Goal: Task Accomplishment & Management: Use online tool/utility

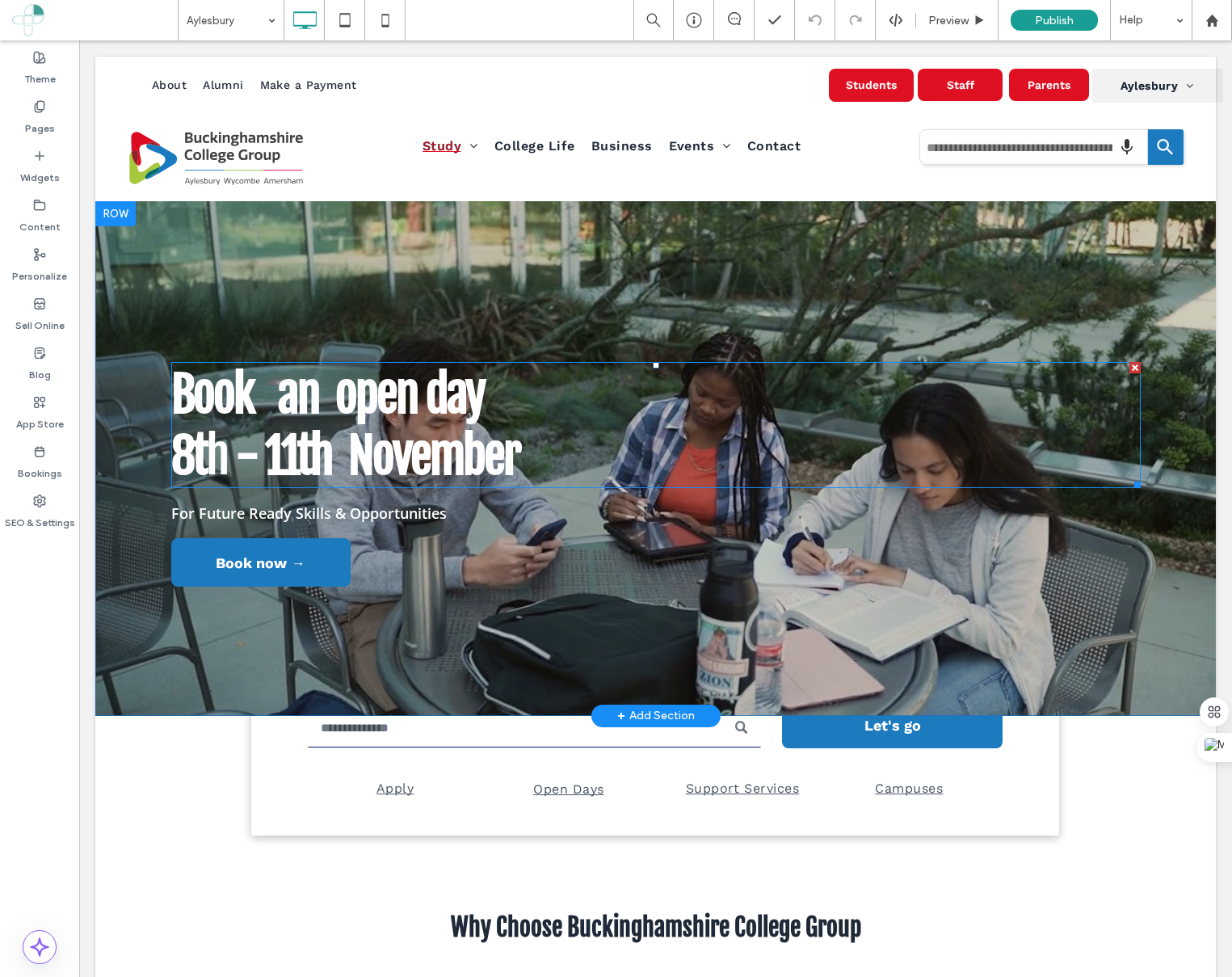
click at [380, 401] on strong "open day" at bounding box center [410, 394] width 149 height 61
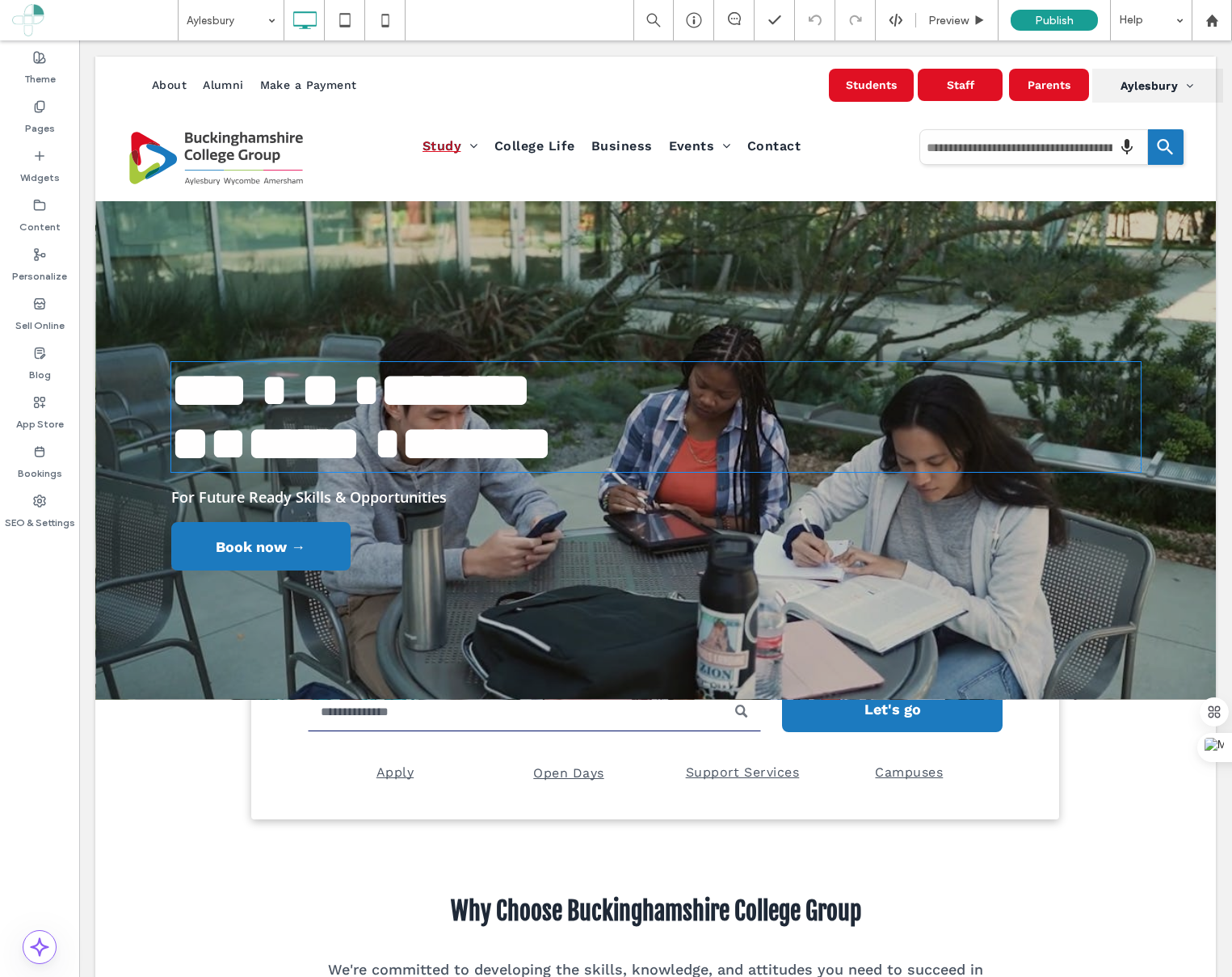
click at [380, 393] on strong "********" at bounding box center [455, 390] width 151 height 48
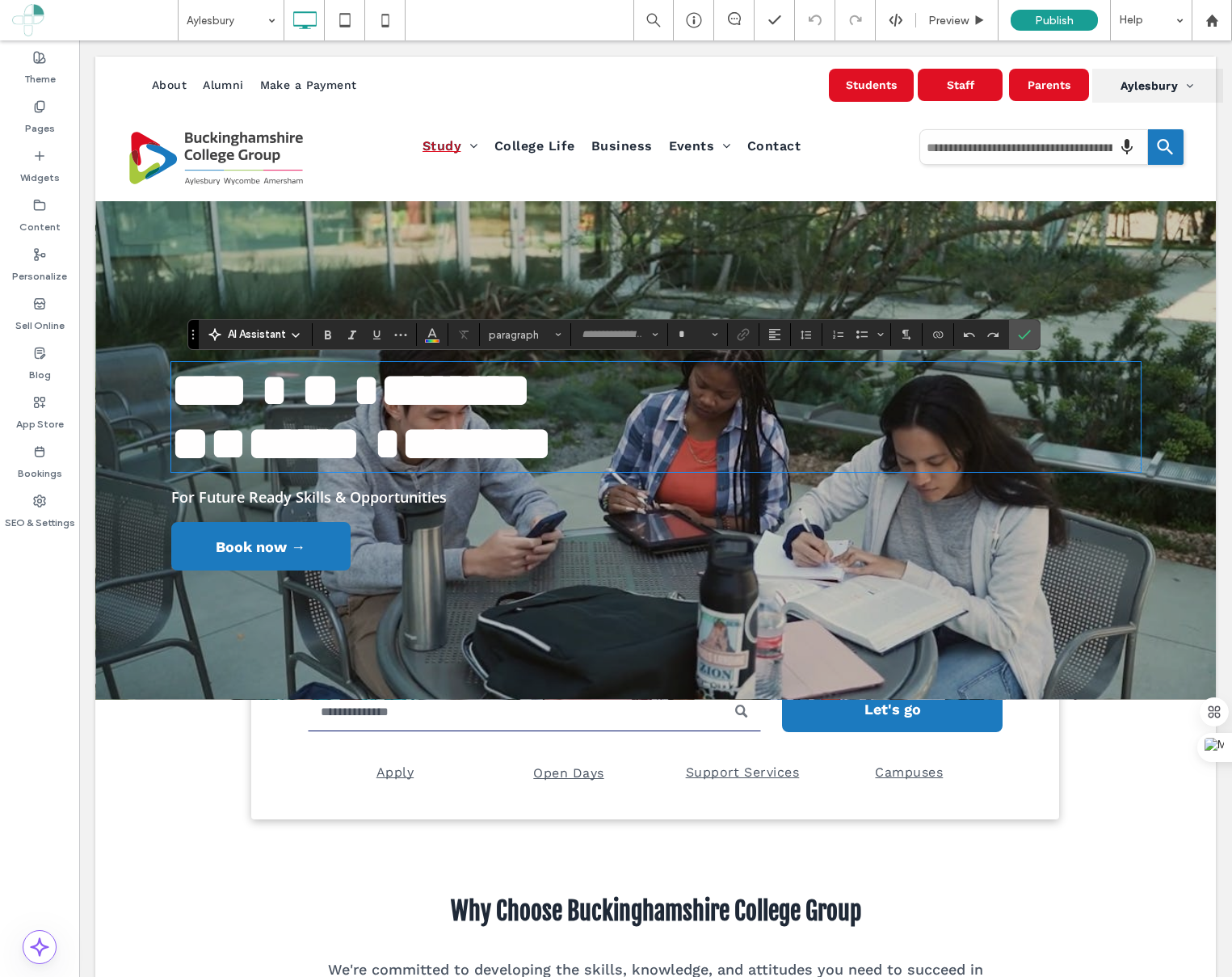
type input "**********"
type input "**"
click at [380, 397] on strong "********" at bounding box center [455, 390] width 151 height 48
drag, startPoint x: 445, startPoint y: 398, endPoint x: 428, endPoint y: 397, distance: 17.0
click at [428, 397] on strong "*******" at bounding box center [455, 390] width 132 height 48
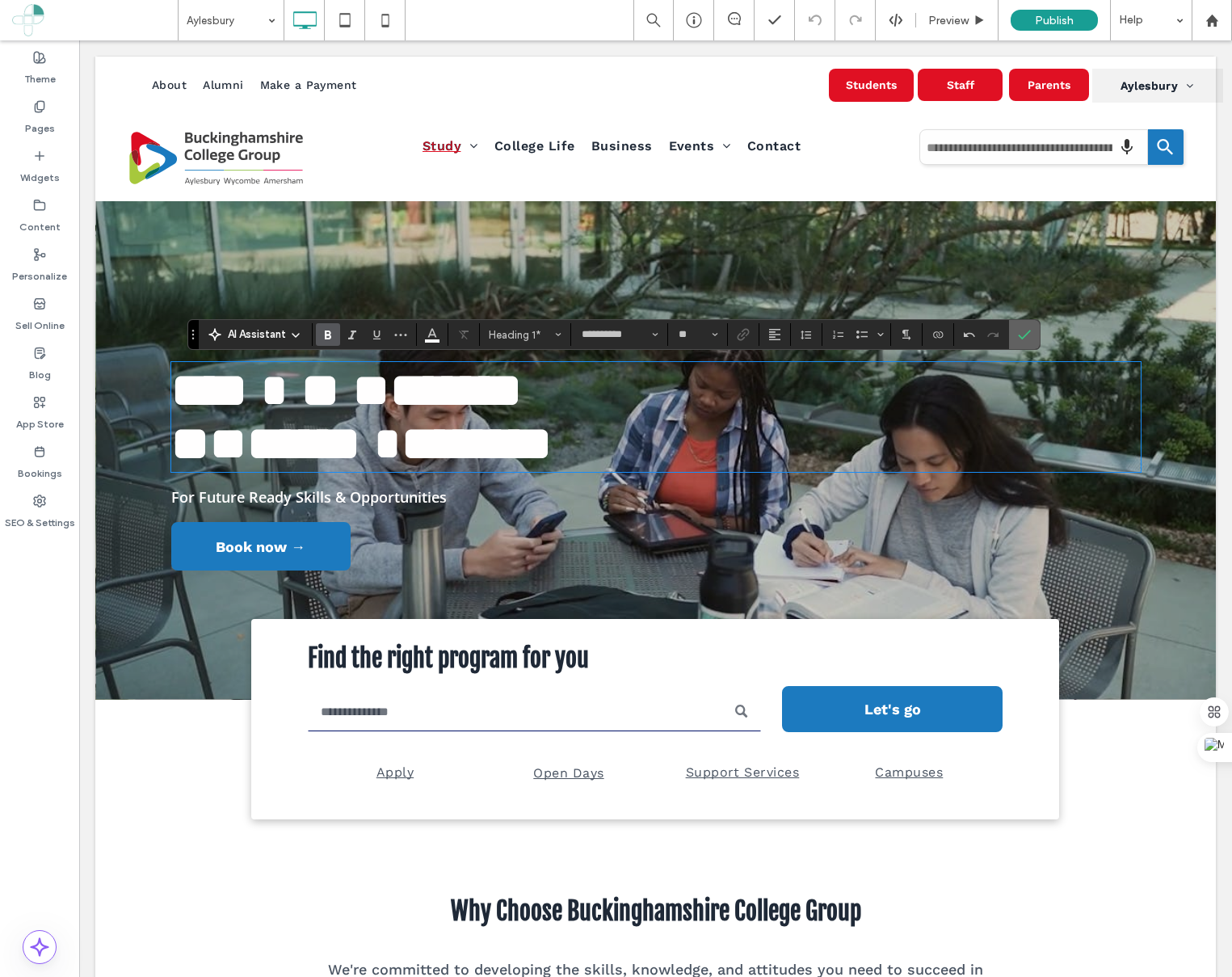
click at [1031, 334] on label "Confirm" at bounding box center [1024, 334] width 24 height 29
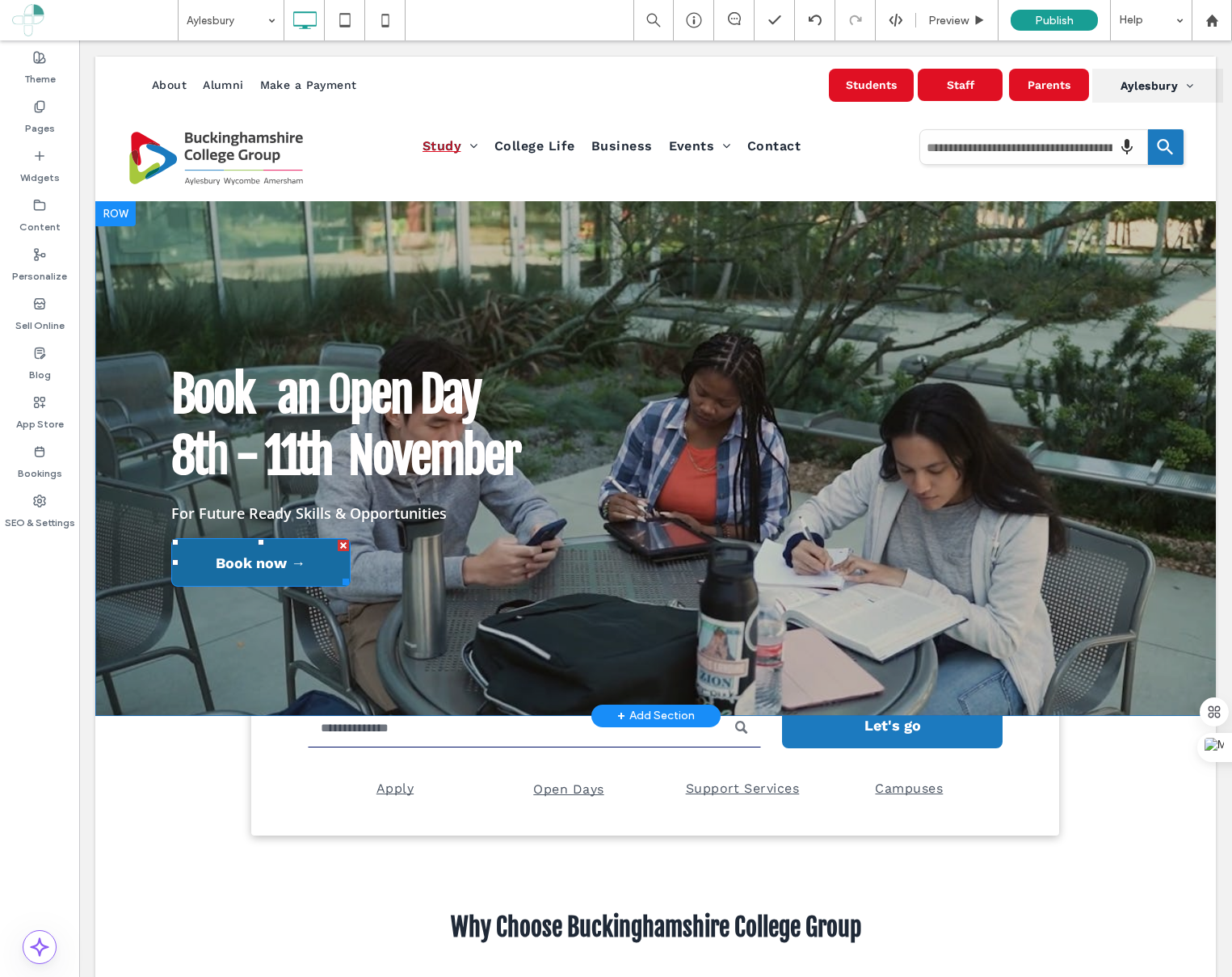
click at [282, 557] on span "Book now →" at bounding box center [261, 563] width 90 height 18
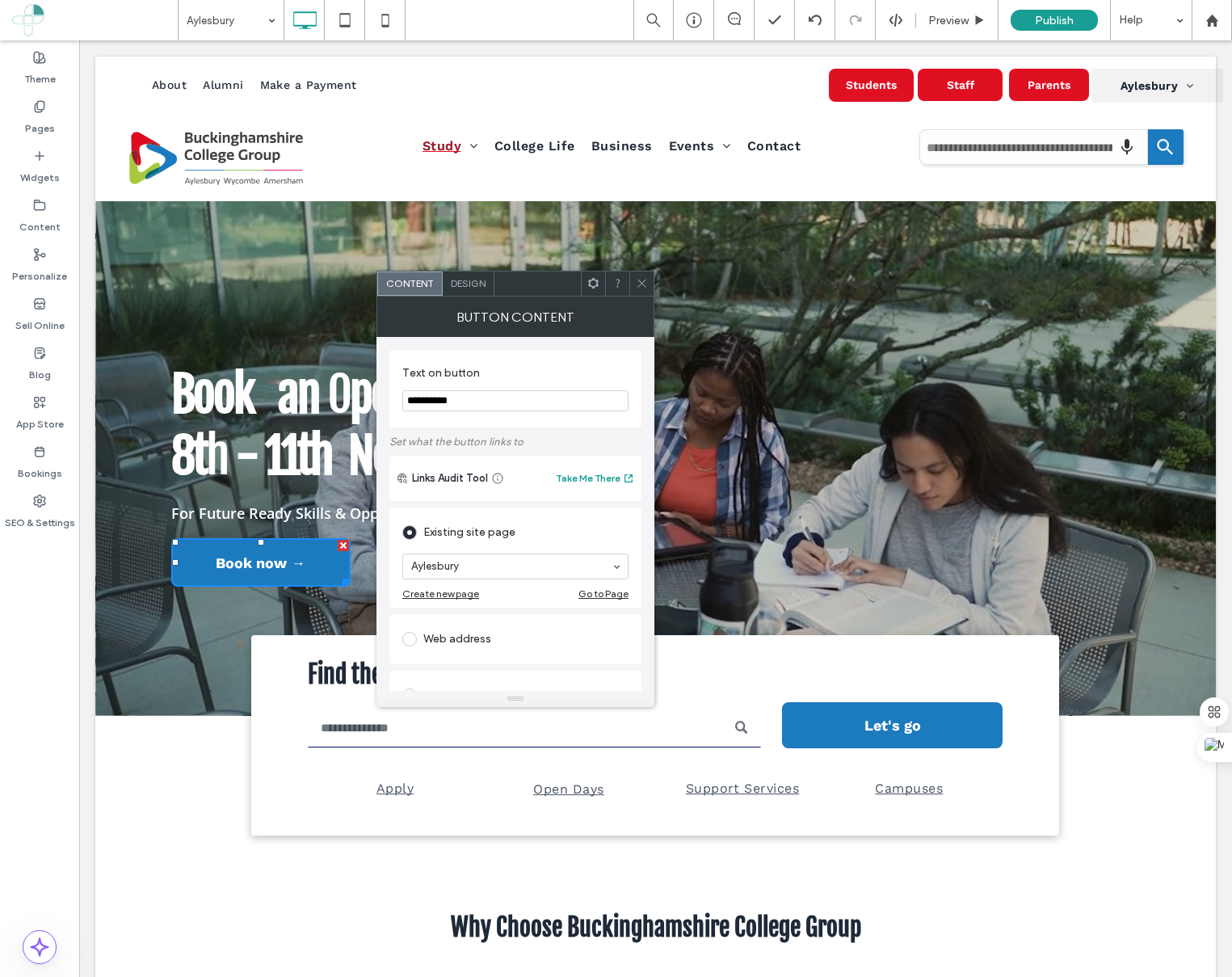
click at [445, 399] on input "**********" at bounding box center [516, 400] width 226 height 21
type input "**********"
click at [599, 602] on div "Existing site page Aylesbury Create new page Go to Page" at bounding box center [515, 558] width 252 height 100
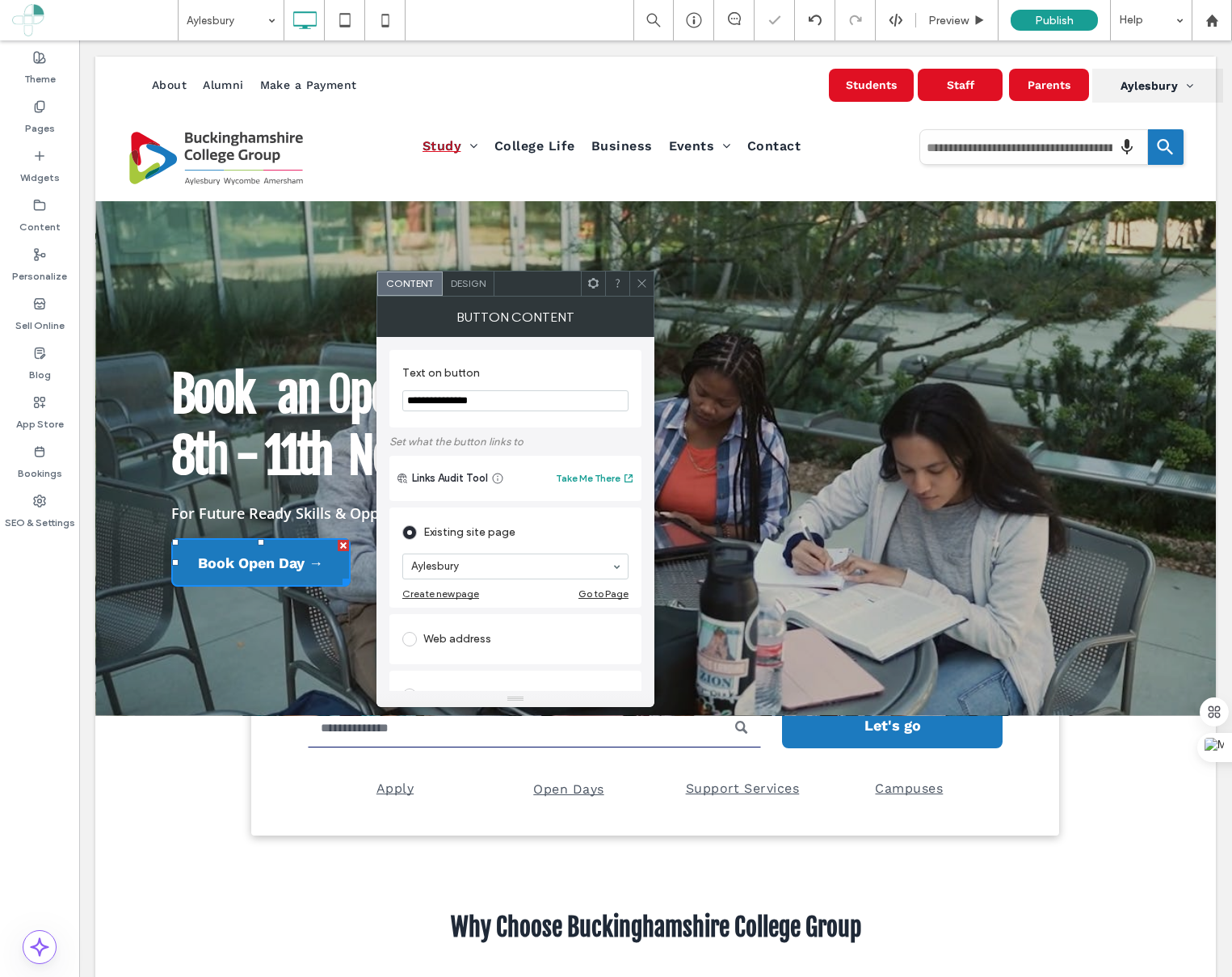
click at [779, 609] on div at bounding box center [655, 457] width 1121 height 515
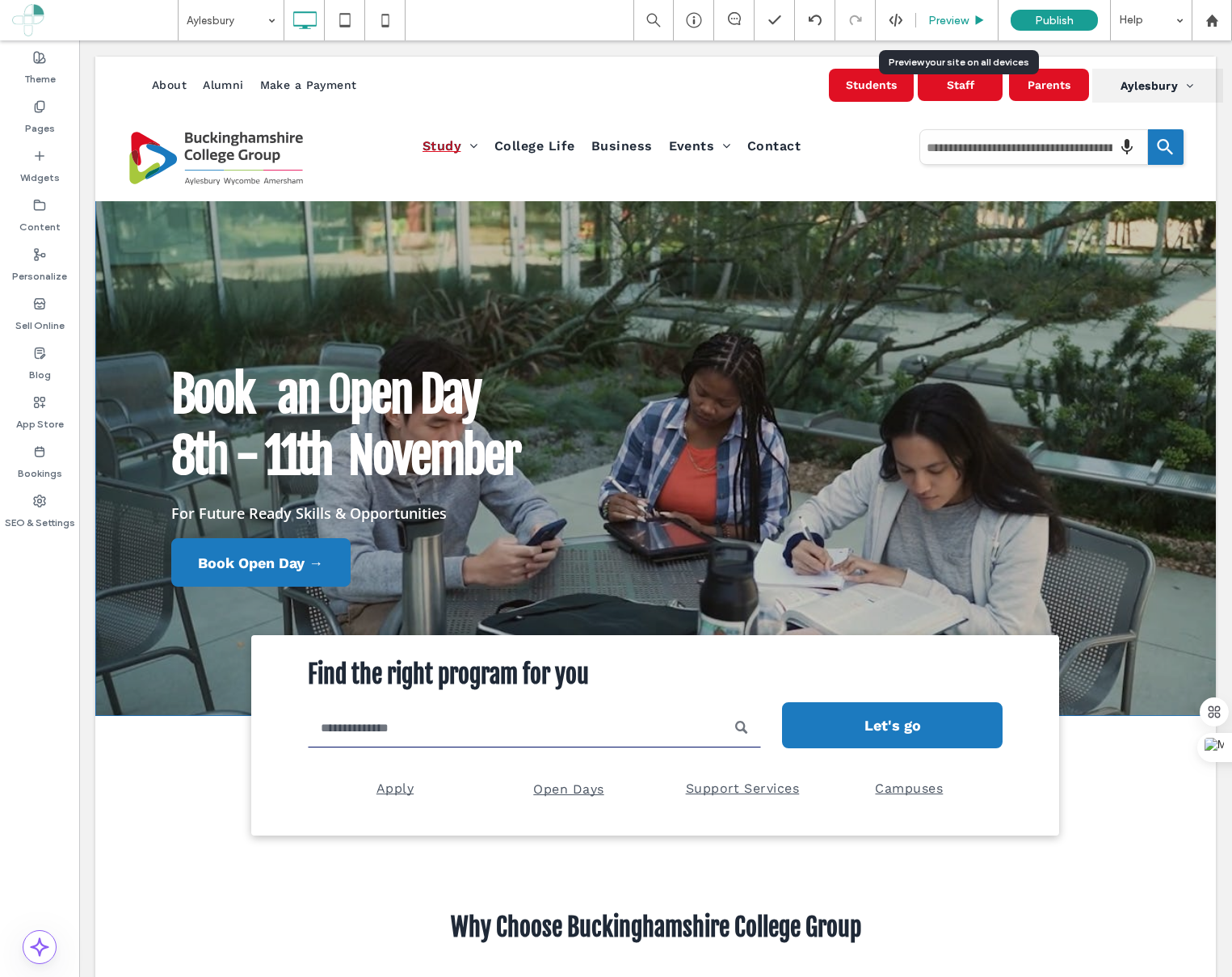
click at [941, 10] on div "Preview" at bounding box center [958, 20] width 82 height 40
click at [950, 13] on div "Preview" at bounding box center [958, 20] width 82 height 40
click at [961, 23] on span "Preview" at bounding box center [948, 20] width 40 height 13
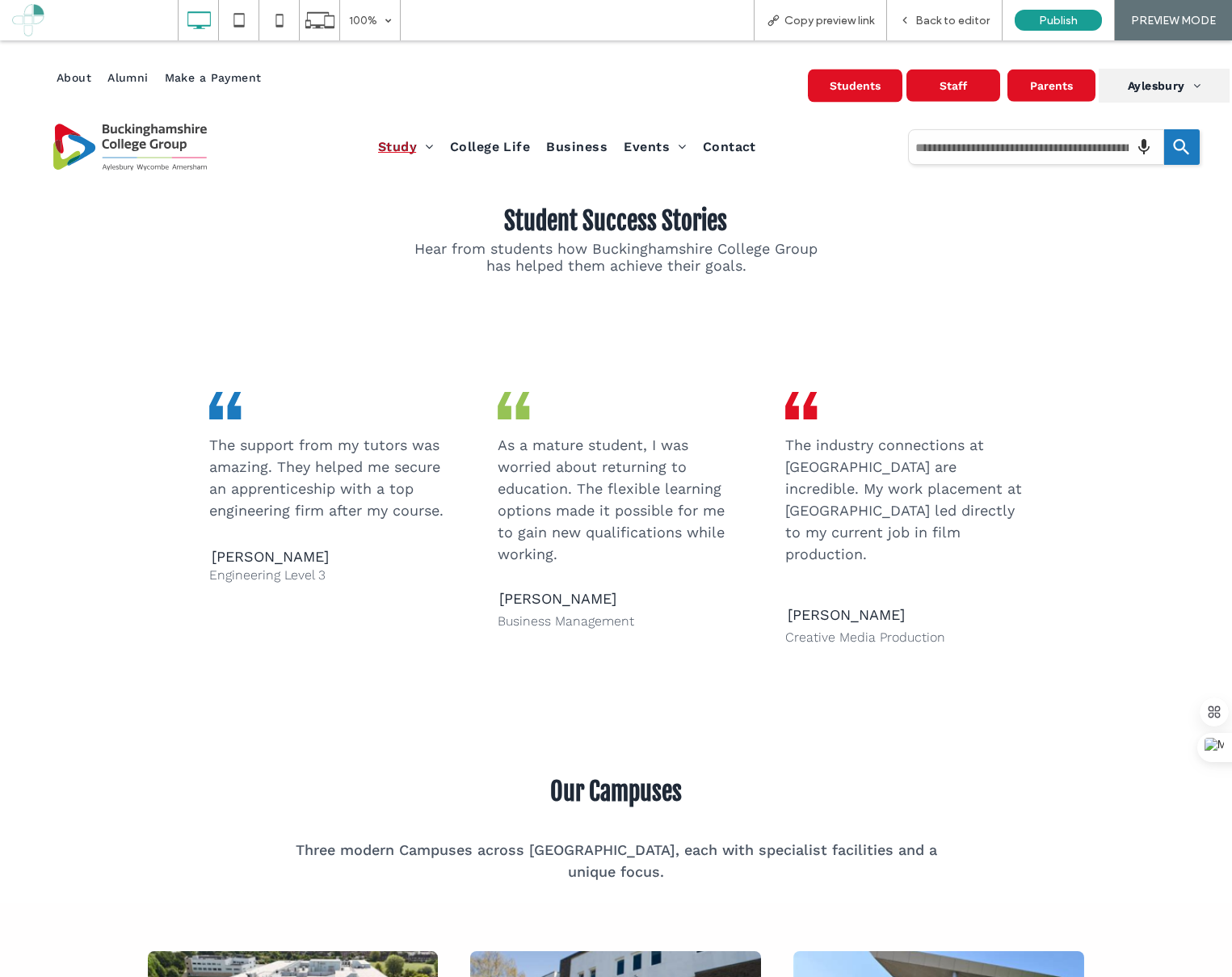
scroll to position [2036, 0]
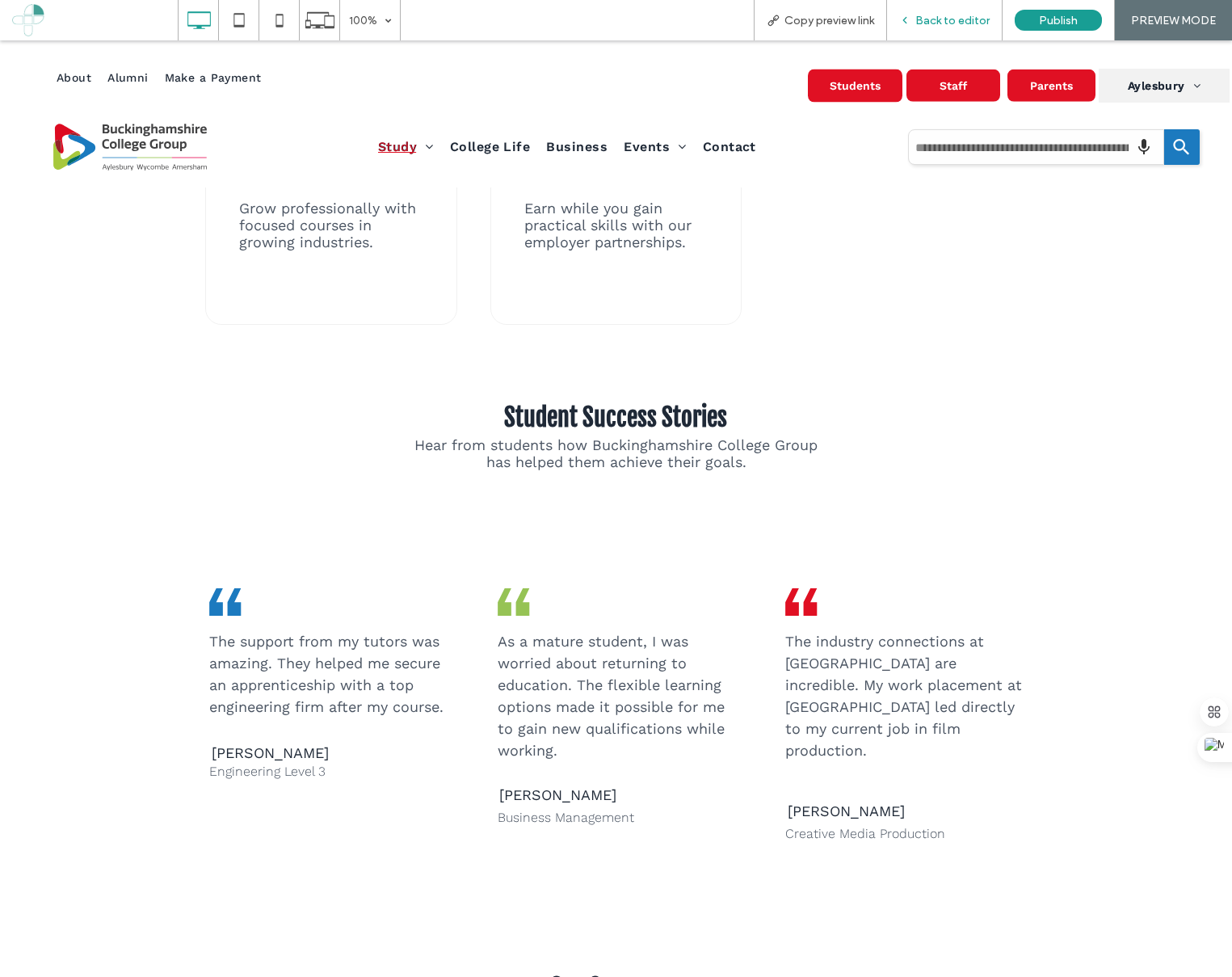
click at [938, 30] on div "Back to editor" at bounding box center [944, 20] width 116 height 40
click at [944, 24] on span "Back to editor" at bounding box center [952, 20] width 74 height 13
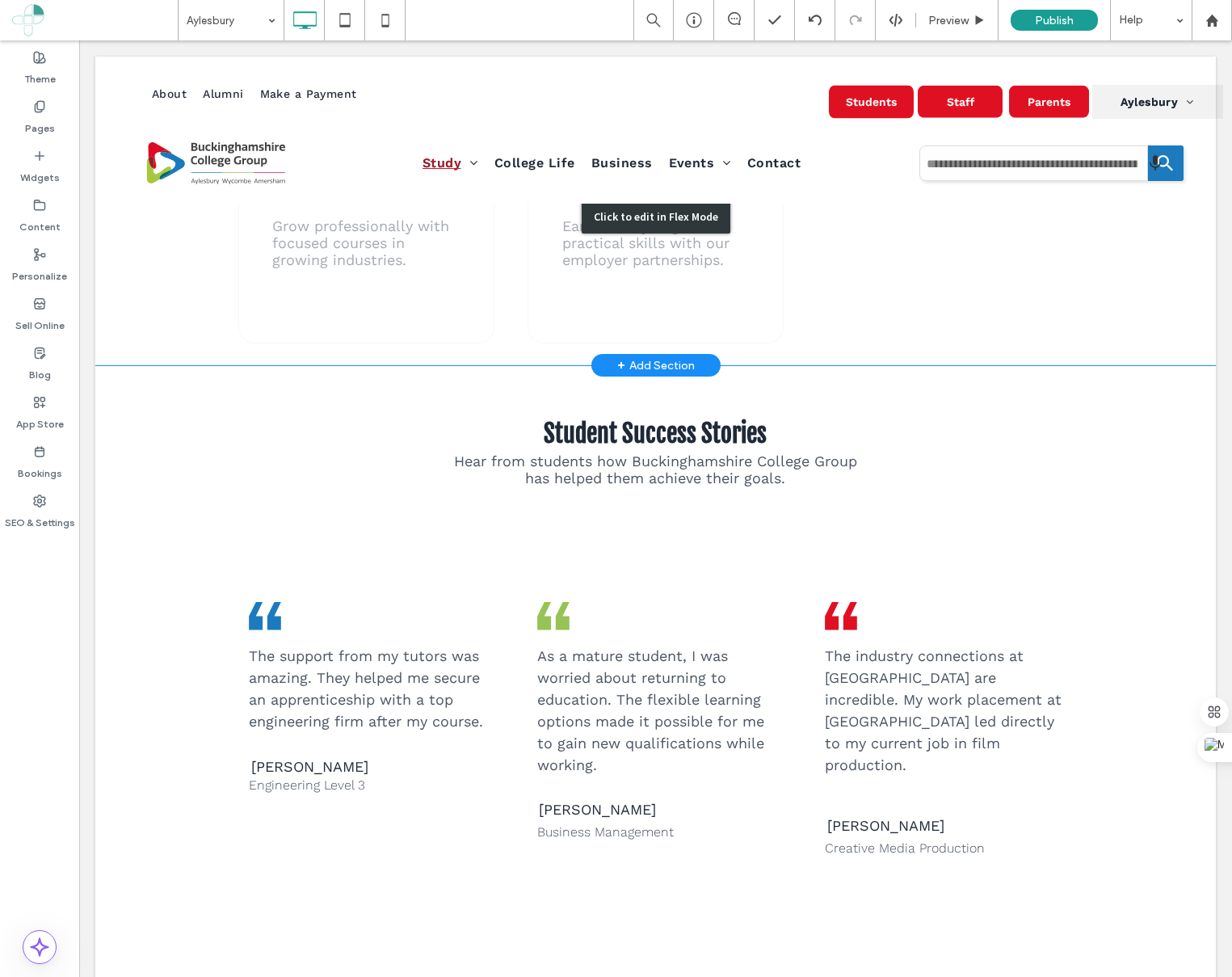
scroll to position [2036, 0]
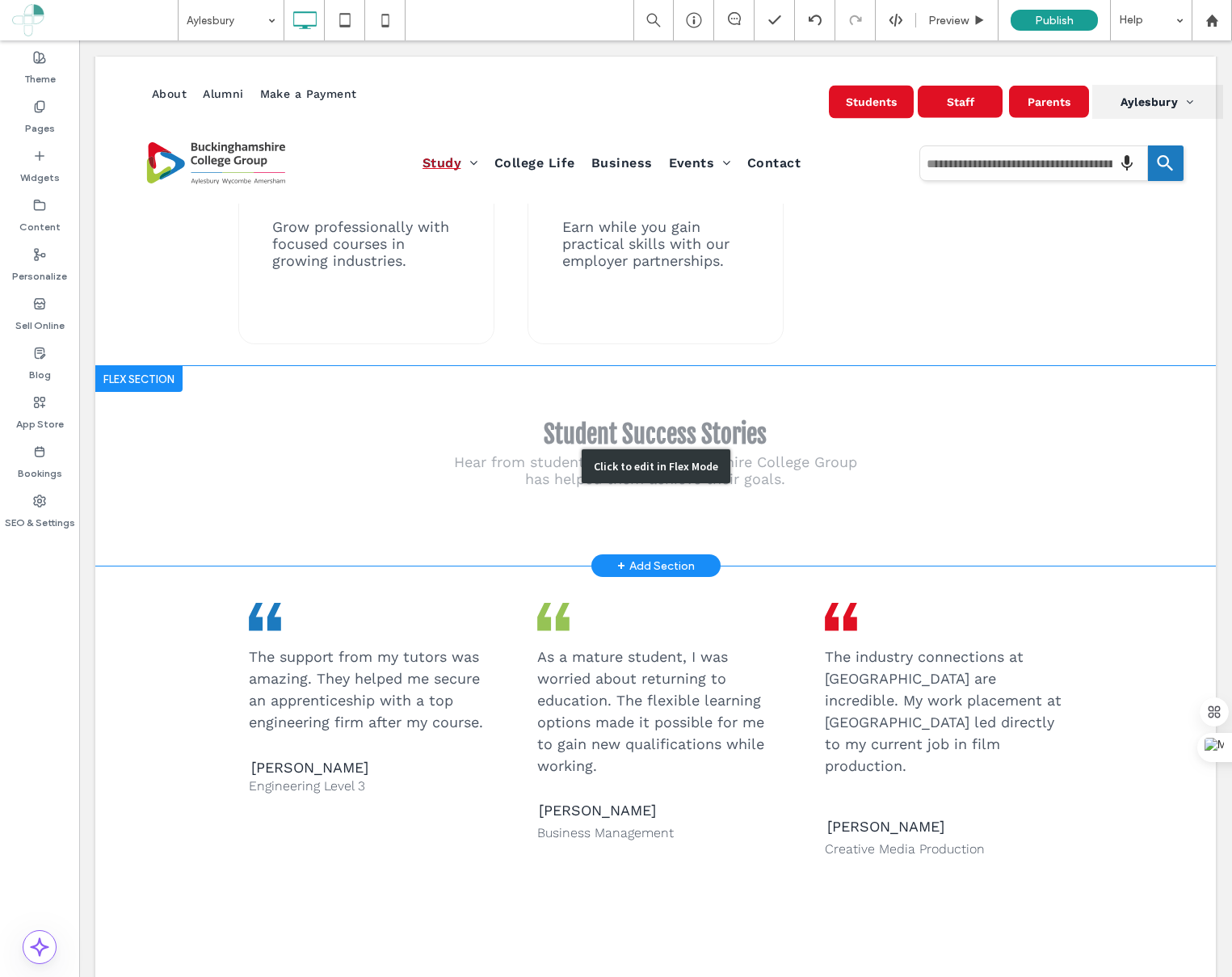
click at [698, 532] on div "Click to edit in Flex Mode" at bounding box center [655, 465] width 1121 height 200
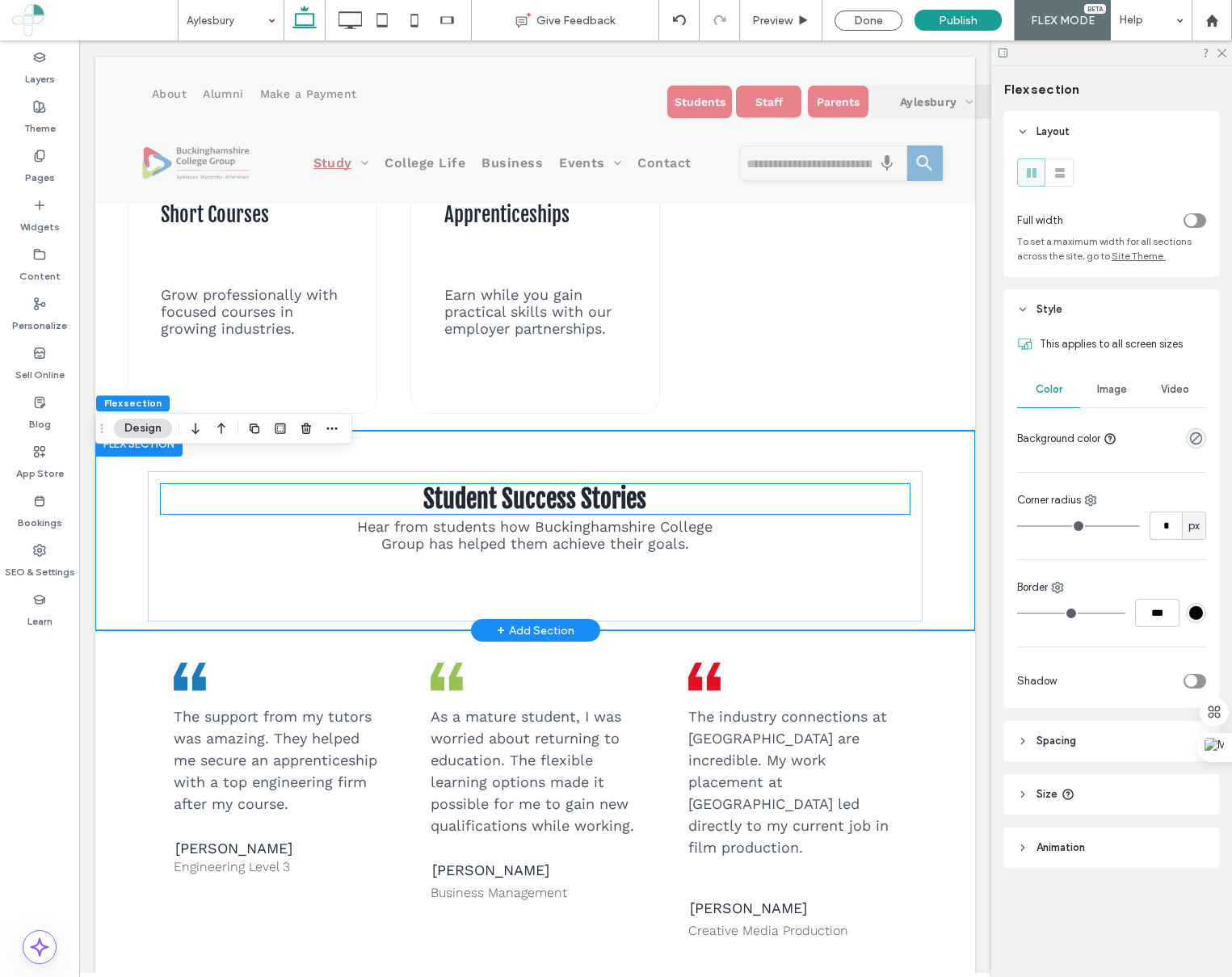
click at [233, 514] on h2 "Student Success Stories" at bounding box center [534, 498] width 748 height 30
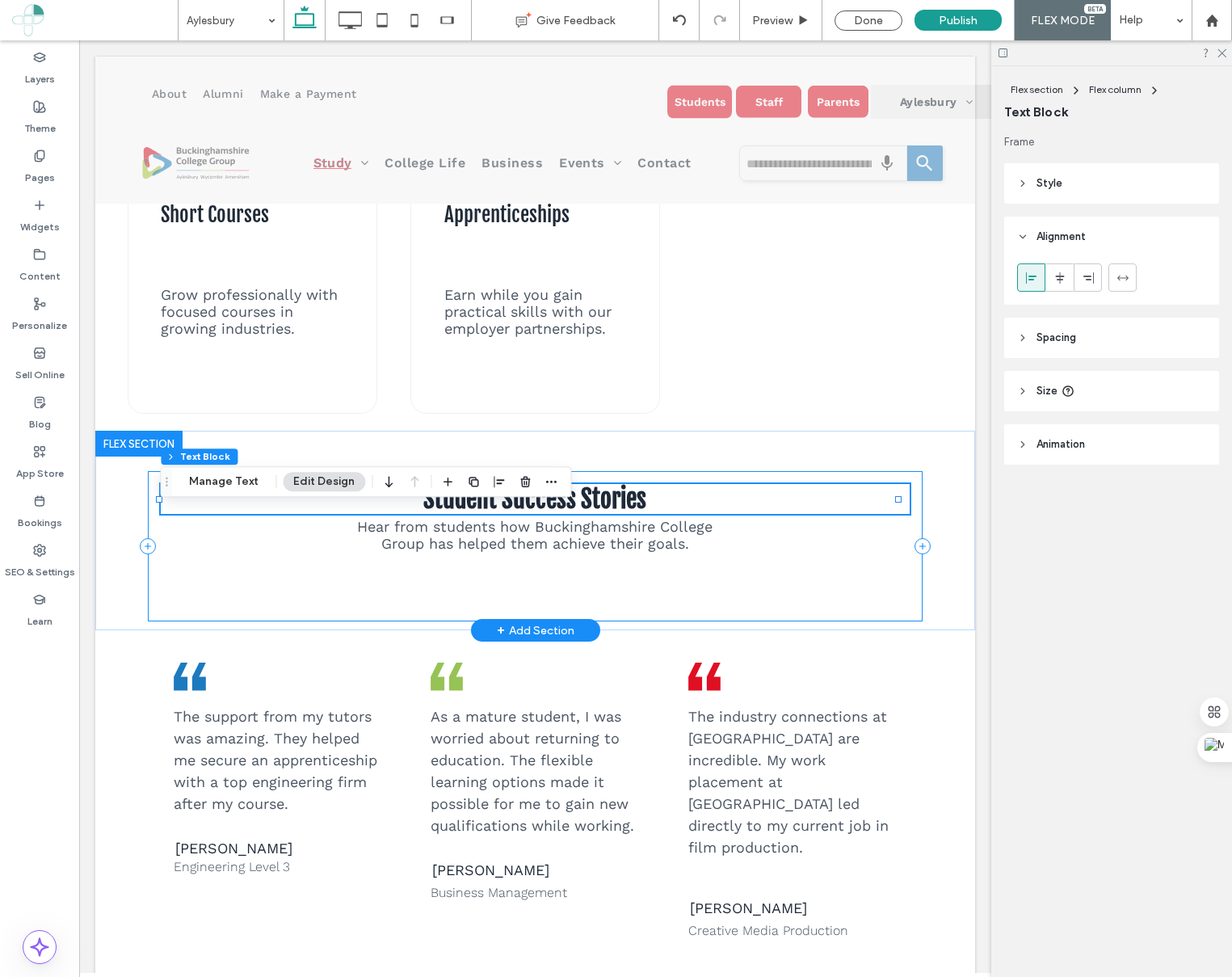
click at [183, 575] on div "Student Success Stories Hear from students how Buckinghamshire College Group ha…" at bounding box center [534, 546] width 774 height 151
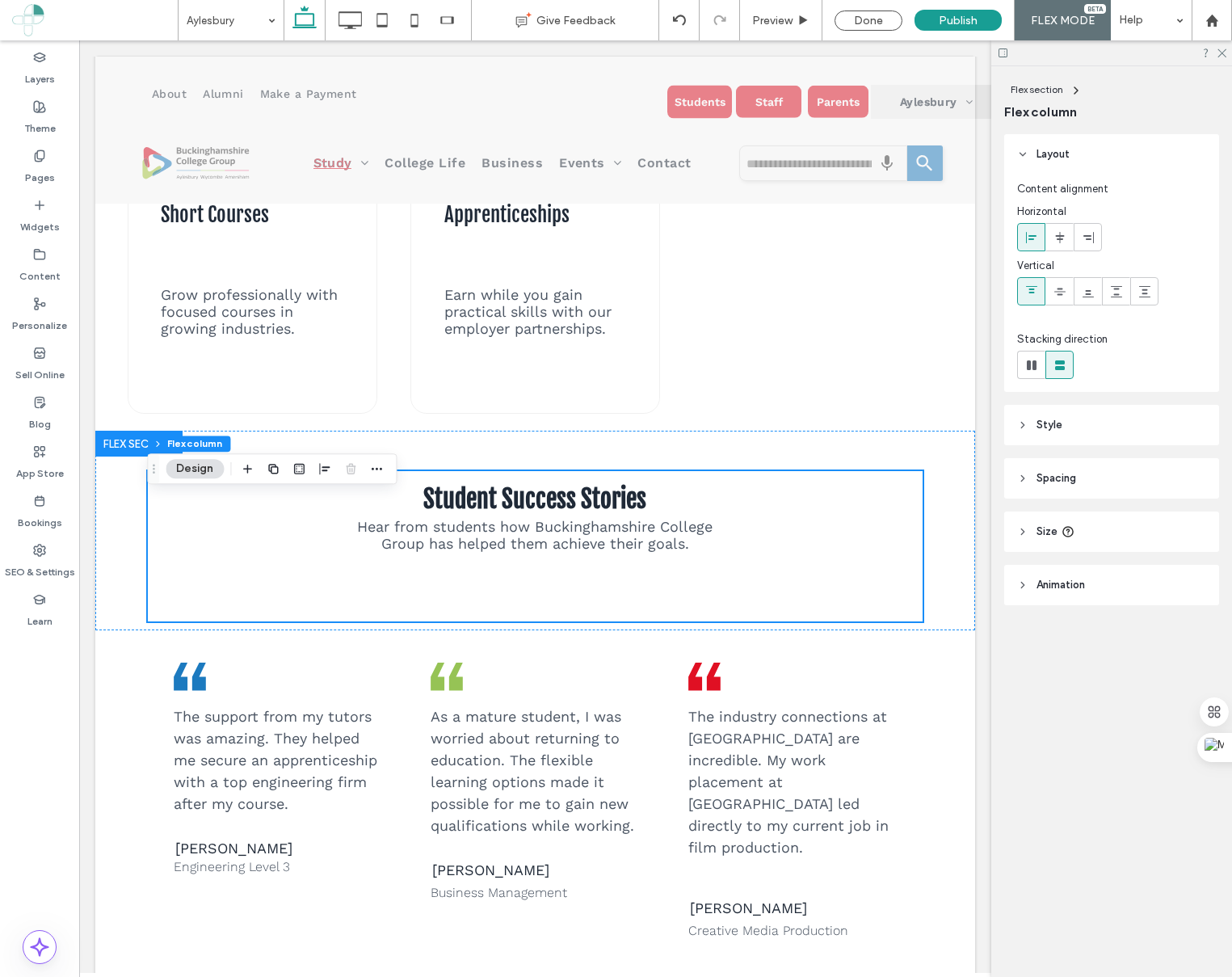
click at [1051, 473] on span "Spacing" at bounding box center [1056, 478] width 39 height 16
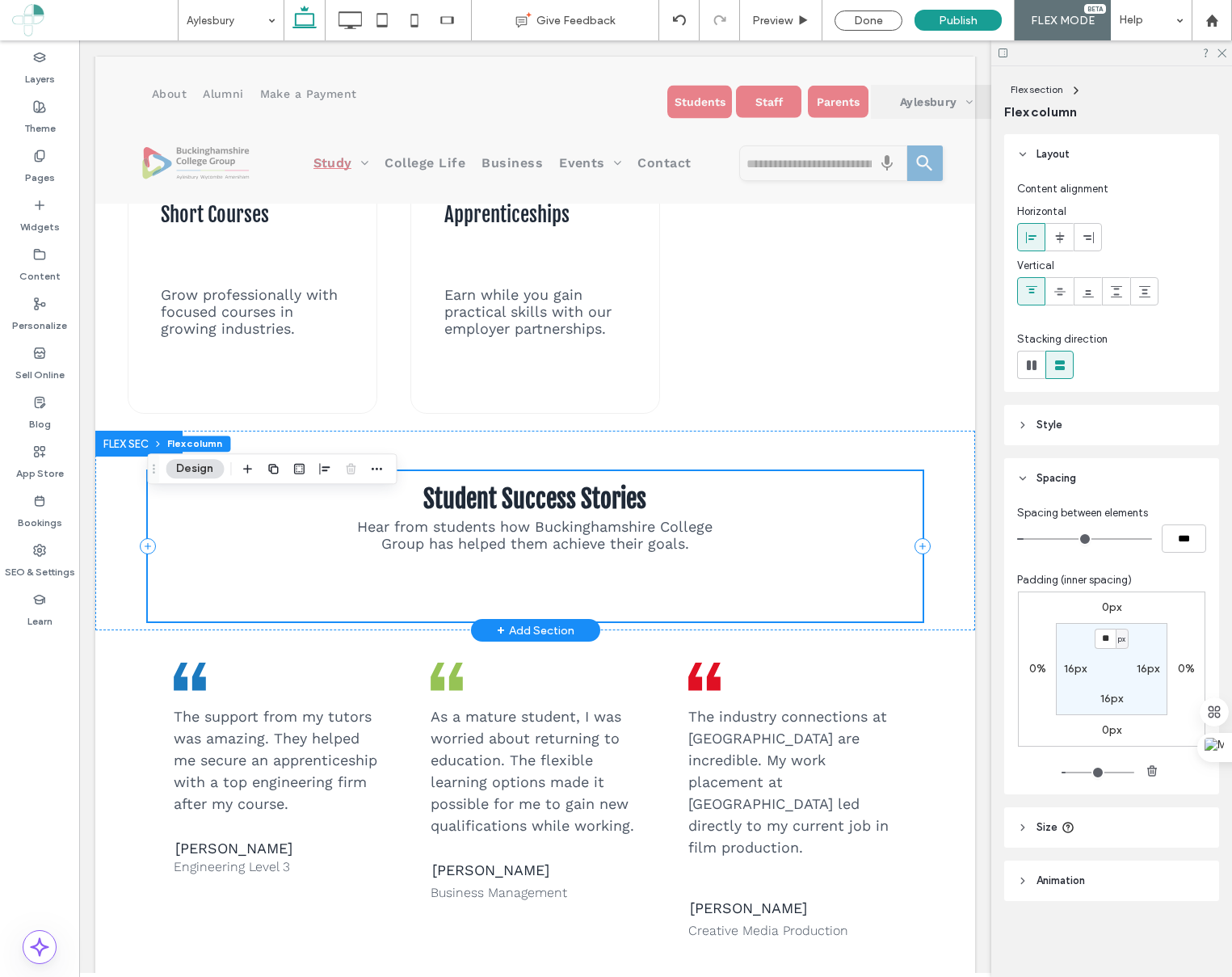
click at [680, 609] on div "Student Success Stories Hear from students how Buckinghamshire College Group ha…" at bounding box center [534, 546] width 774 height 151
click at [715, 630] on div "Student Success Stories Hear from students how Buckinghamshire College Group ha…" at bounding box center [534, 530] width 880 height 200
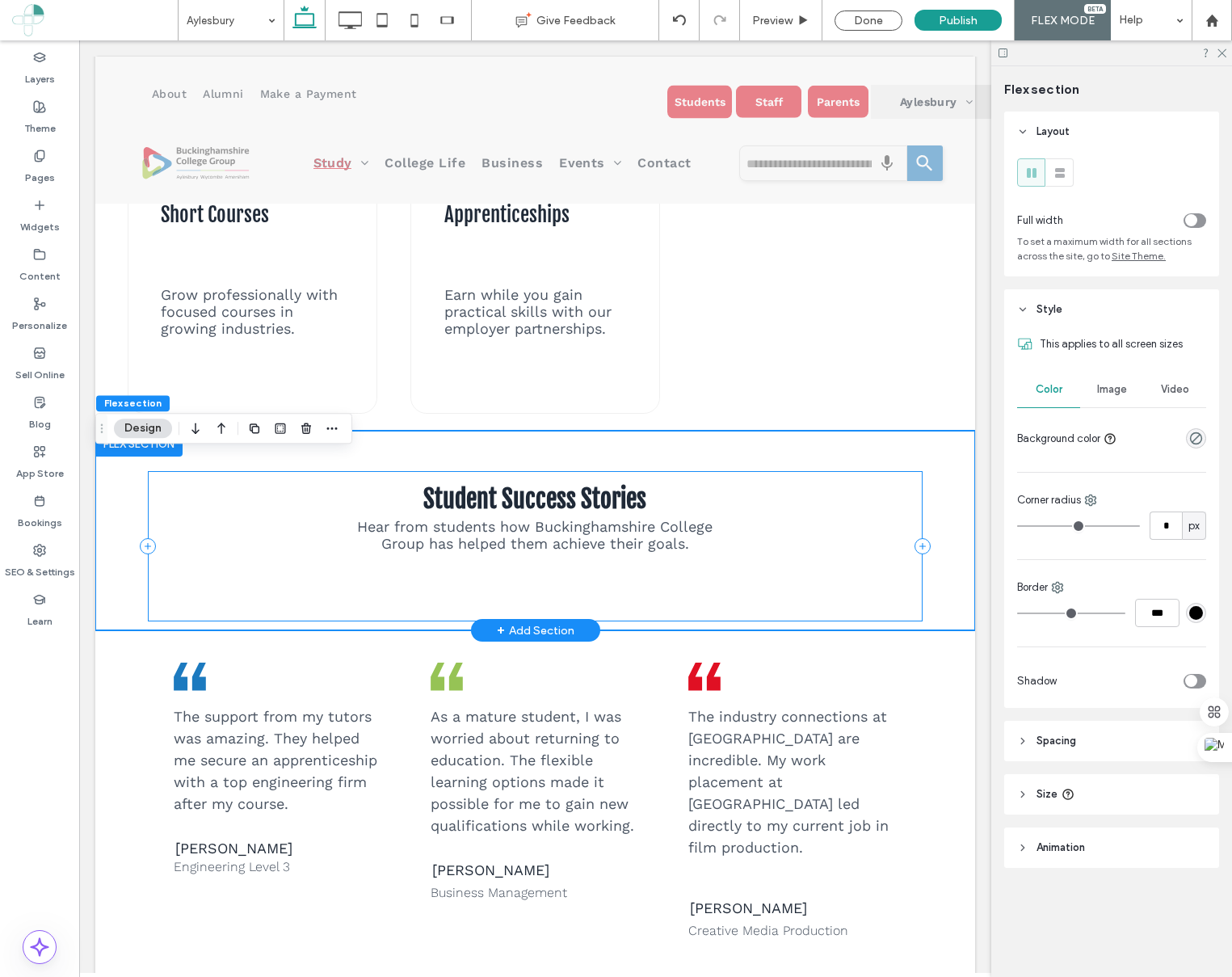
click at [525, 617] on div "Student Success Stories Hear from students how Buckinghamshire College Group ha…" at bounding box center [534, 546] width 774 height 151
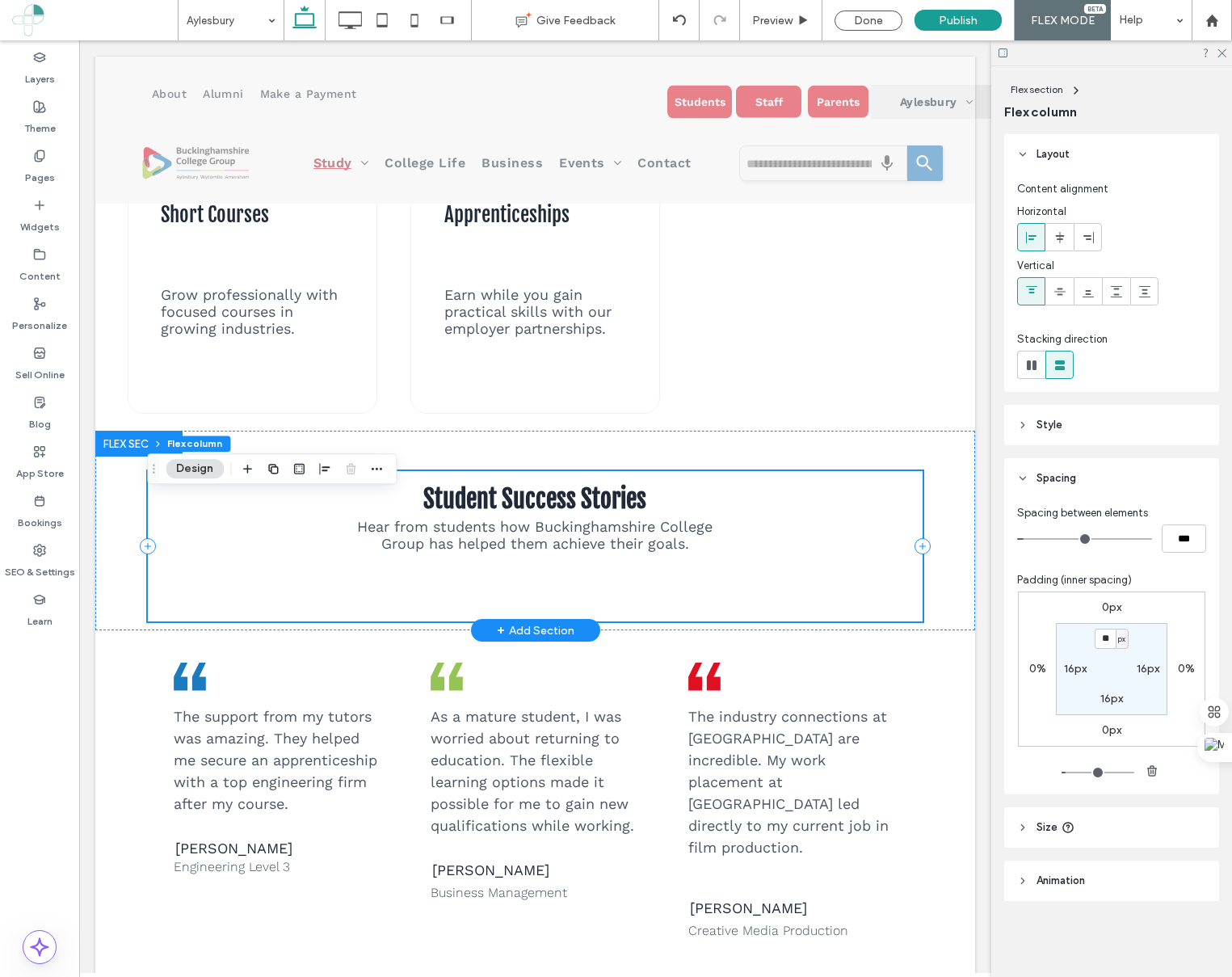
click at [525, 617] on div "Student Success Stories Hear from students how Buckinghamshire College Group ha…" at bounding box center [534, 546] width 774 height 151
click at [526, 614] on div "Student Success Stories Hear from students how Buckinghamshire College Group ha…" at bounding box center [534, 546] width 774 height 151
click at [527, 611] on div "Student Success Stories Hear from students how Buckinghamshire College Group ha…" at bounding box center [534, 546] width 774 height 151
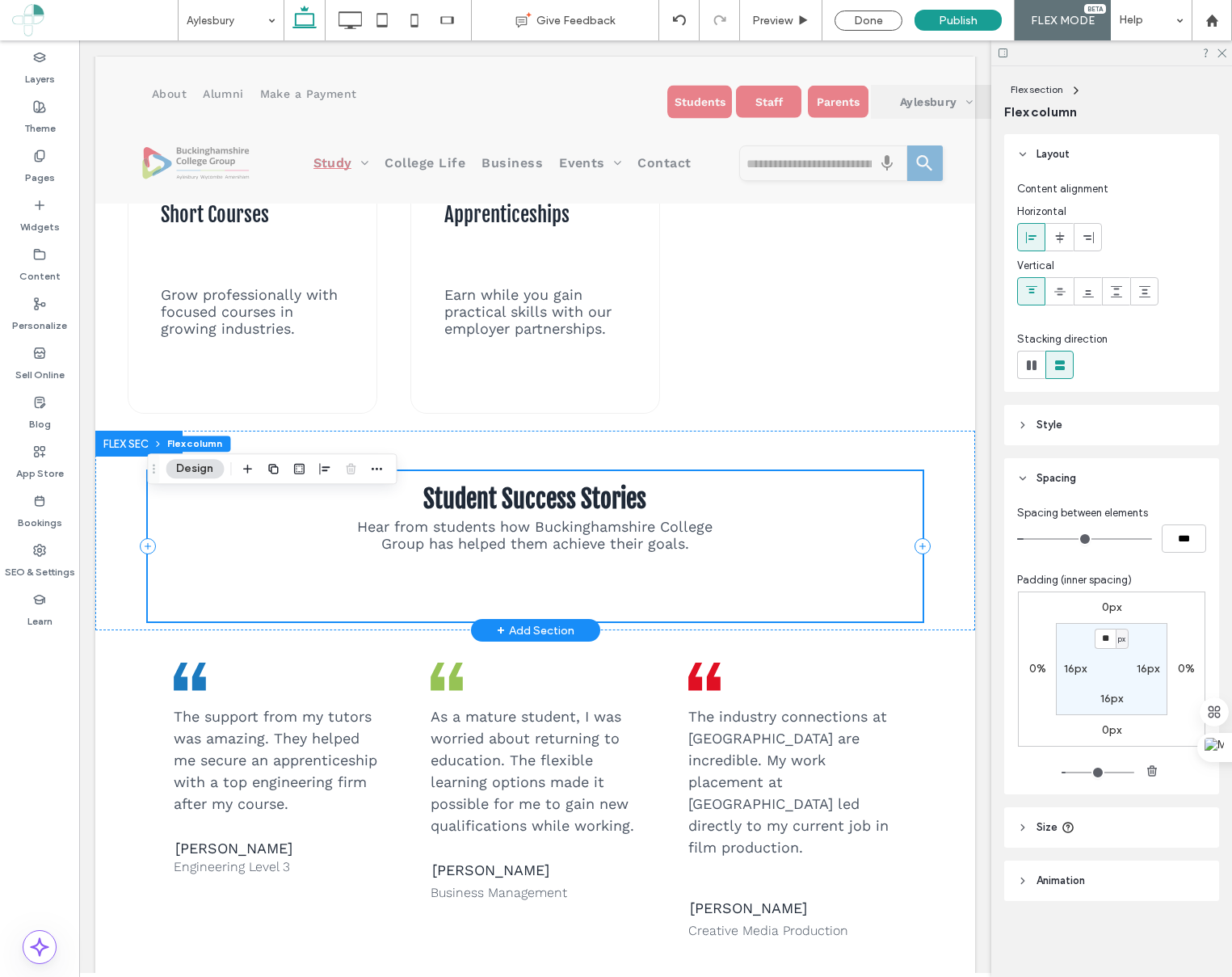
click at [702, 590] on div "Student Success Stories Hear from students how Buckinghamshire College Group ha…" at bounding box center [534, 546] width 774 height 151
click at [694, 551] on p "Hear from students how Buckinghamshire College Group has helped them achieve th…" at bounding box center [535, 535] width 386 height 34
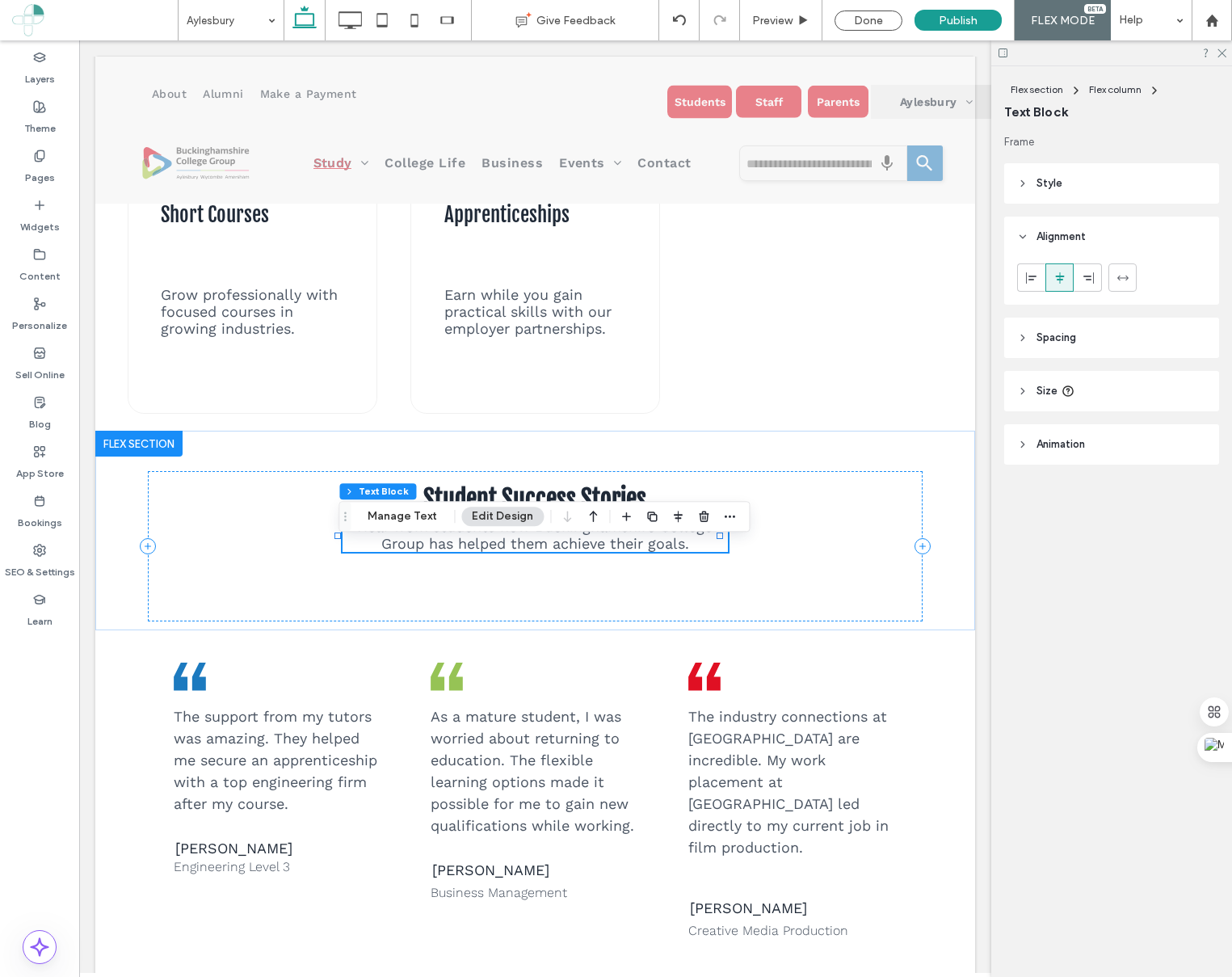
click at [506, 509] on button "Edit Design" at bounding box center [503, 516] width 82 height 20
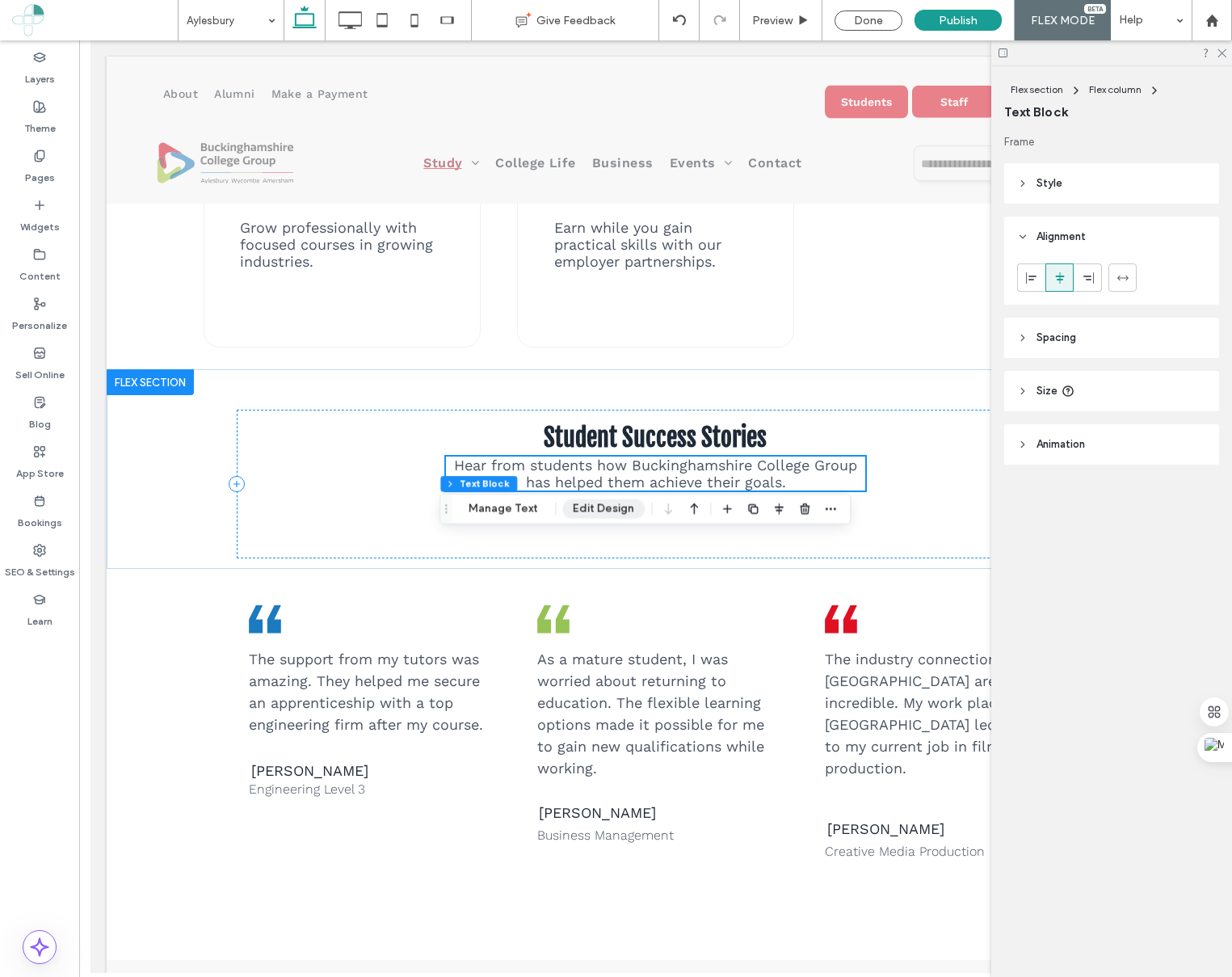
scroll to position [1959, 0]
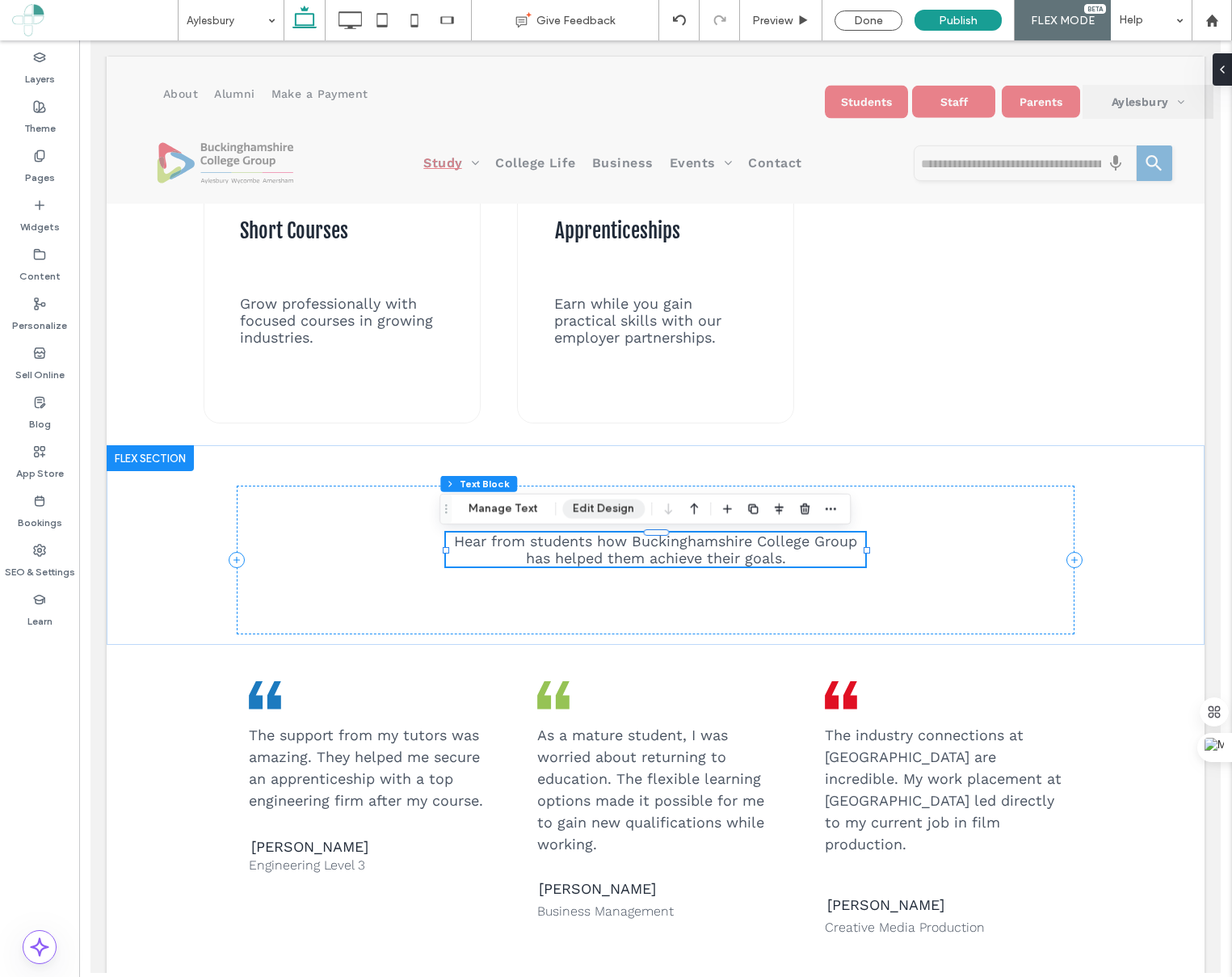
click at [617, 508] on button "Edit Design" at bounding box center [603, 509] width 82 height 20
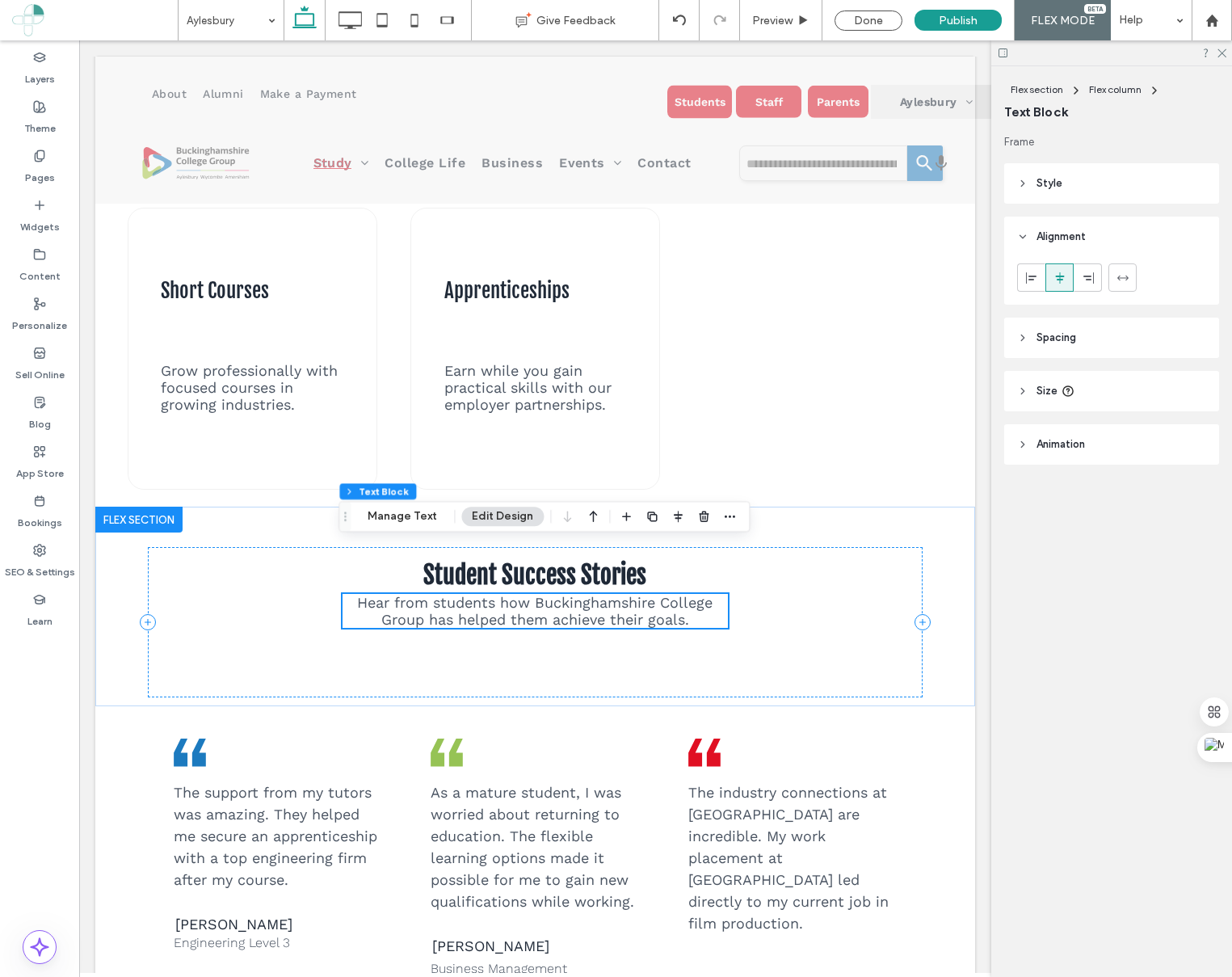
scroll to position [2036, 0]
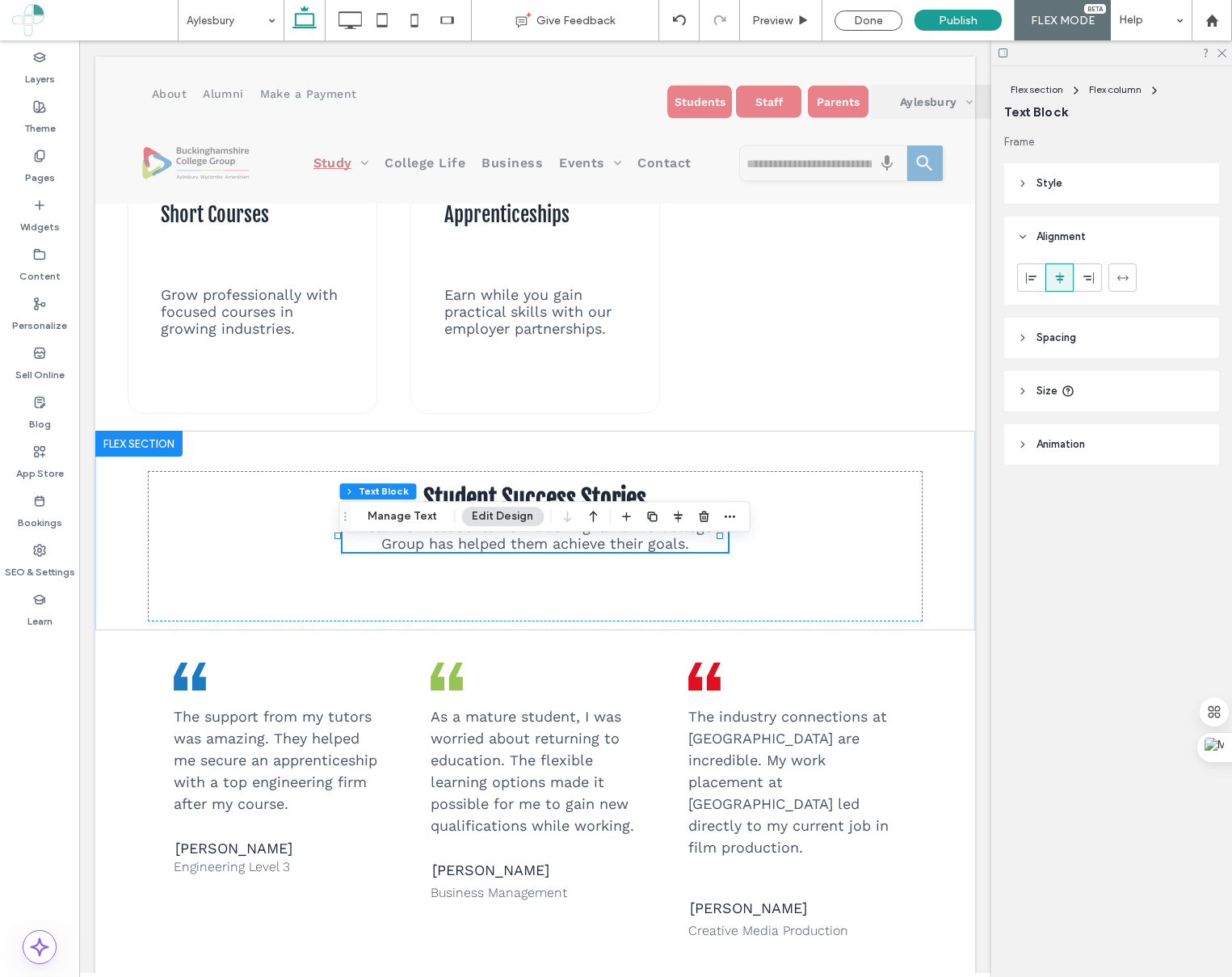
click at [1063, 343] on span "Spacing" at bounding box center [1056, 338] width 39 height 16
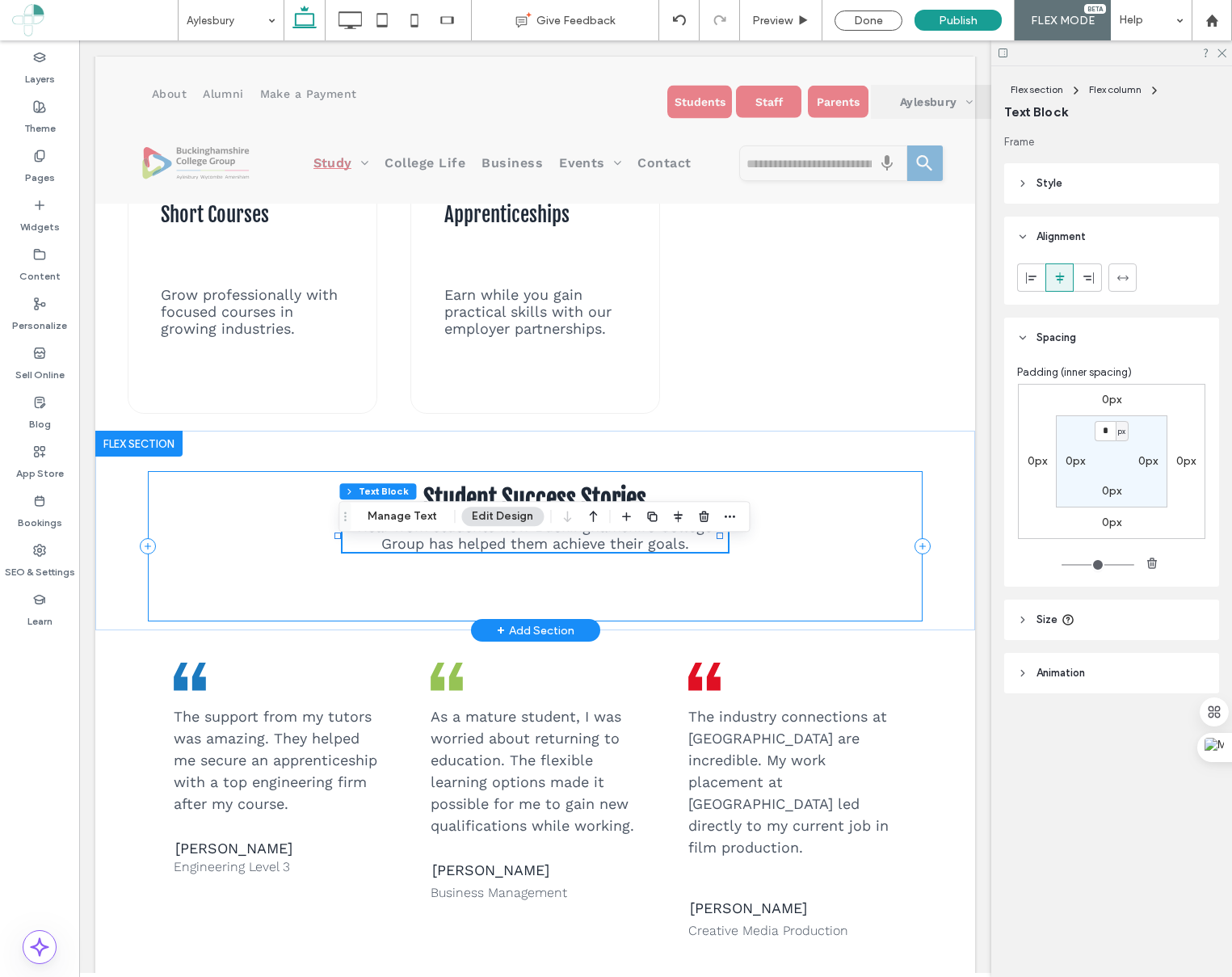
drag, startPoint x: 716, startPoint y: 600, endPoint x: 725, endPoint y: 601, distance: 9.1
click at [719, 599] on div "Student Success Stories Hear from students how Buckinghamshire College Group ha…" at bounding box center [534, 546] width 774 height 151
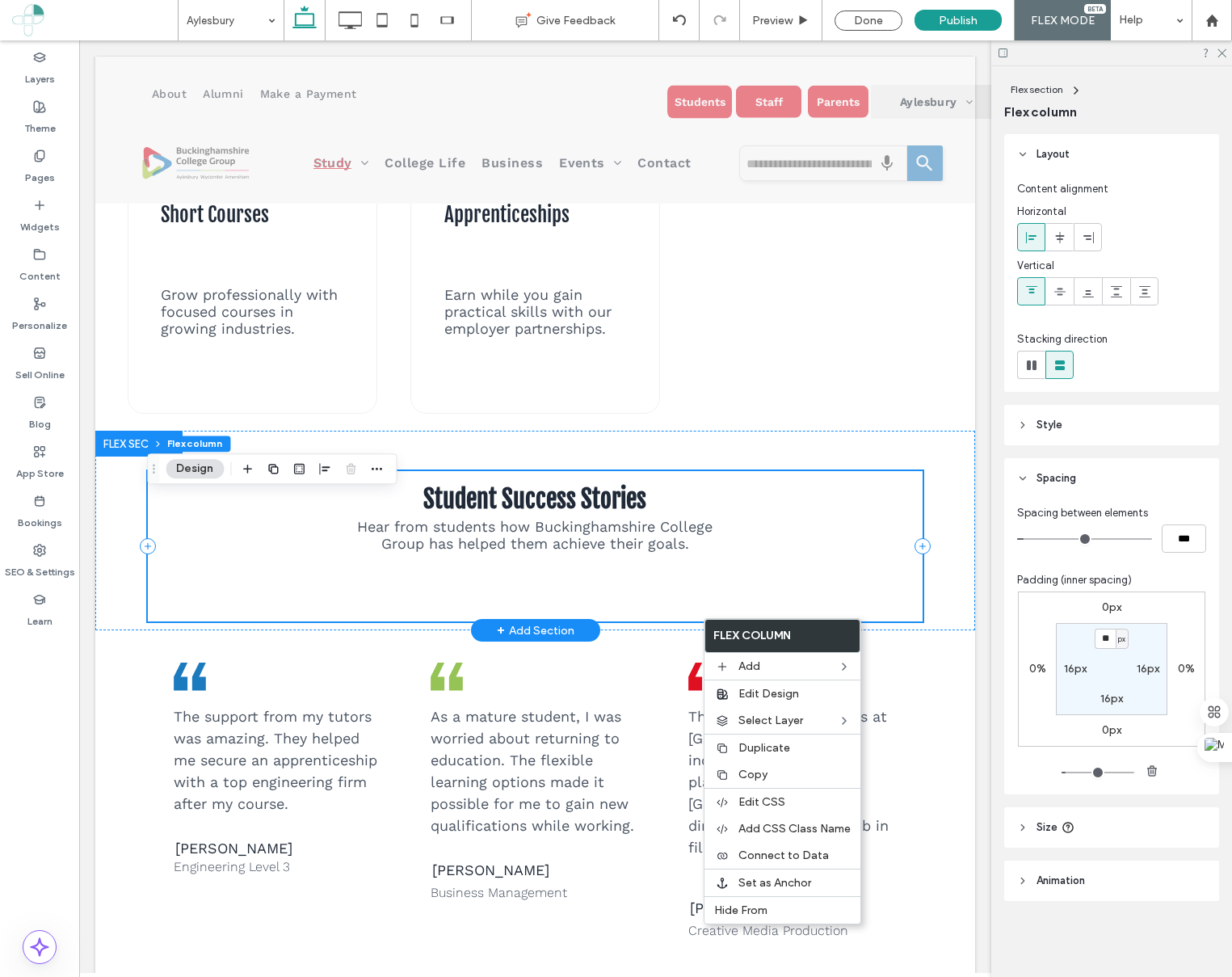
click at [658, 620] on div "Student Success Stories Hear from students how Buckinghamshire College Group ha…" at bounding box center [534, 546] width 774 height 151
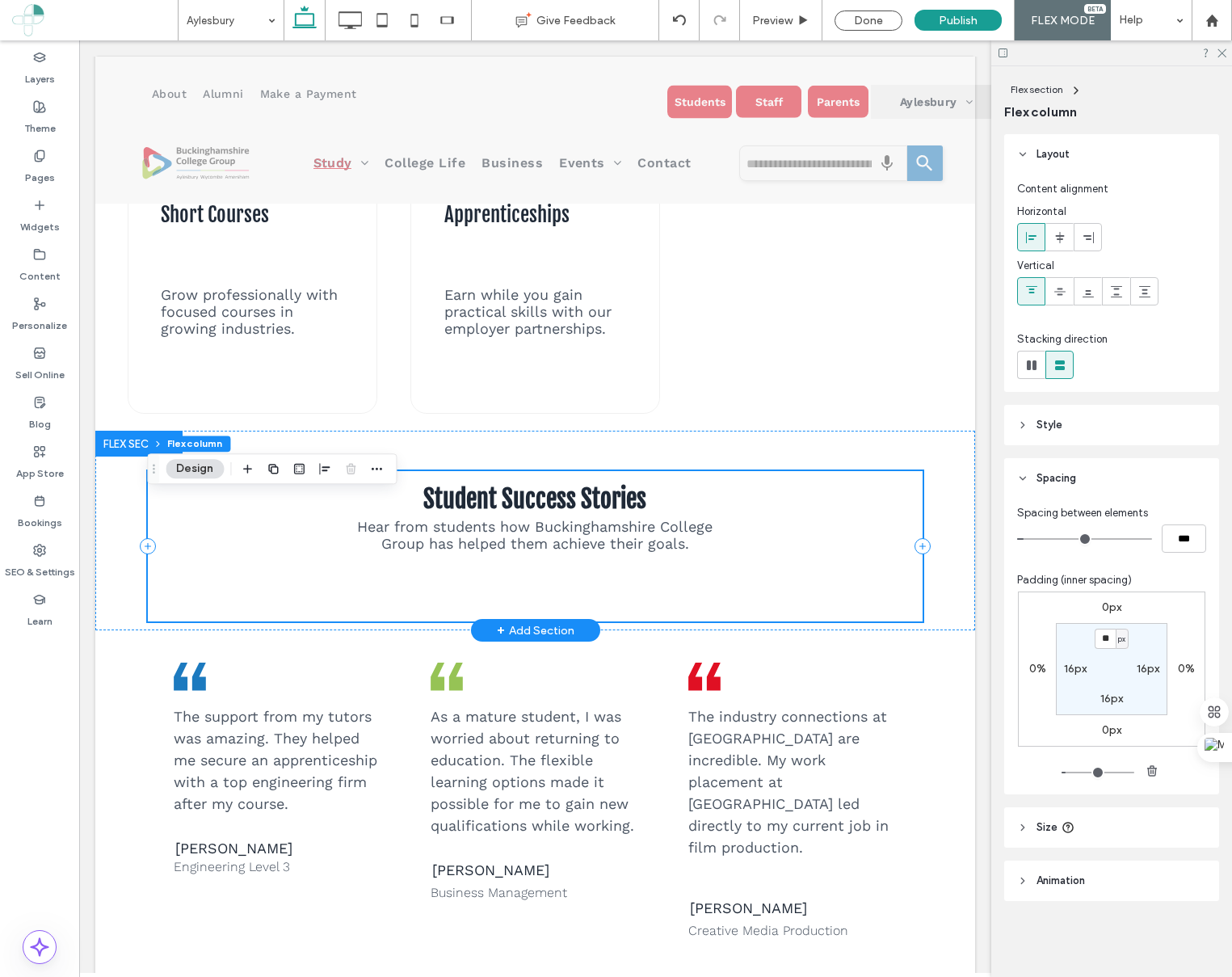
click at [658, 620] on div "Student Success Stories Hear from students how Buckinghamshire College Group ha…" at bounding box center [534, 546] width 774 height 151
click at [658, 621] on div "Student Success Stories Hear from students how Buckinghamshire College Group ha…" at bounding box center [534, 546] width 774 height 151
click at [1106, 696] on label "16px" at bounding box center [1111, 697] width 22 height 13
type input "*"
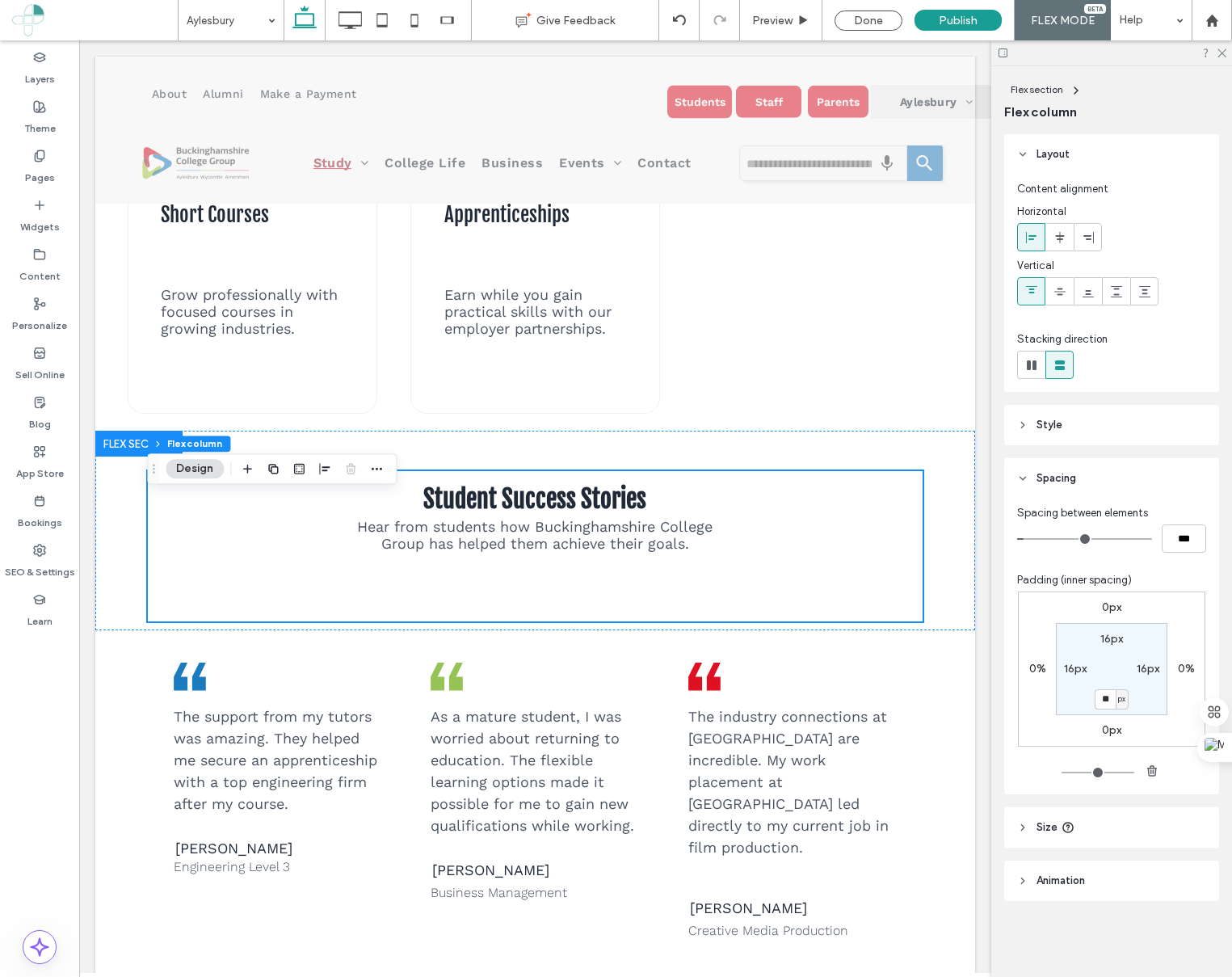
type input "**"
click at [825, 603] on div "Student Success Stories Hear from students how Buckinghamshire College Group ha…" at bounding box center [534, 546] width 774 height 151
click at [813, 609] on div "Student Success Stories Hear from students how Buckinghamshire College Group ha…" at bounding box center [534, 546] width 774 height 151
click at [686, 622] on div at bounding box center [529, 621] width 764 height 1
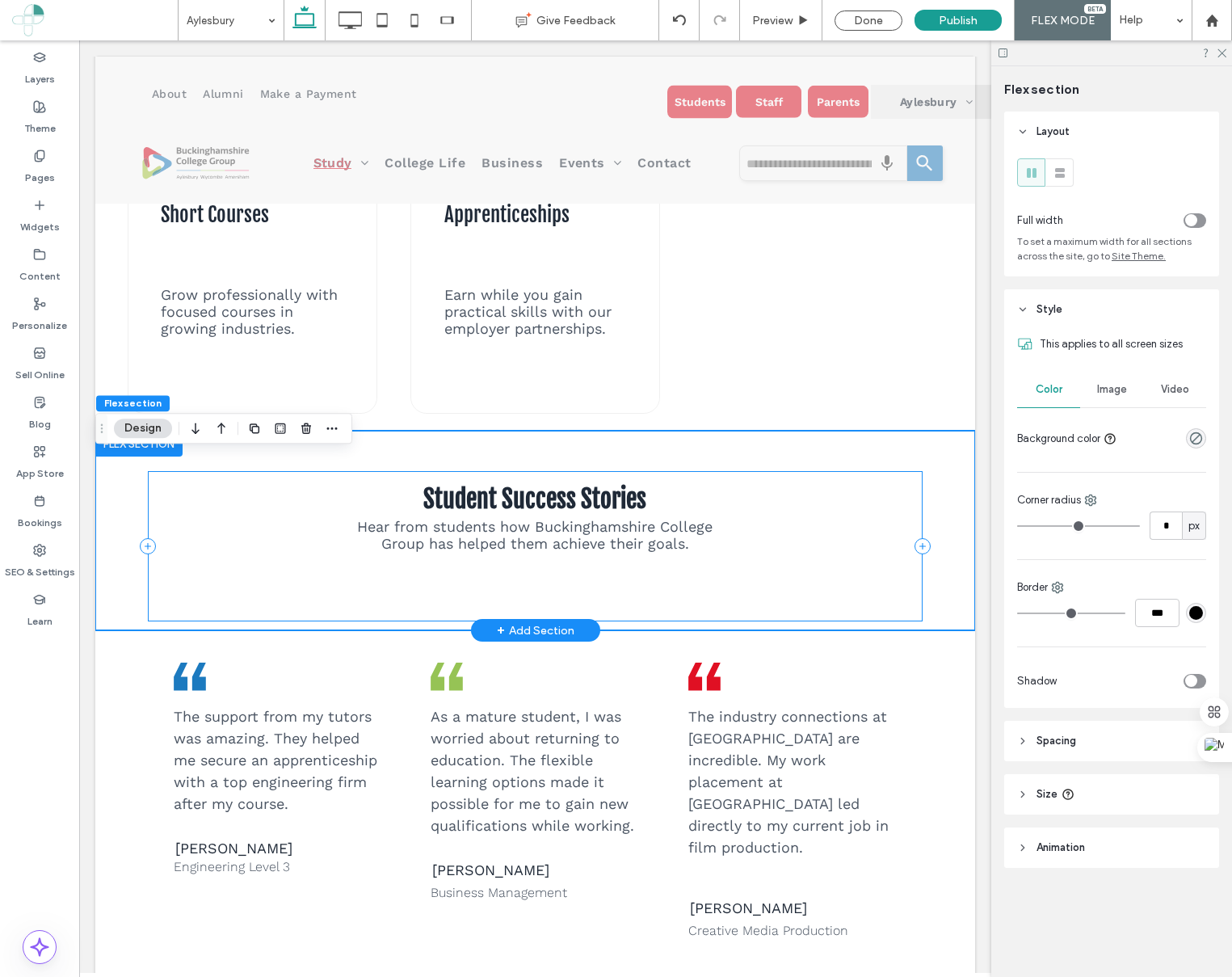
click at [730, 630] on div "Student Success Stories Hear from students how Buckinghamshire College Group ha…" at bounding box center [534, 530] width 880 height 200
drag, startPoint x: 731, startPoint y: 644, endPoint x: 650, endPoint y: 642, distance: 81.0
click at [717, 621] on div "Student Success Stories Hear from students how Buckinghamshire College Group ha…" at bounding box center [534, 546] width 774 height 151
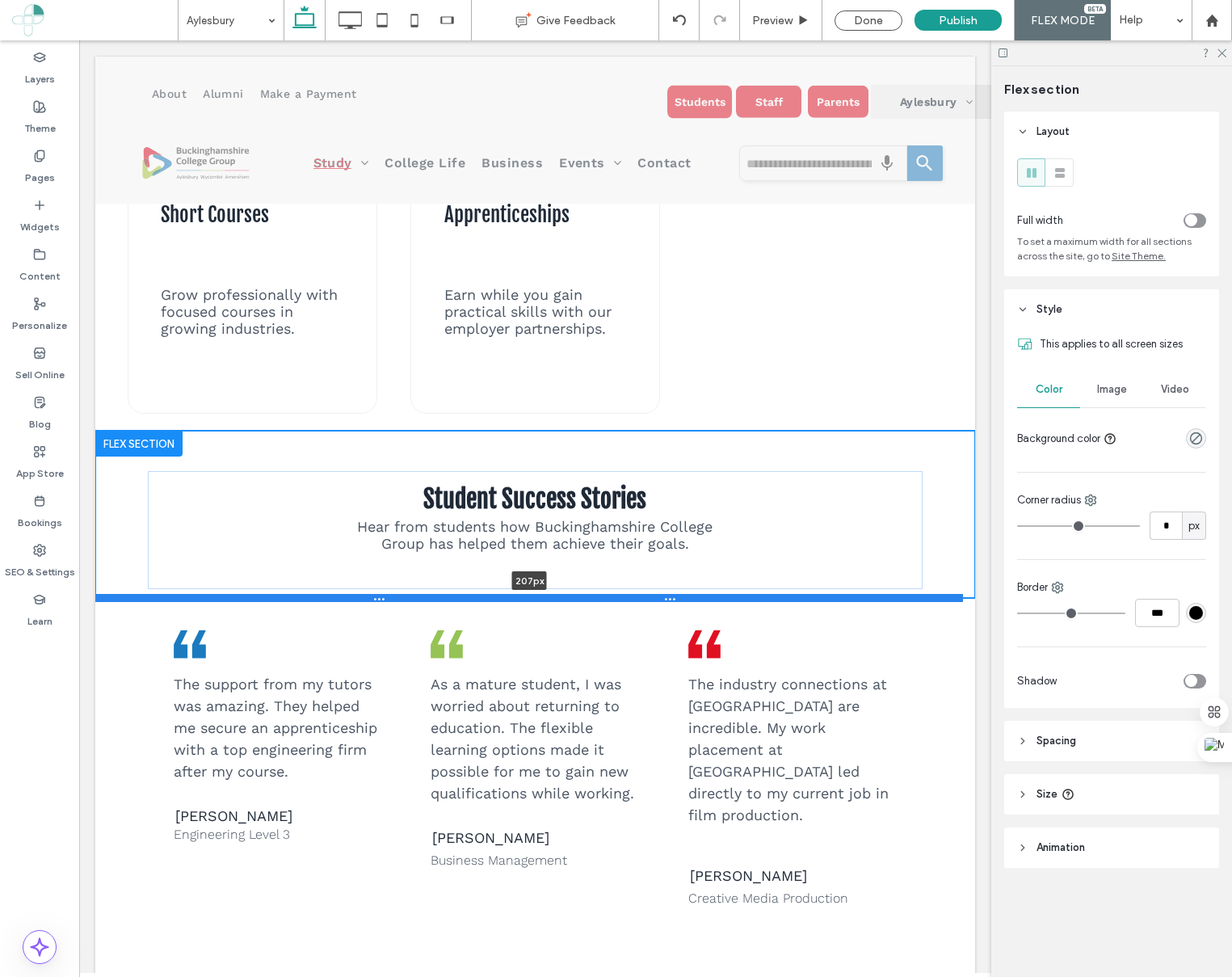
drag, startPoint x: 646, startPoint y: 655, endPoint x: 666, endPoint y: 622, distance: 38.6
click at [664, 601] on div at bounding box center [529, 597] width 868 height 8
type input "***"
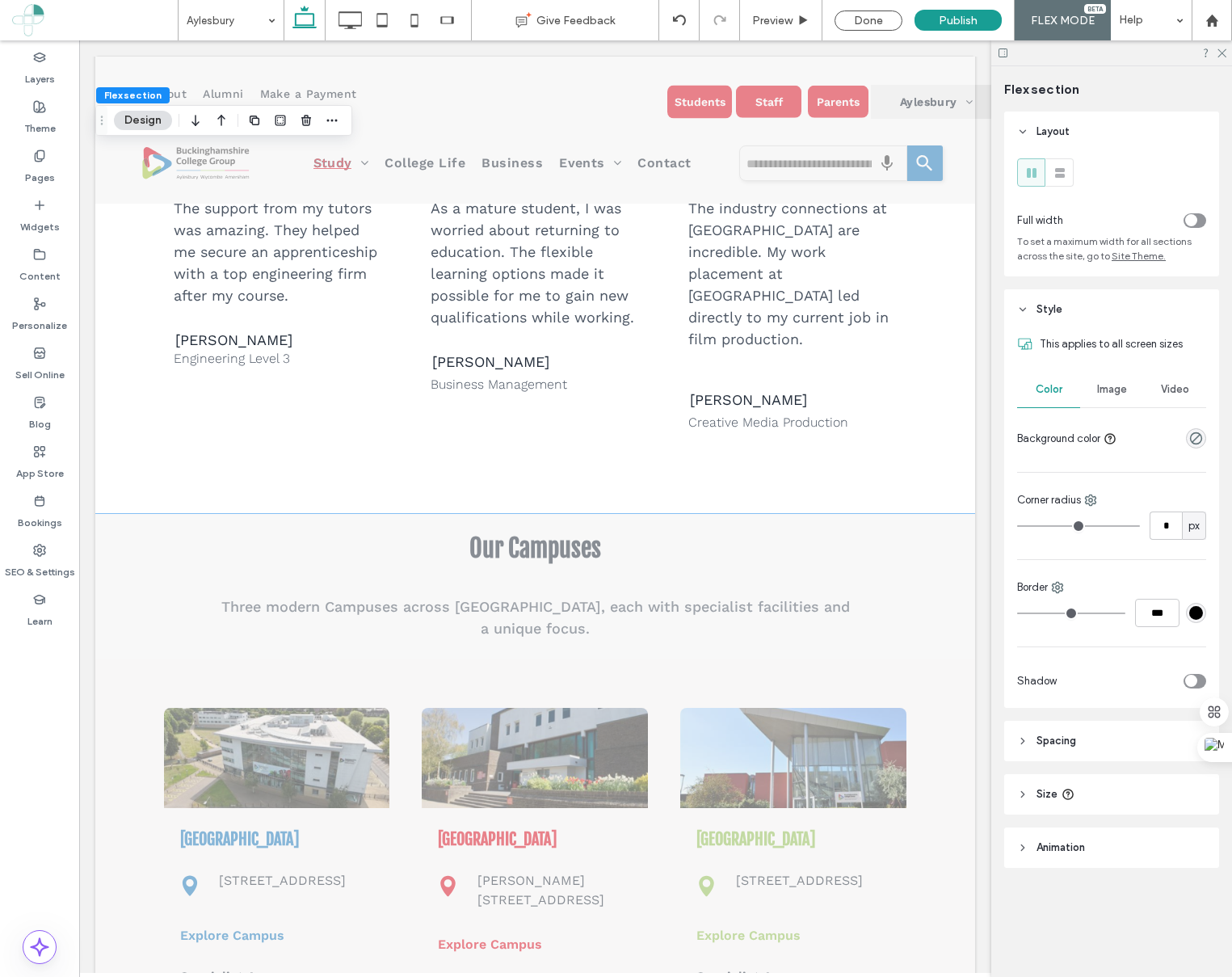
scroll to position [2517, 0]
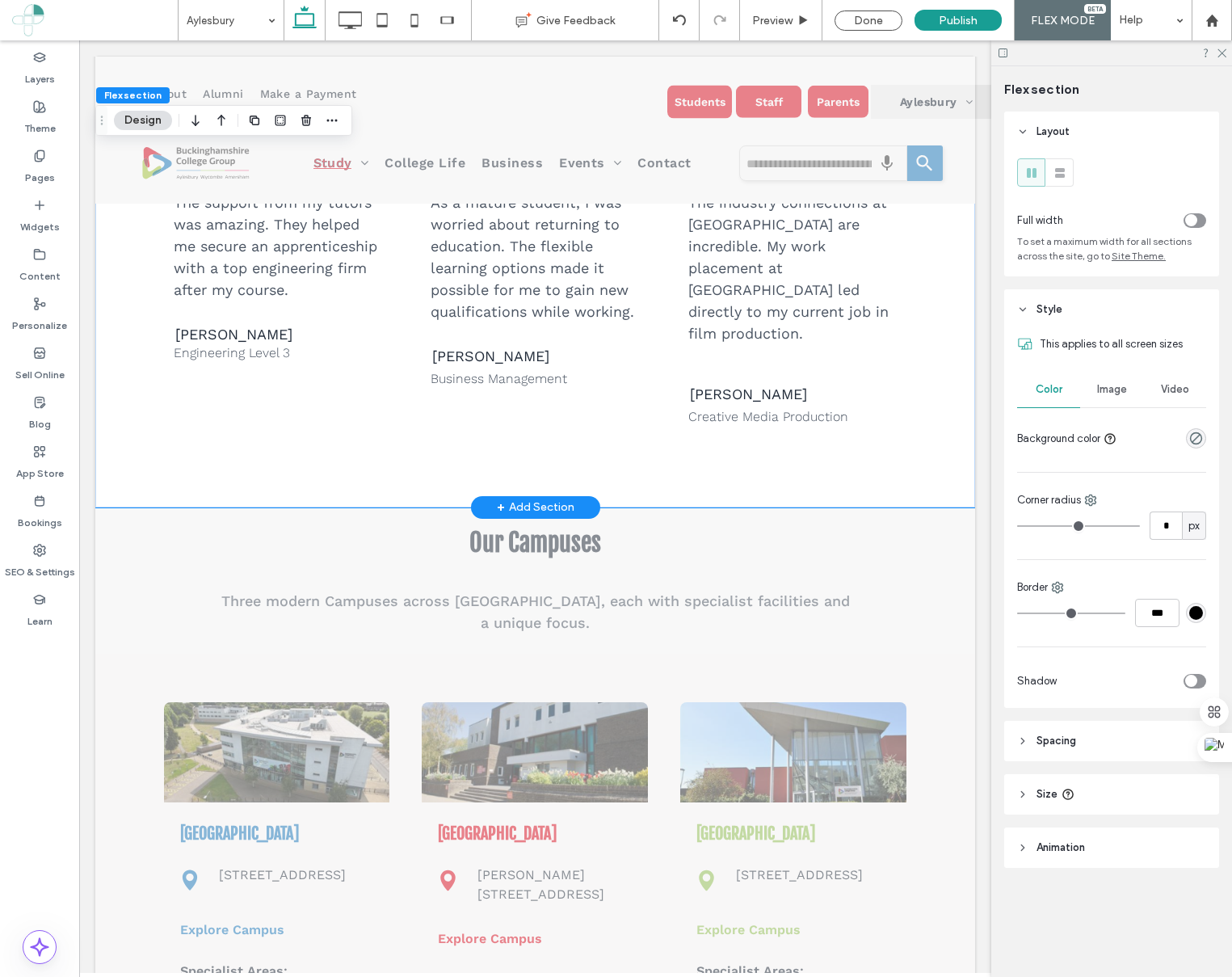
click at [687, 461] on div ".cls-1-1436611828-1276579712-1276579712 { clip-path: url(#clippath); } .cls-2-1…" at bounding box center [534, 311] width 880 height 390
click at [1023, 302] on header "Style" at bounding box center [1112, 309] width 215 height 40
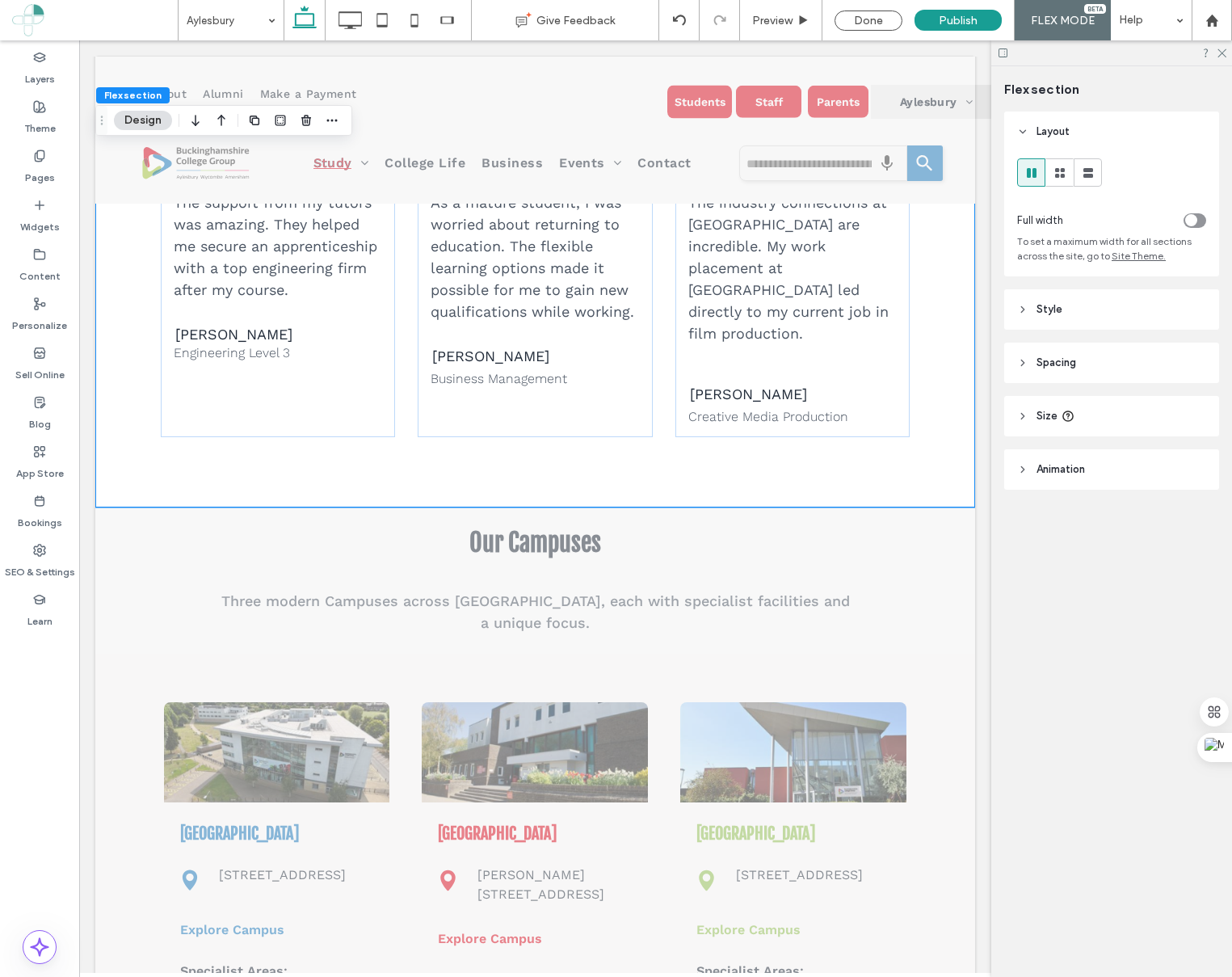
click at [1020, 359] on icon at bounding box center [1023, 362] width 12 height 12
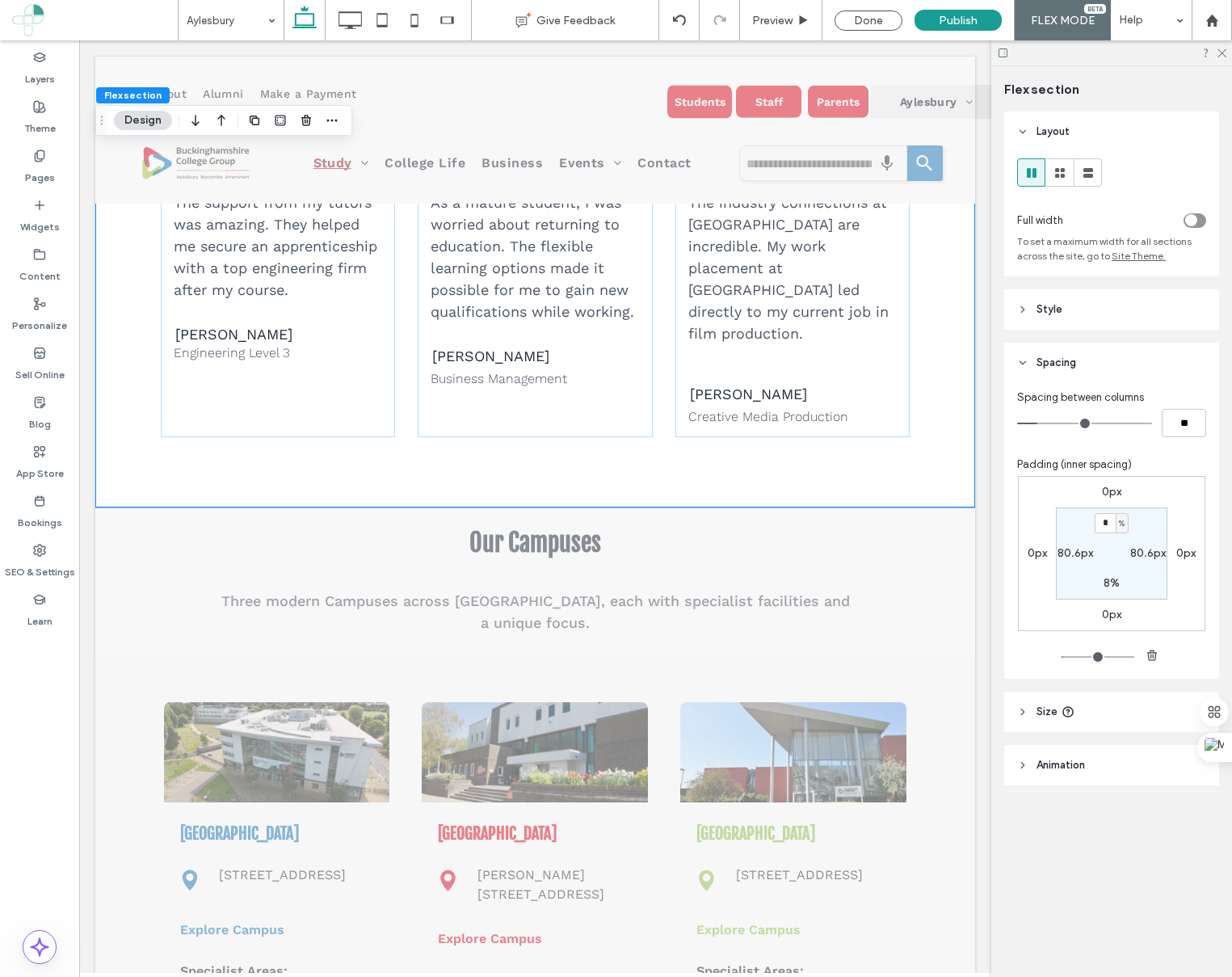
click at [1115, 586] on label "8%" at bounding box center [1112, 583] width 16 height 13
click at [1119, 583] on span "%" at bounding box center [1122, 584] width 5 height 16
click at [1117, 611] on span "px" at bounding box center [1116, 609] width 12 height 16
type input "**"
type input "****"
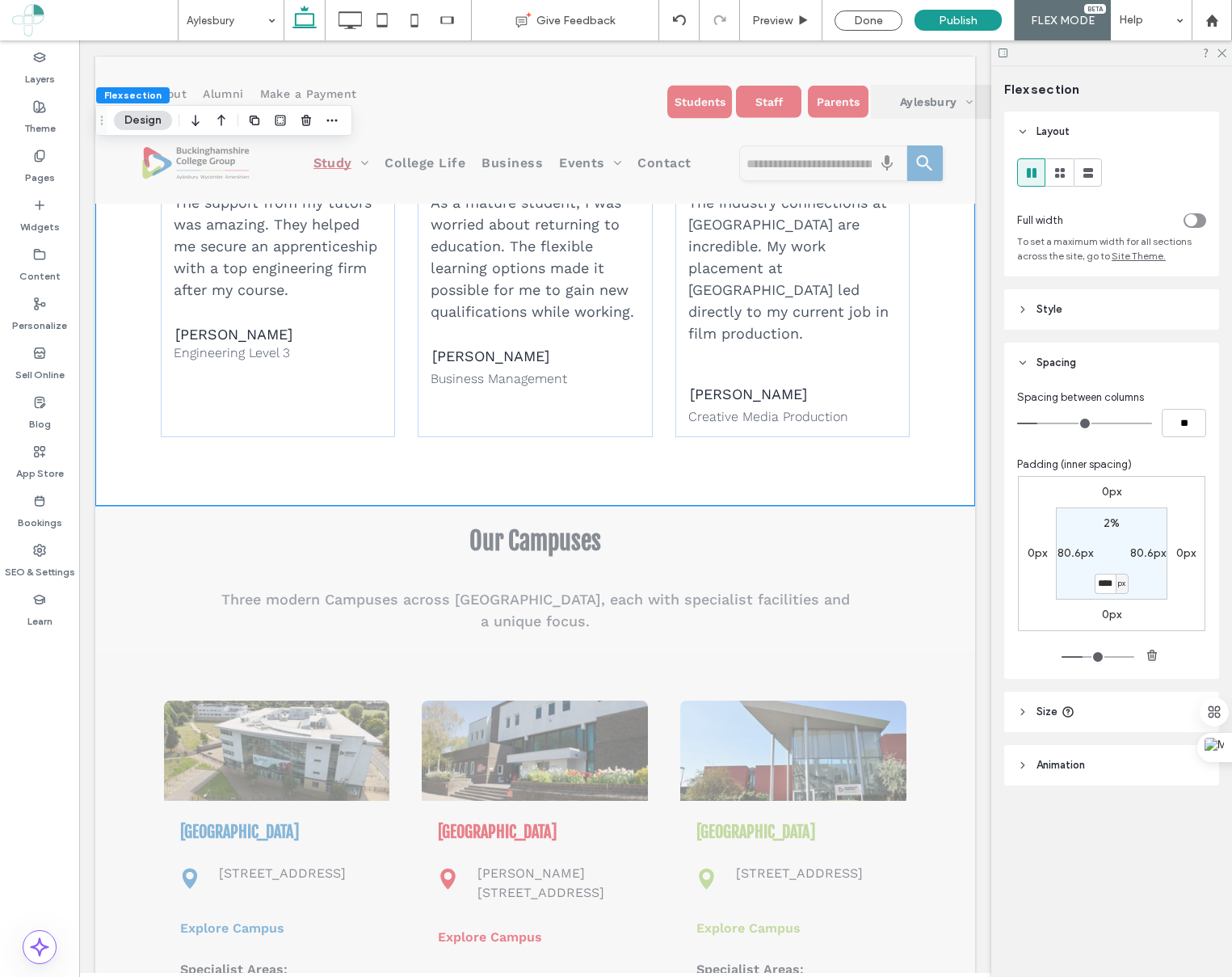
click at [1112, 530] on label "2%" at bounding box center [1112, 523] width 16 height 13
click at [1122, 525] on span "%" at bounding box center [1122, 523] width 5 height 16
click at [1117, 551] on span "px" at bounding box center [1116, 549] width 12 height 16
type input "**"
type input "****"
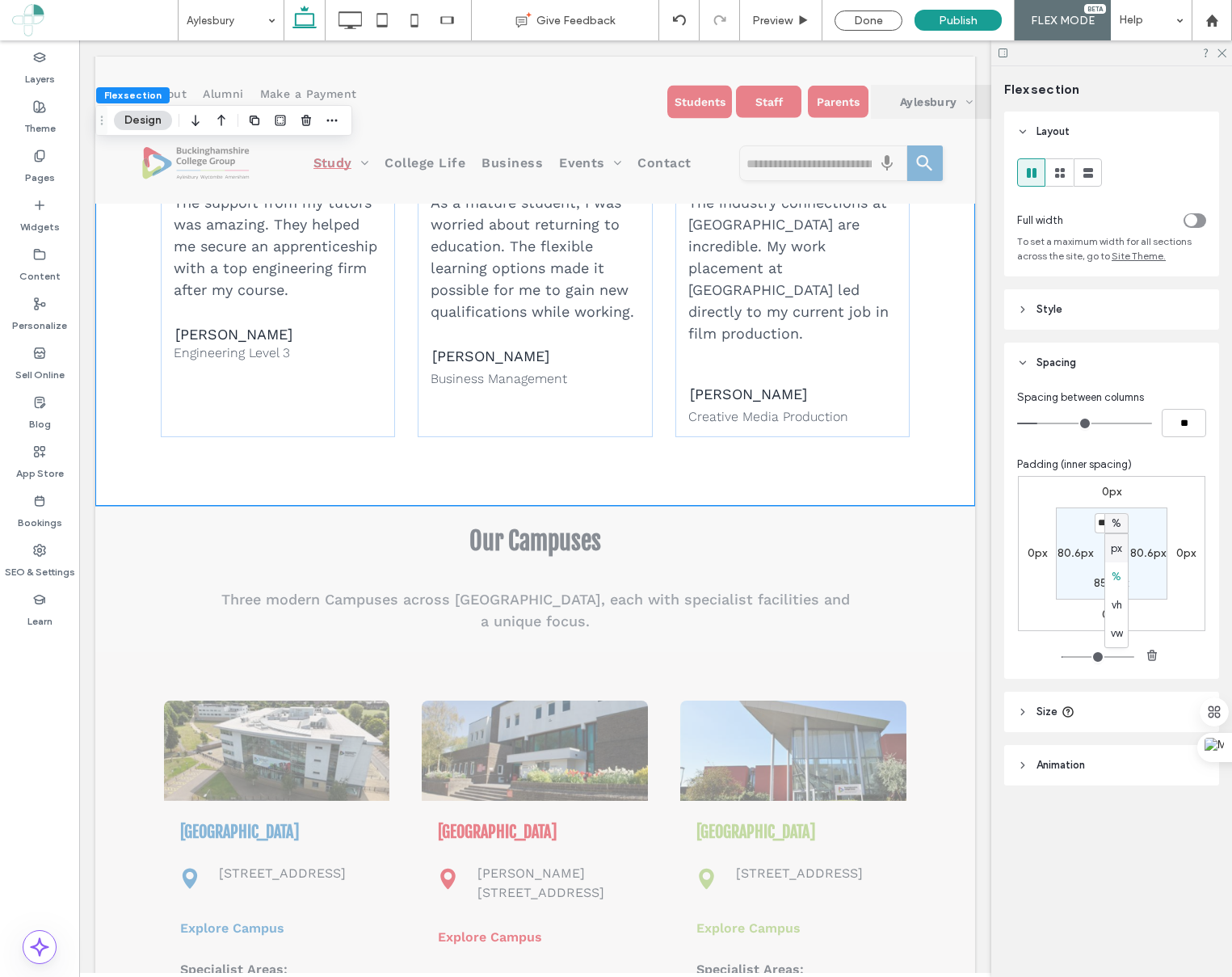
type input "**"
click at [1107, 527] on input "****" at bounding box center [1105, 523] width 21 height 21
type input "**"
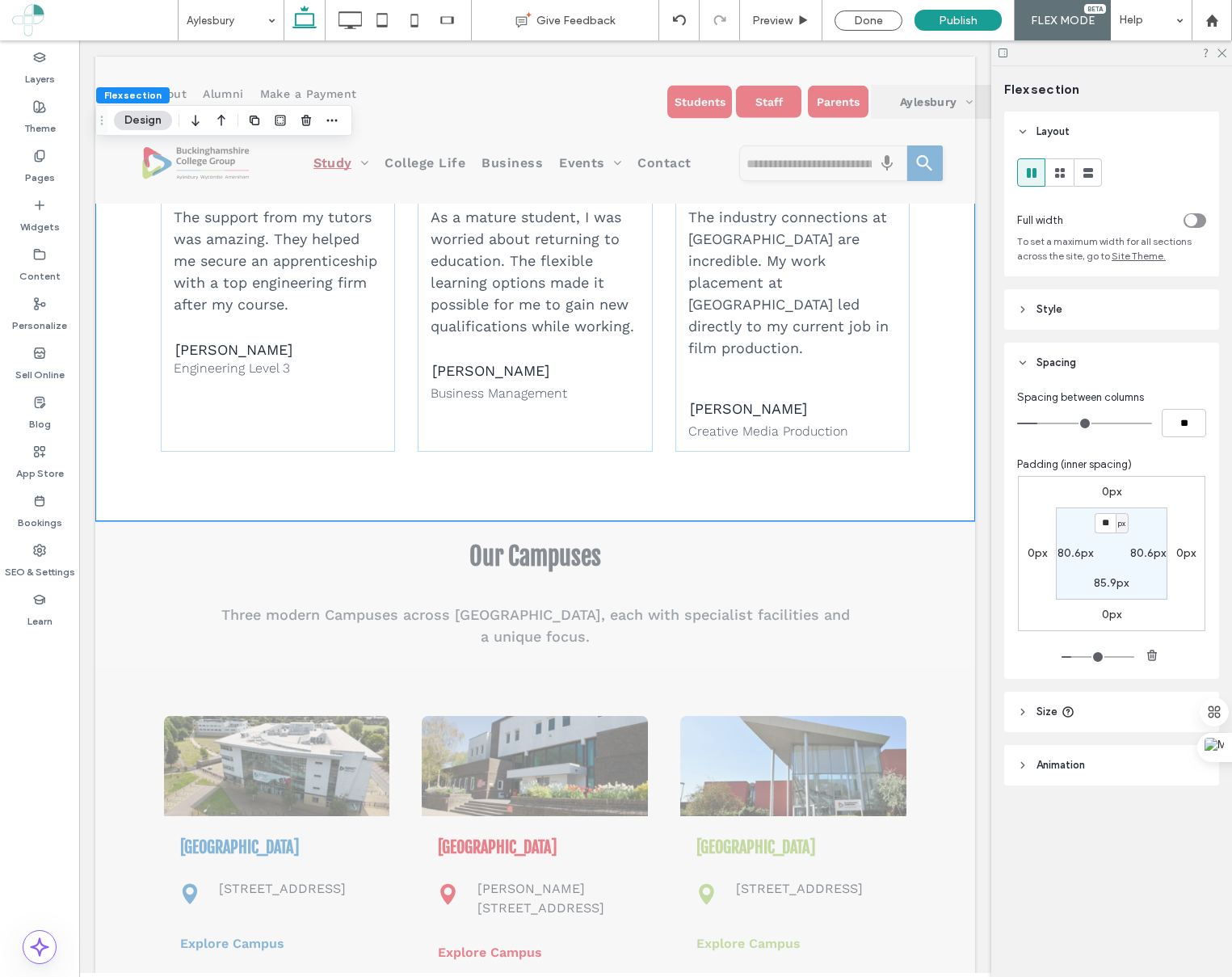
click at [1105, 588] on label "85.9px" at bounding box center [1111, 583] width 35 height 13
type input "**"
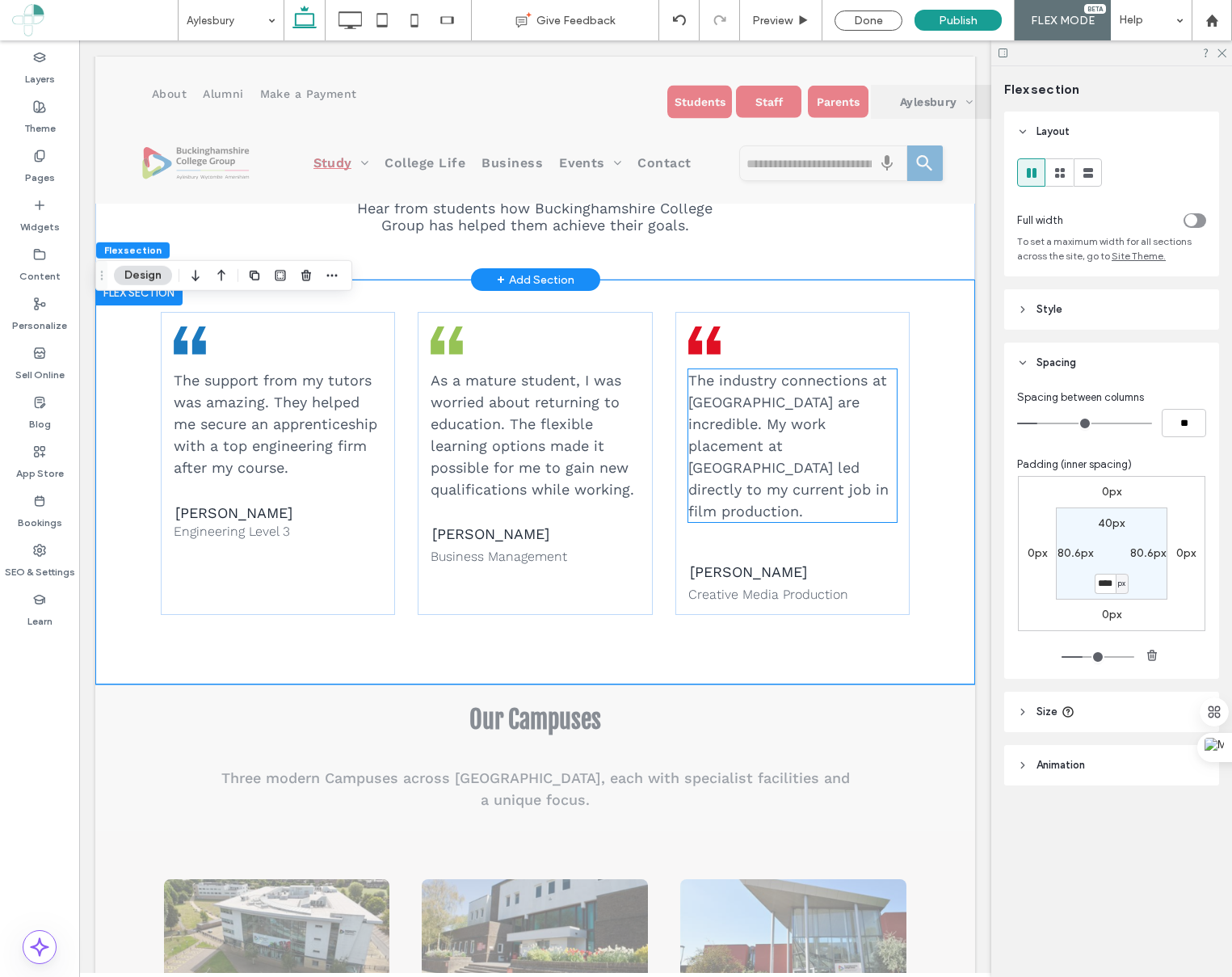
scroll to position [2356, 0]
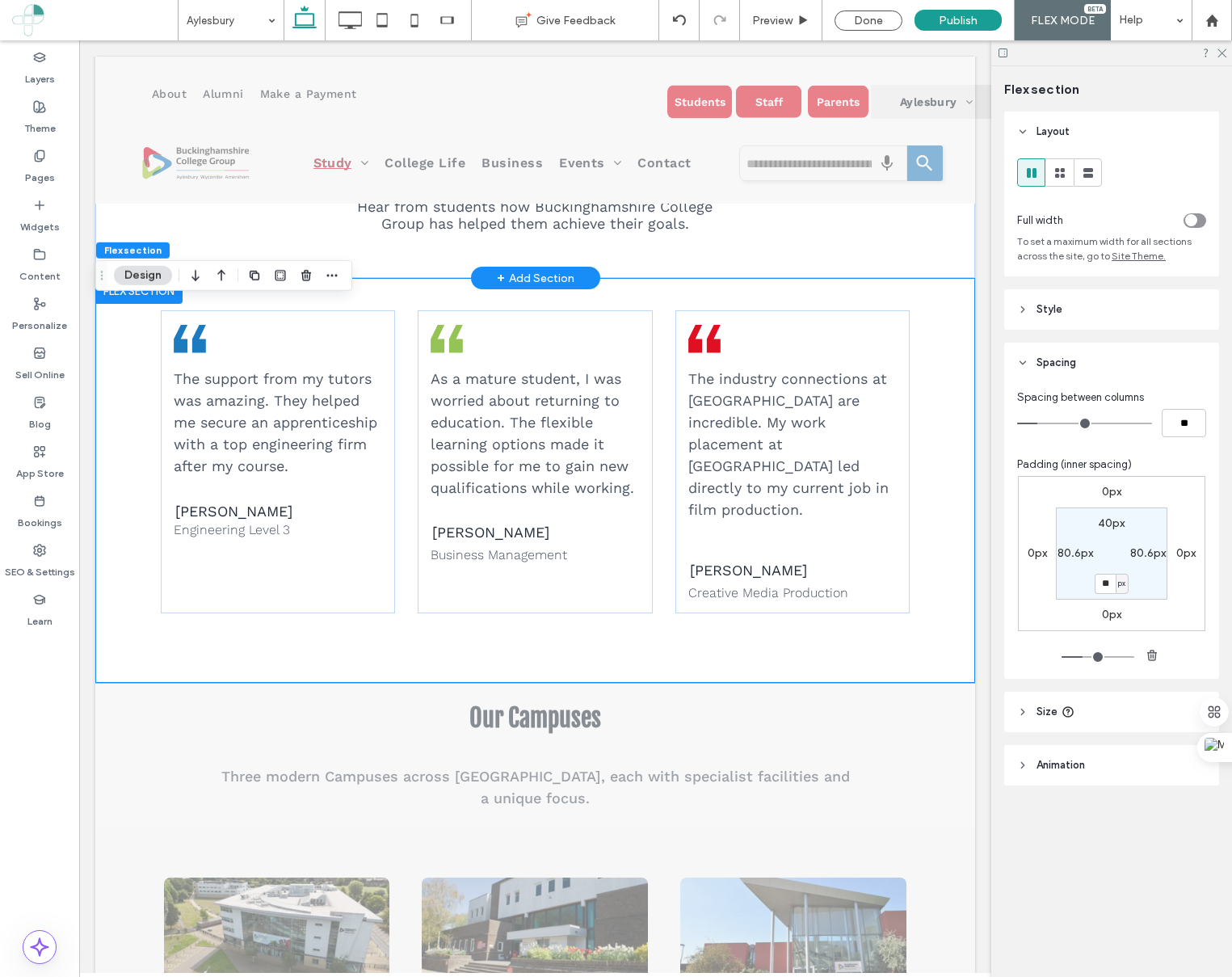
type input "**"
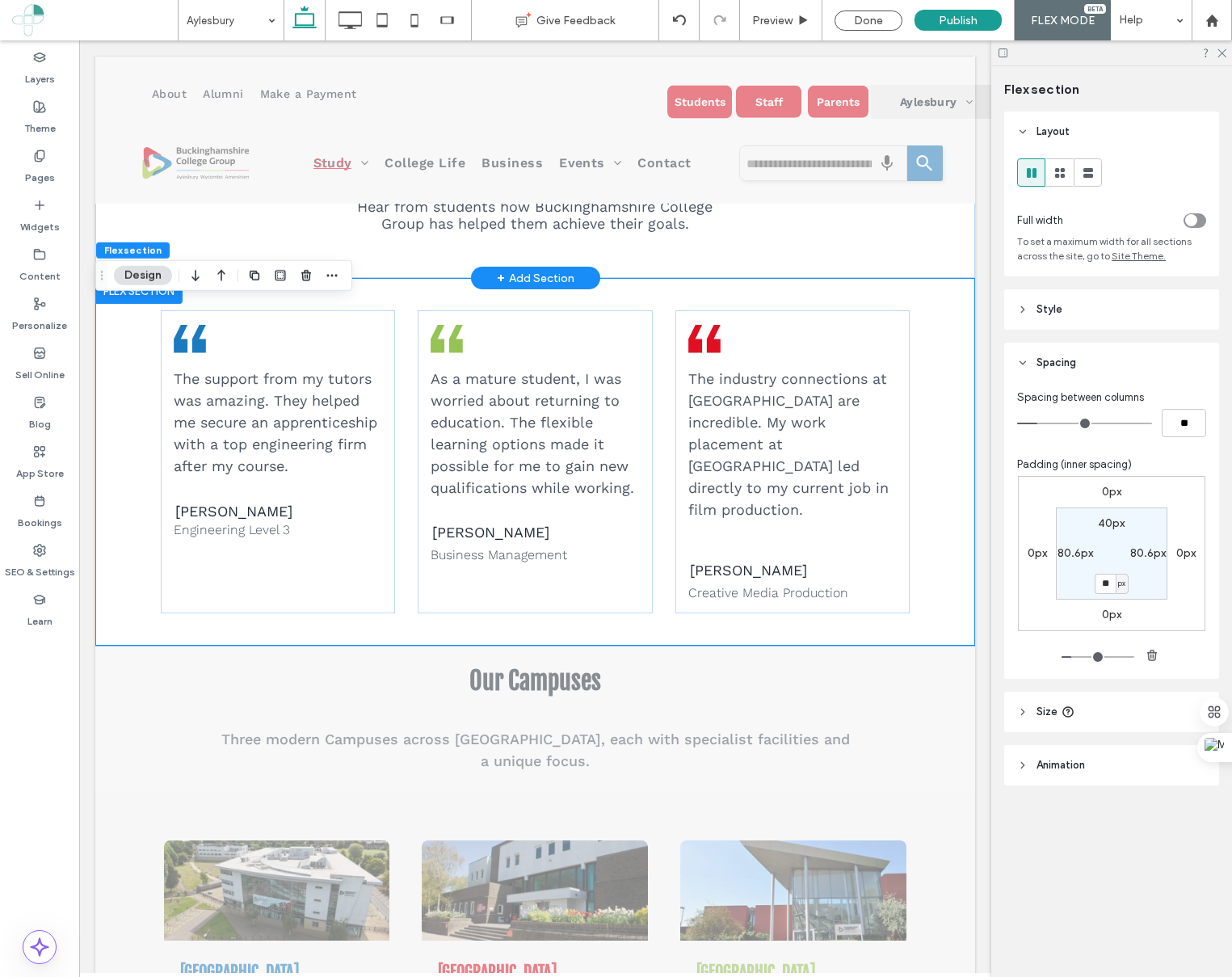
click at [1099, 592] on input "**" at bounding box center [1105, 584] width 21 height 21
type input "*"
type input "**"
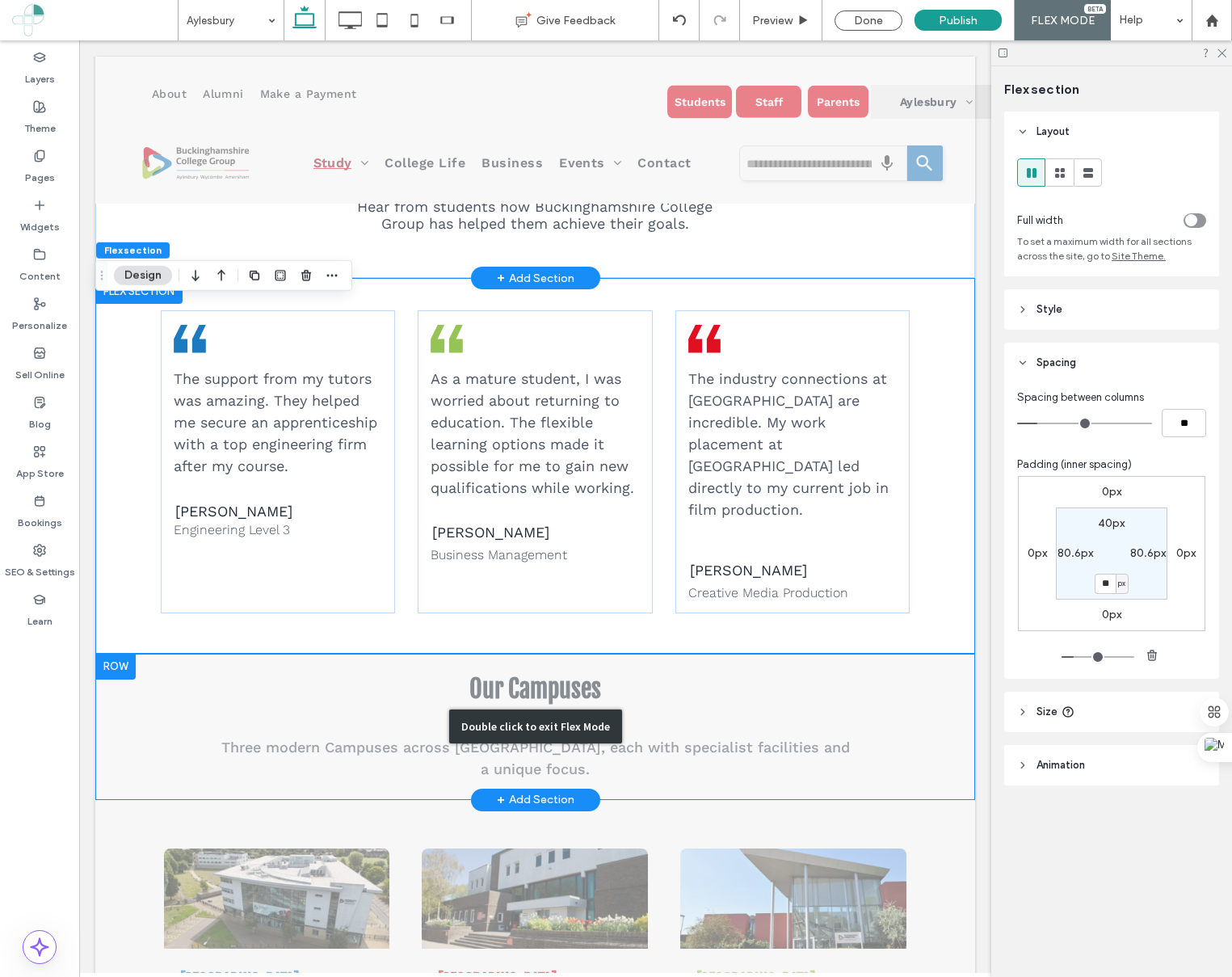
click at [721, 667] on div "Double click to exit Flex Mode" at bounding box center [534, 726] width 880 height 146
click at [660, 686] on div "Double click to exit Flex Mode" at bounding box center [534, 726] width 880 height 146
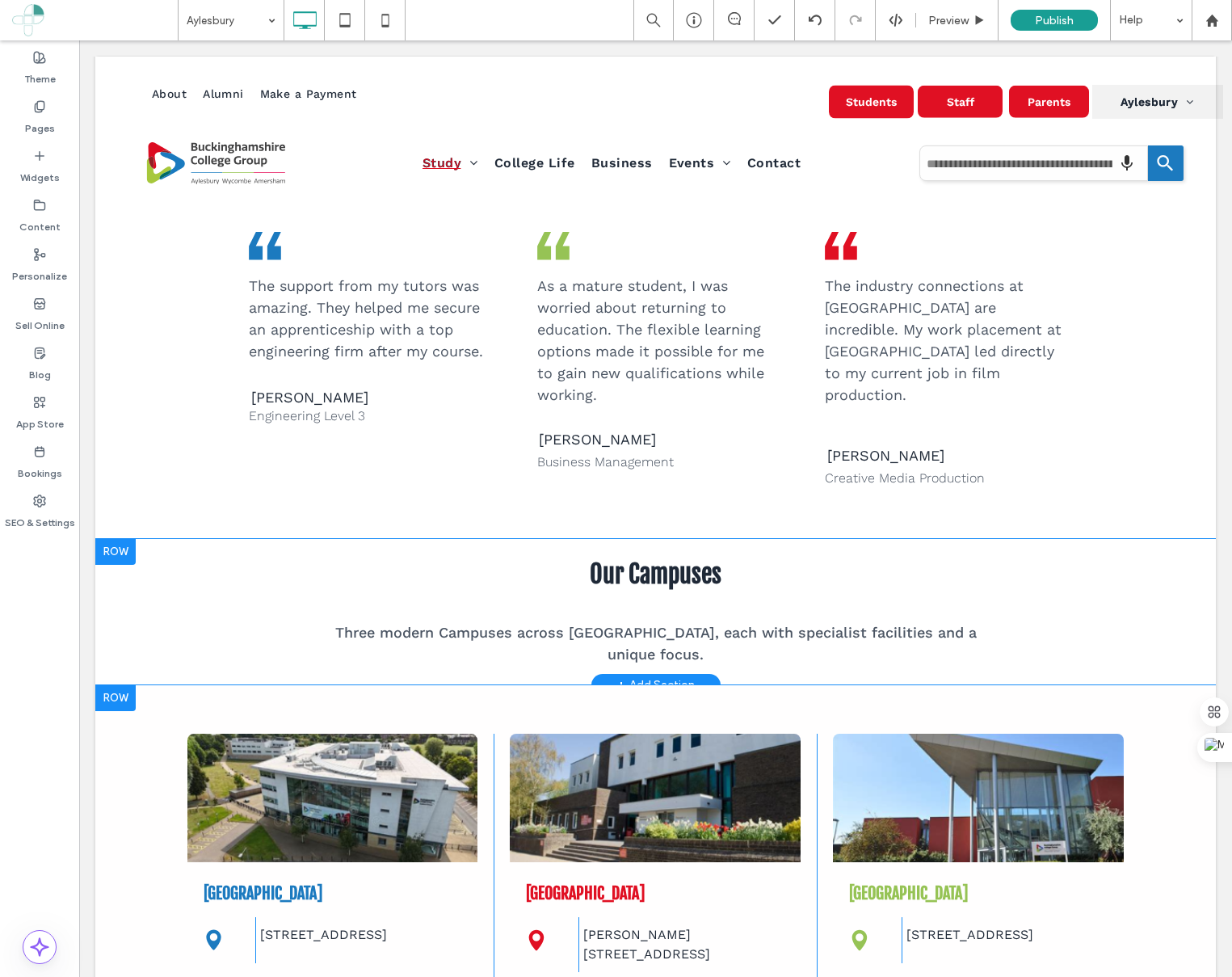
scroll to position [2384, 0]
click at [126, 538] on div at bounding box center [115, 550] width 40 height 26
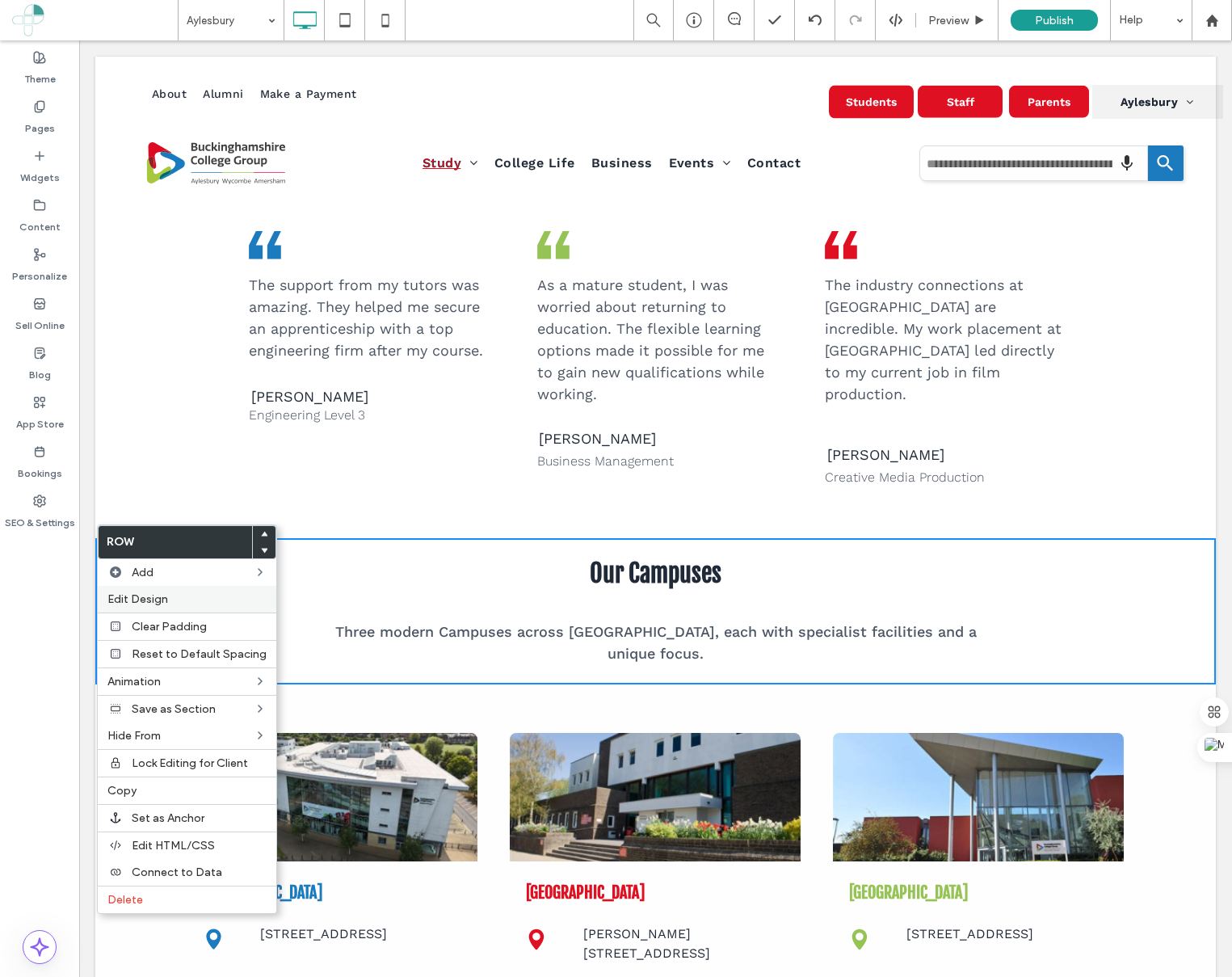
click at [169, 601] on label "Edit Design" at bounding box center [187, 599] width 160 height 13
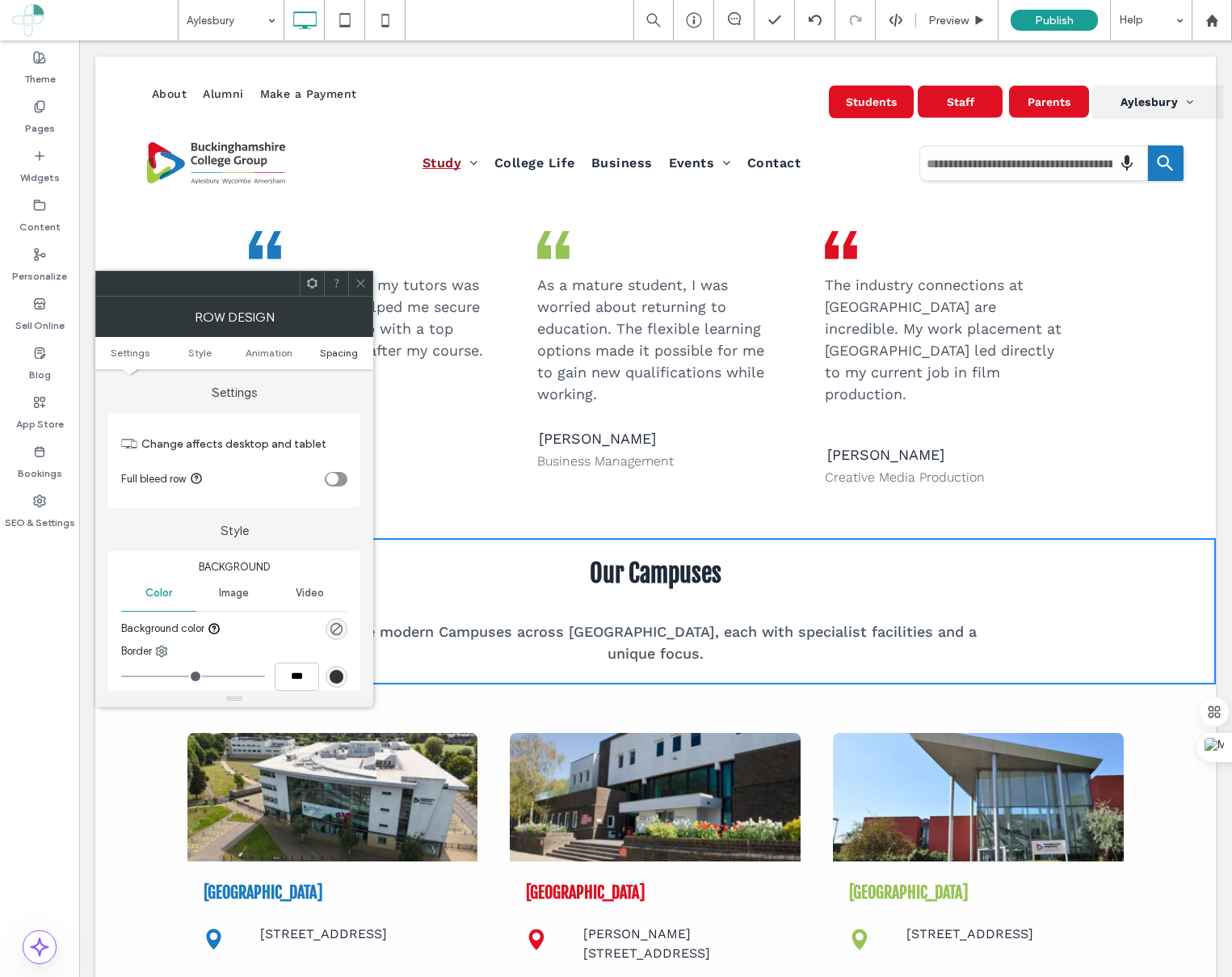
click at [331, 350] on span "Spacing" at bounding box center [339, 353] width 38 height 13
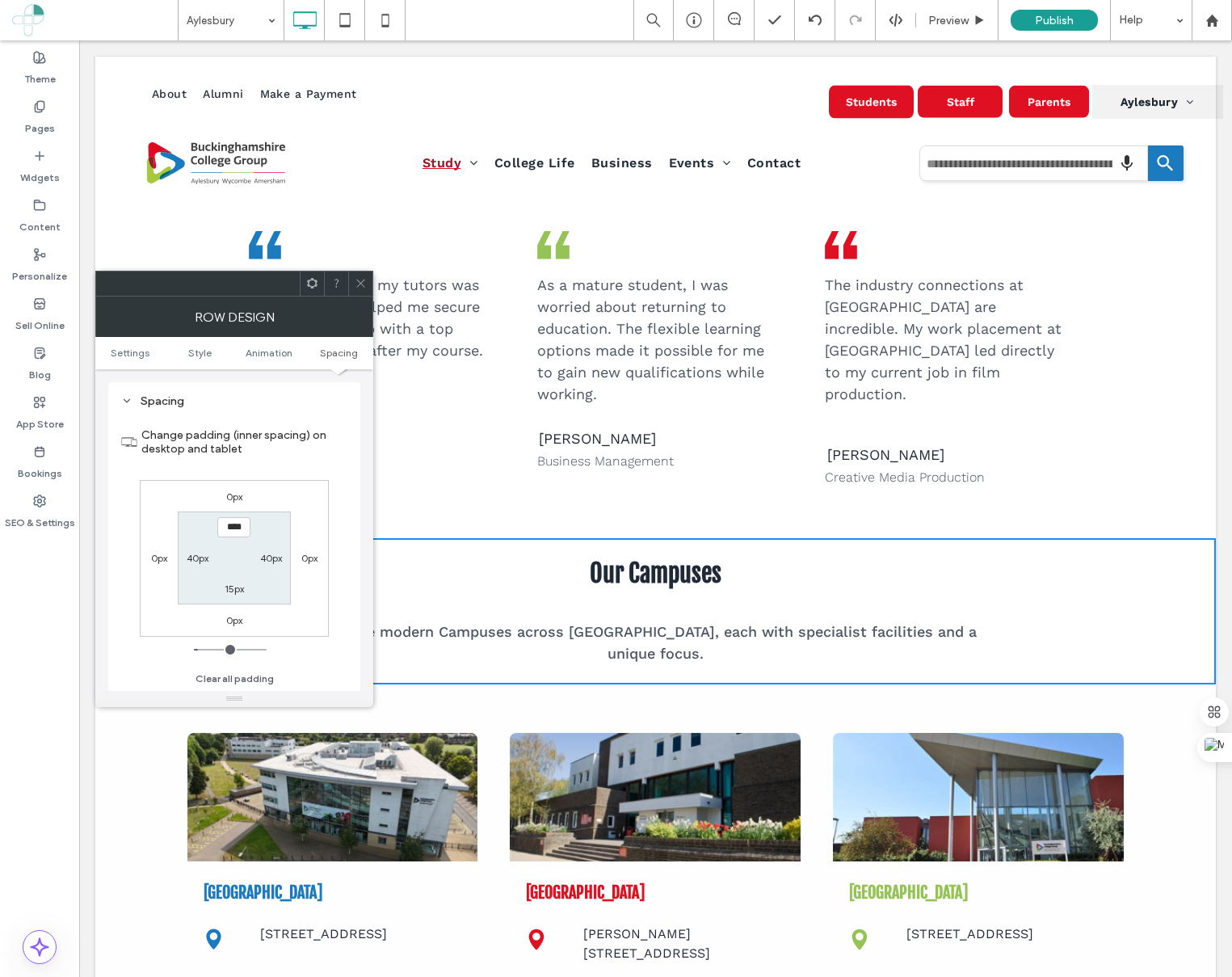
scroll to position [445, 0]
type input "****"
type input "**"
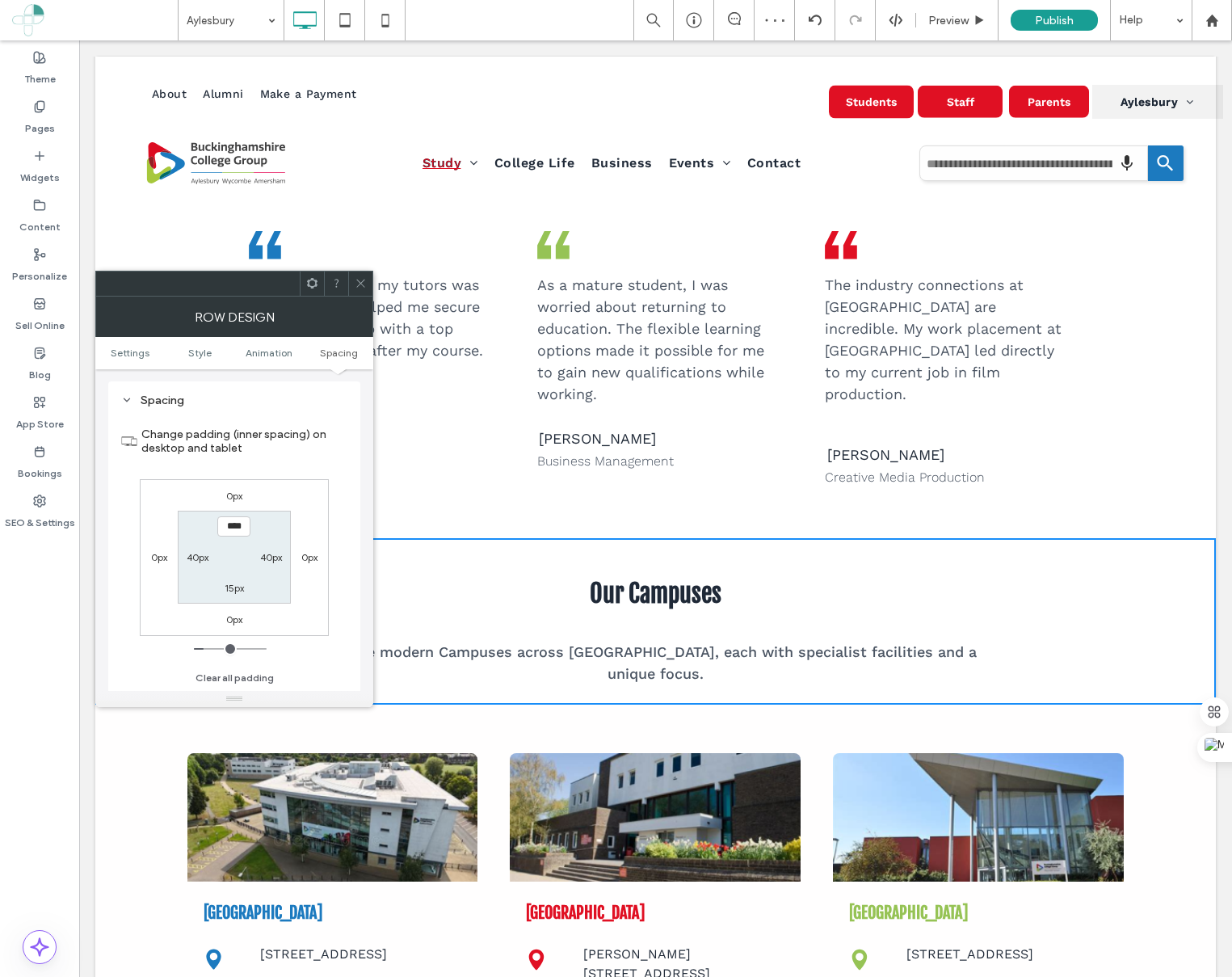
click at [360, 284] on icon at bounding box center [361, 283] width 13 height 13
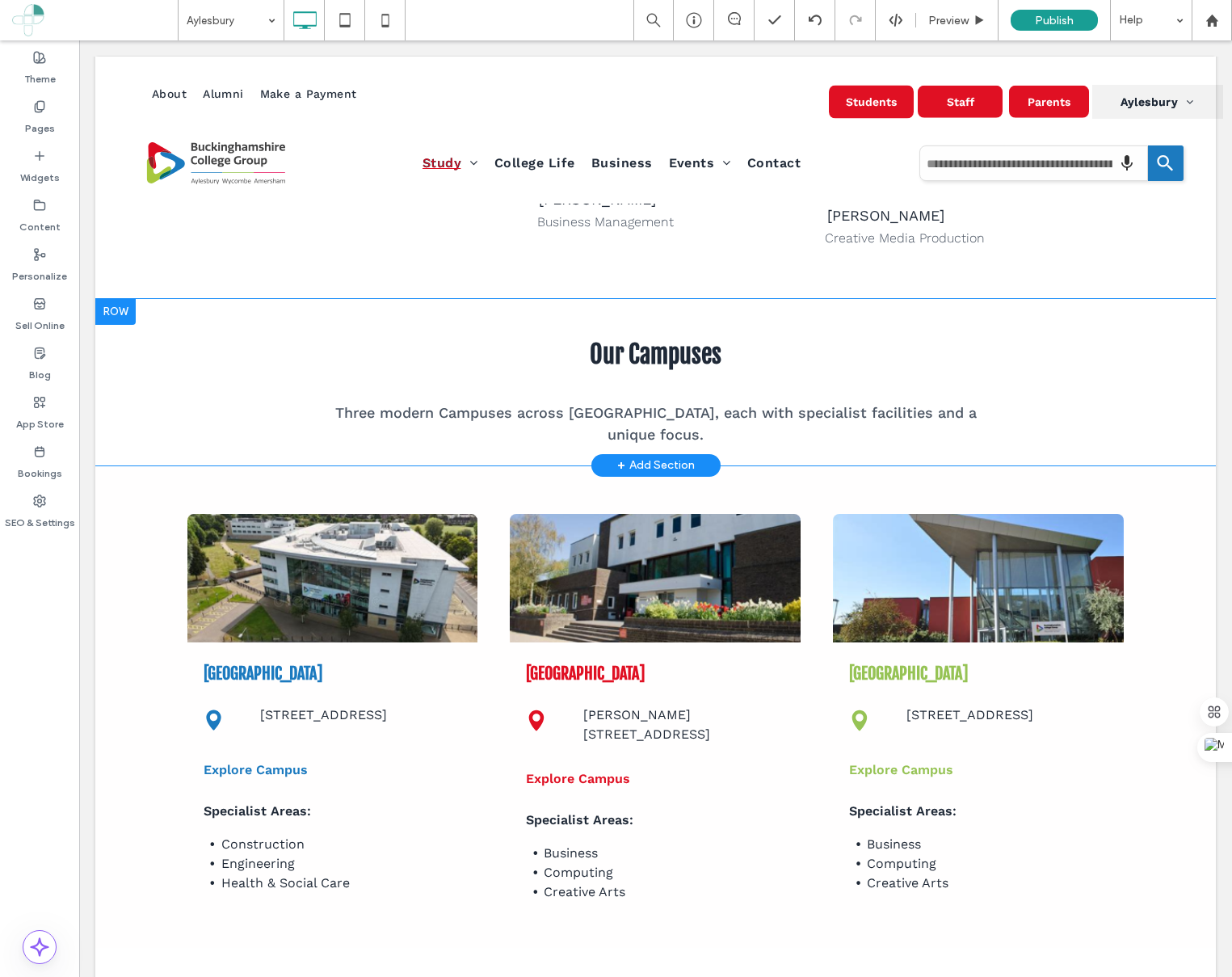
scroll to position [2624, 0]
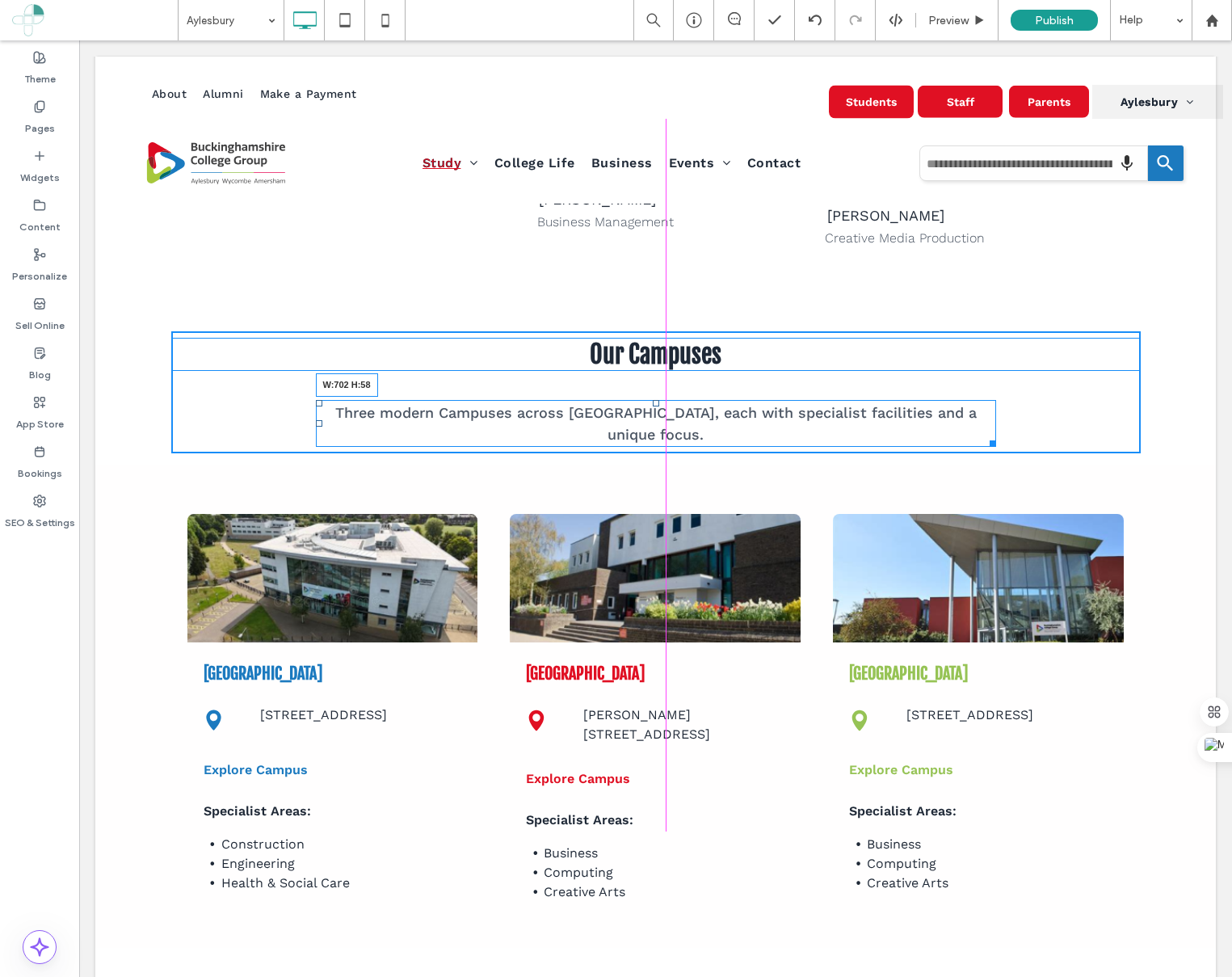
drag, startPoint x: 986, startPoint y: 424, endPoint x: 932, endPoint y: 413, distance: 55.1
click at [932, 413] on div "Three modern Campuses across [GEOGRAPHIC_DATA], each with specialist facilities…" at bounding box center [655, 423] width 681 height 47
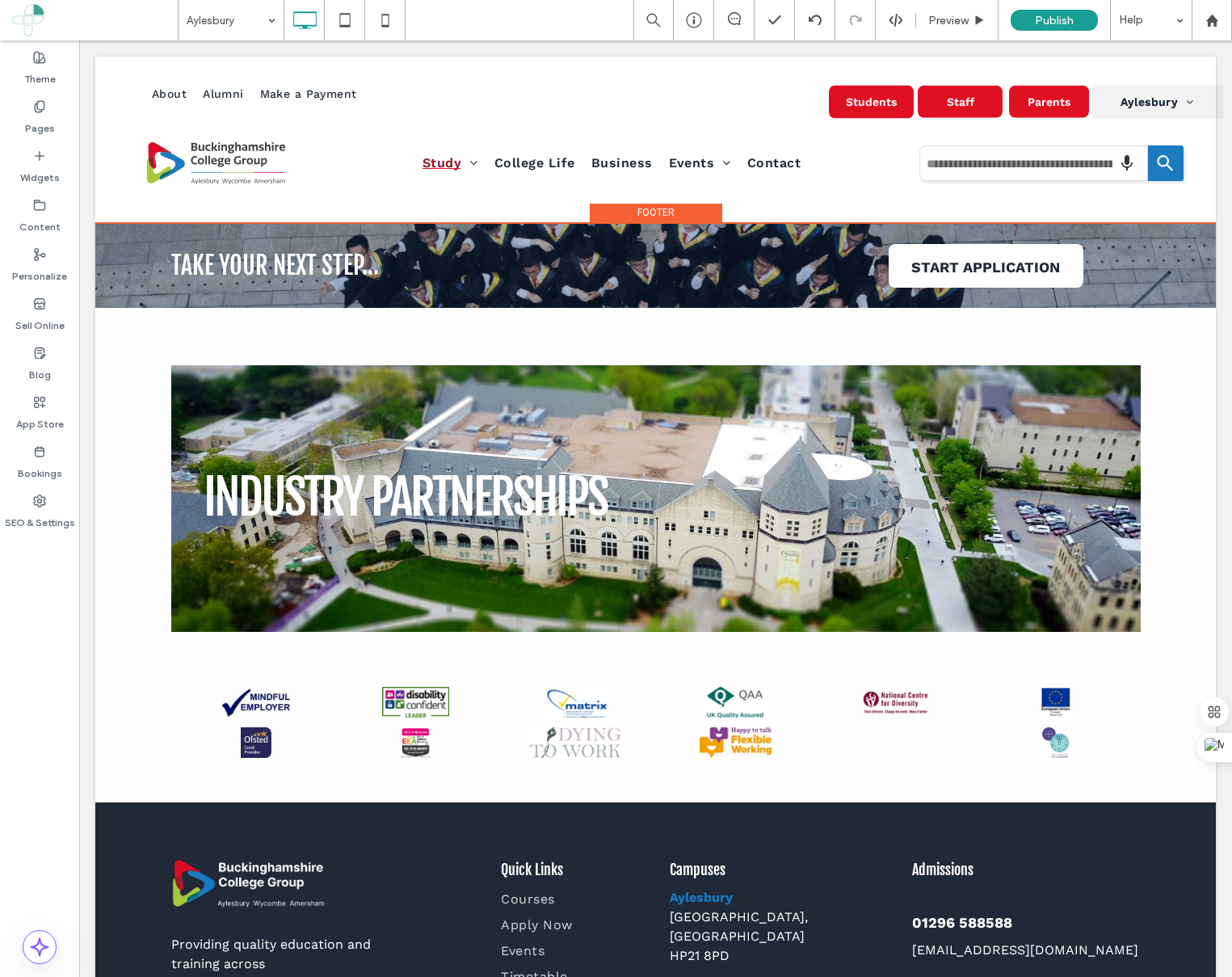
scroll to position [4255, 0]
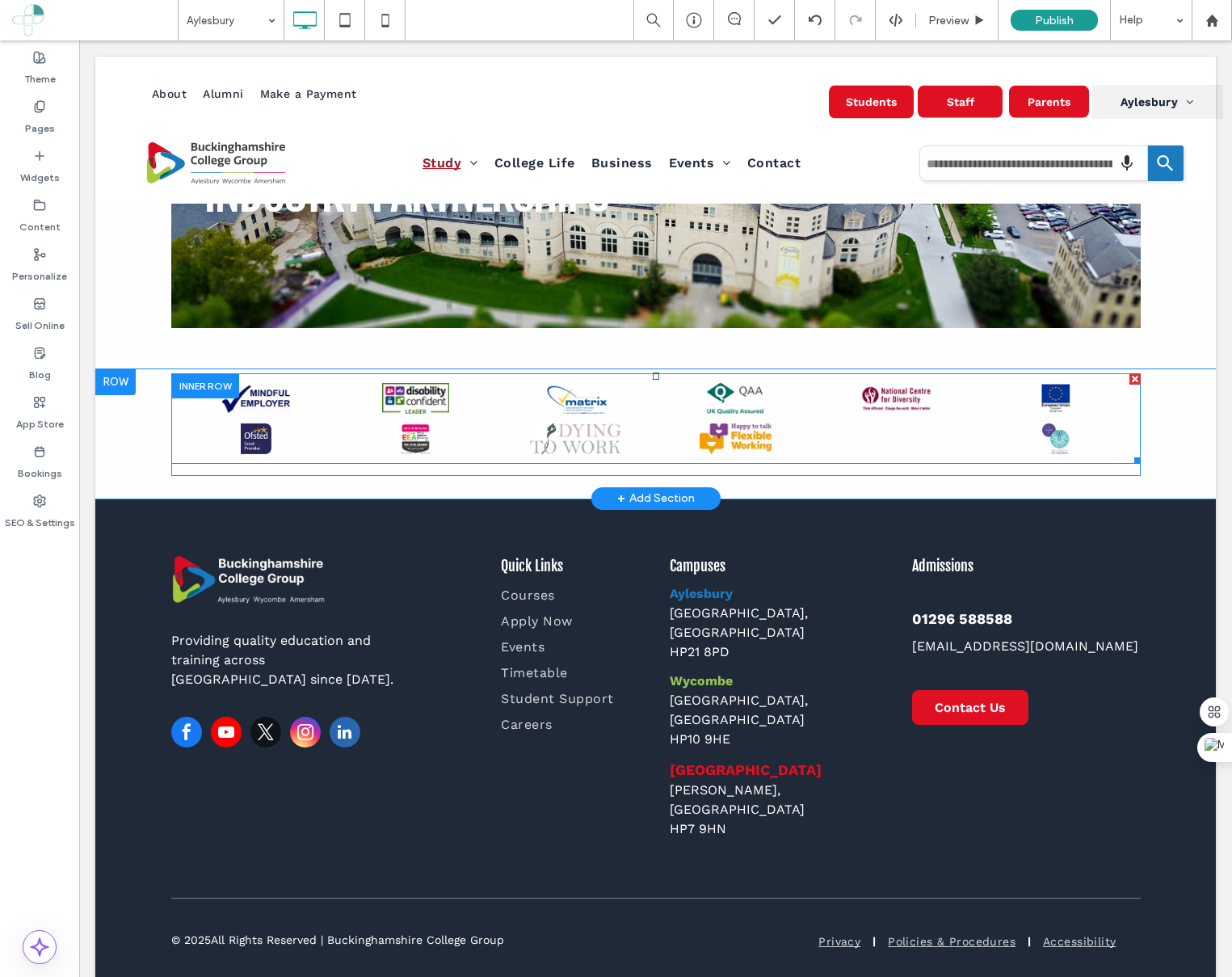
click at [879, 403] on link at bounding box center [896, 397] width 160 height 32
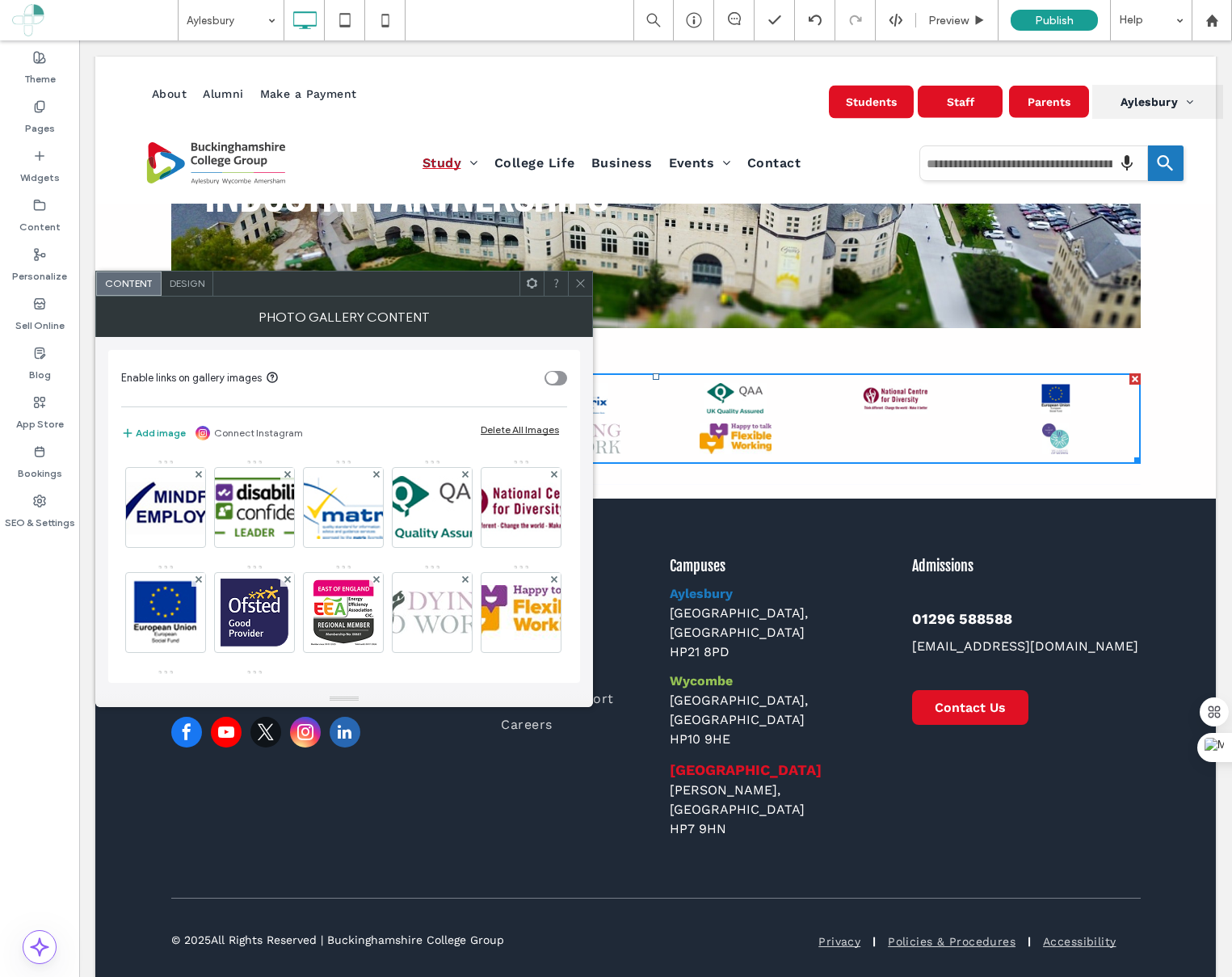
click at [178, 292] on div "Design" at bounding box center [187, 283] width 52 height 24
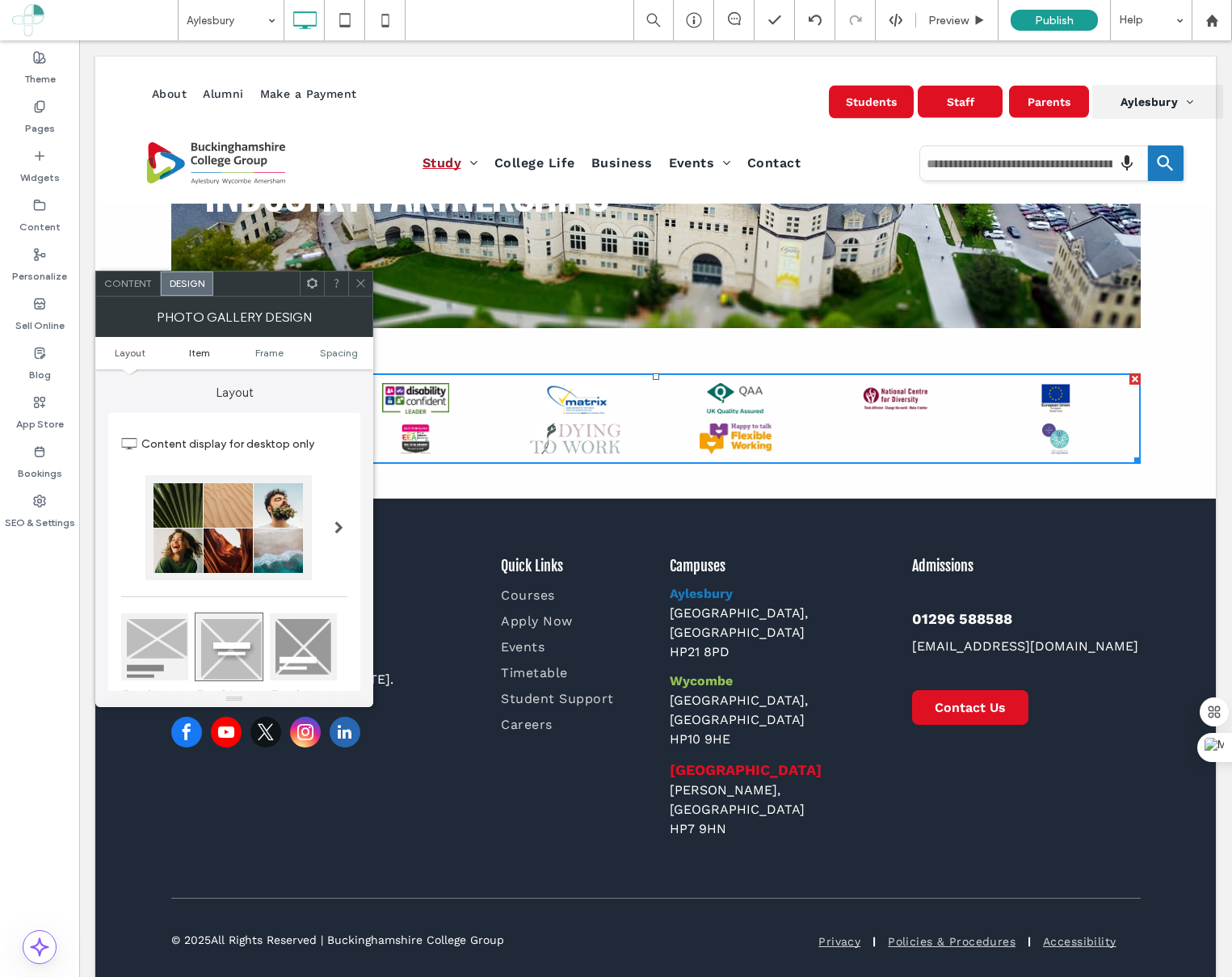
click at [207, 355] on span "Item" at bounding box center [199, 353] width 21 height 13
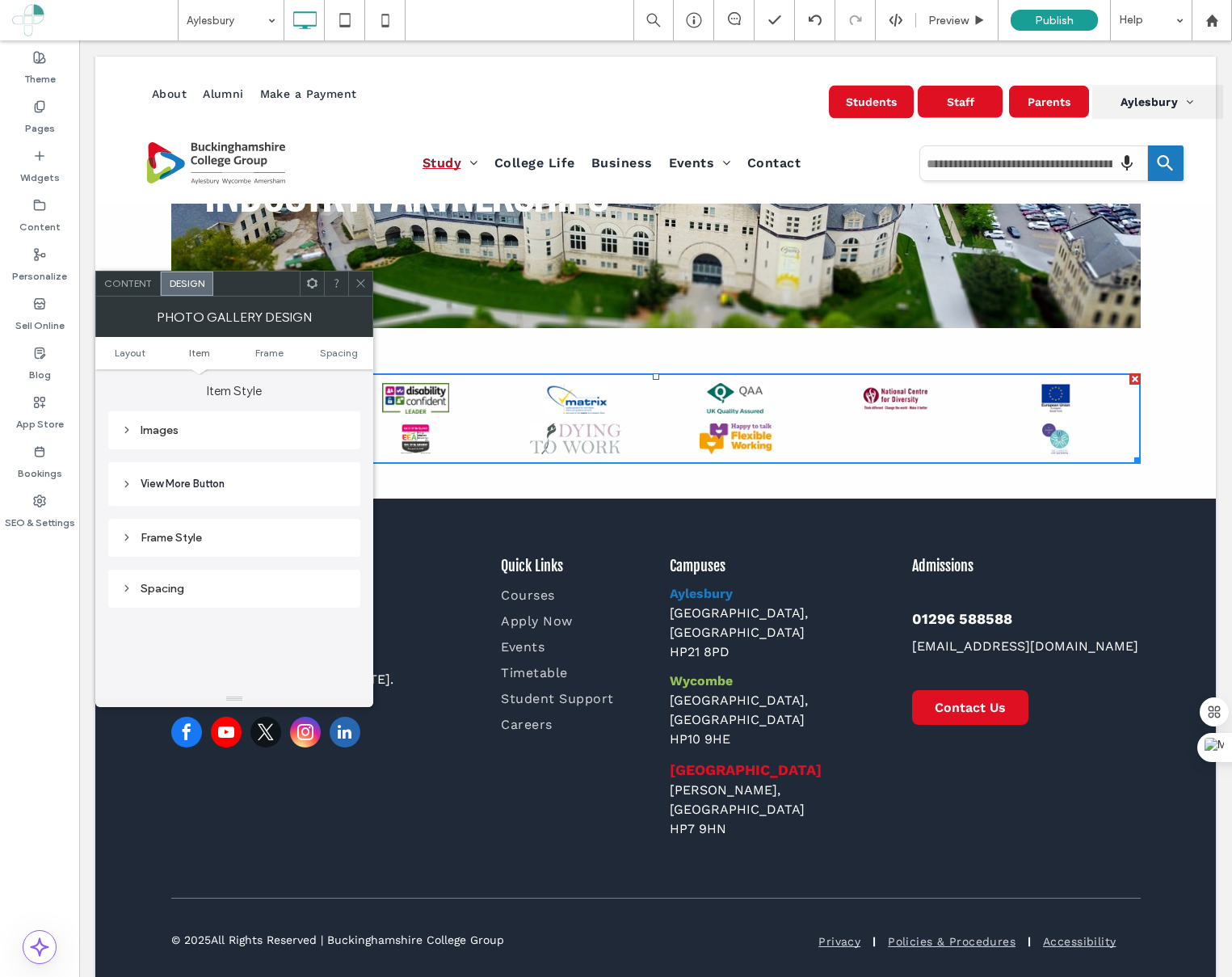
scroll to position [575, 0]
click at [194, 436] on div "Images" at bounding box center [234, 428] width 226 height 13
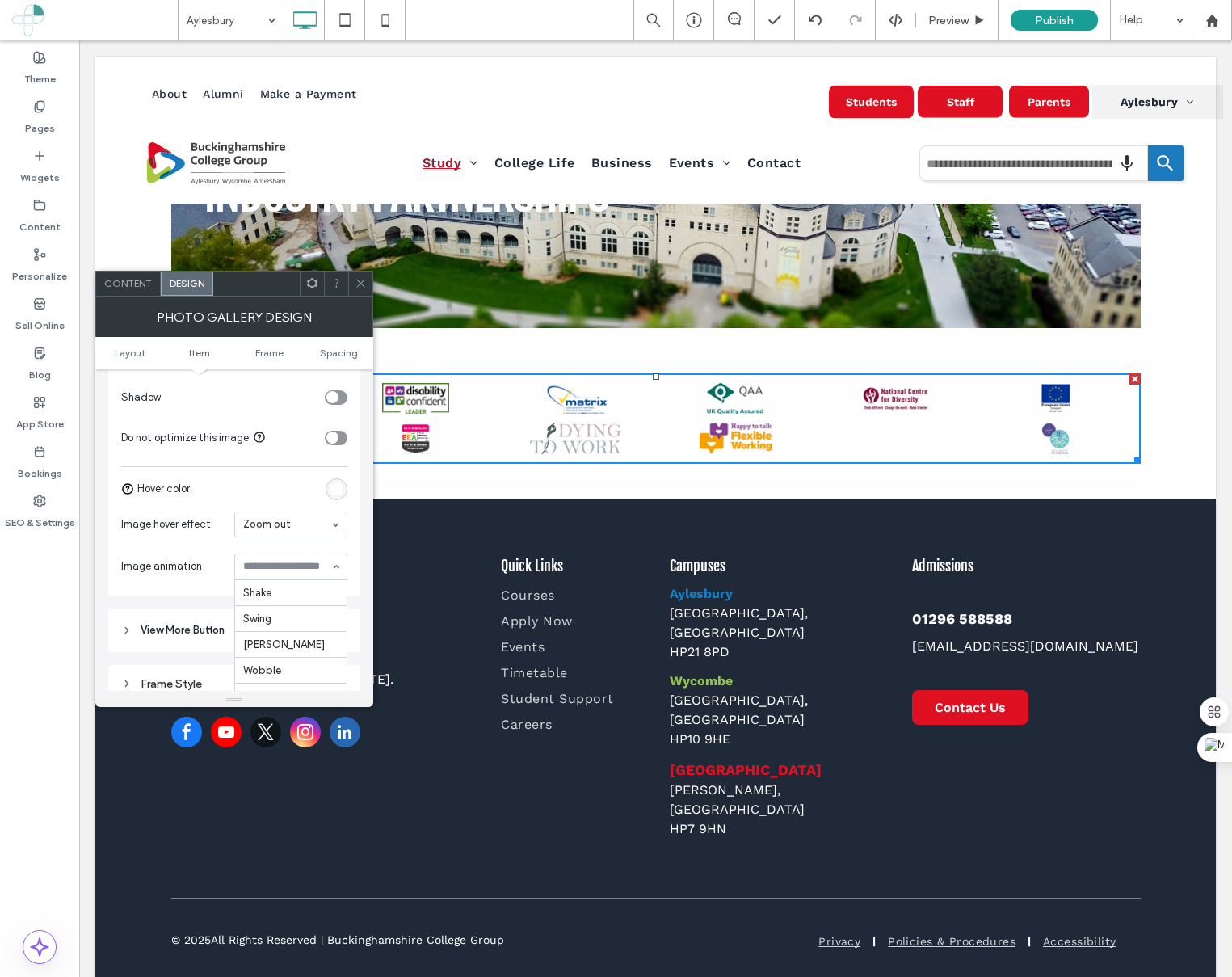
scroll to position [0, 0]
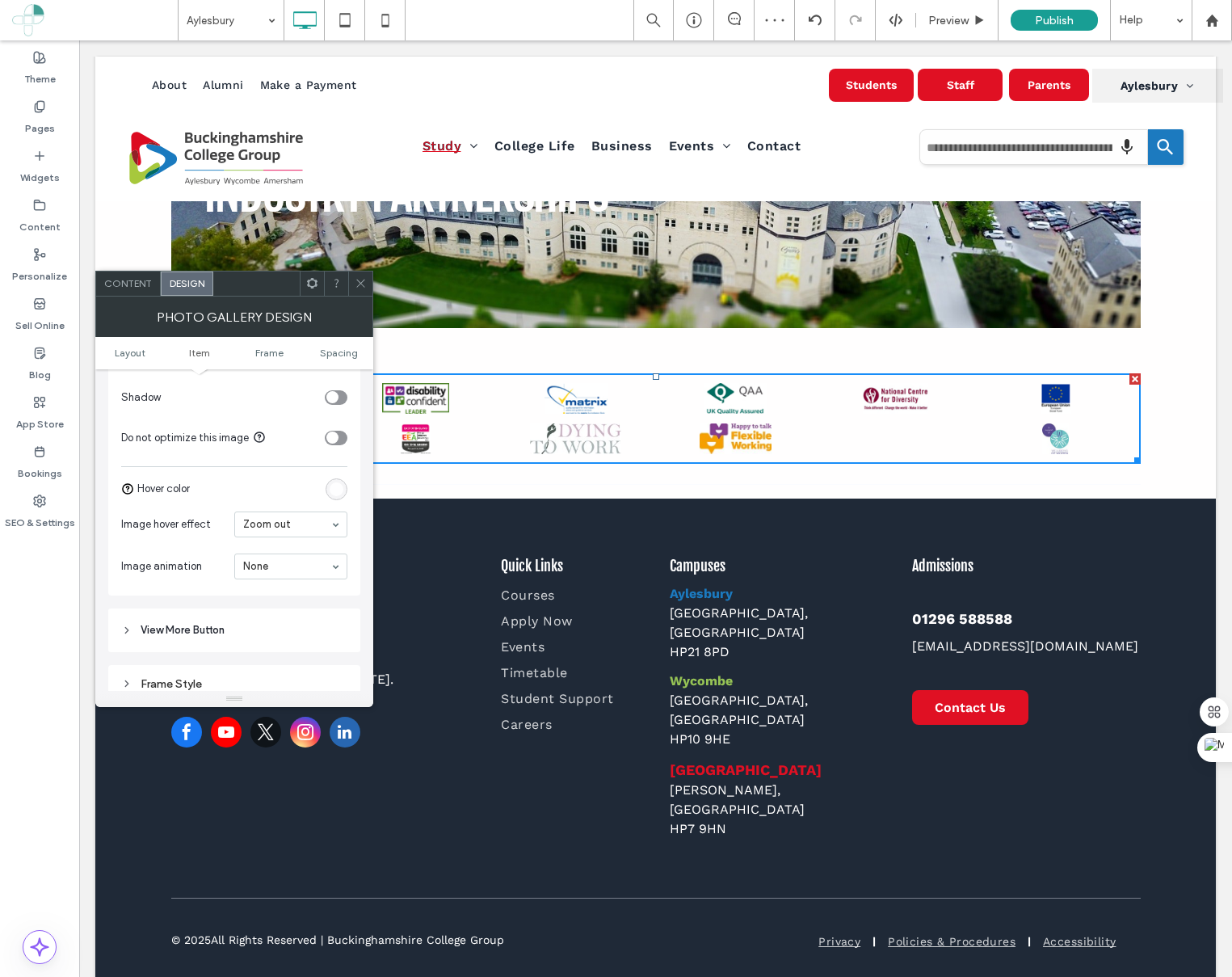
click at [284, 569] on input at bounding box center [286, 566] width 87 height 12
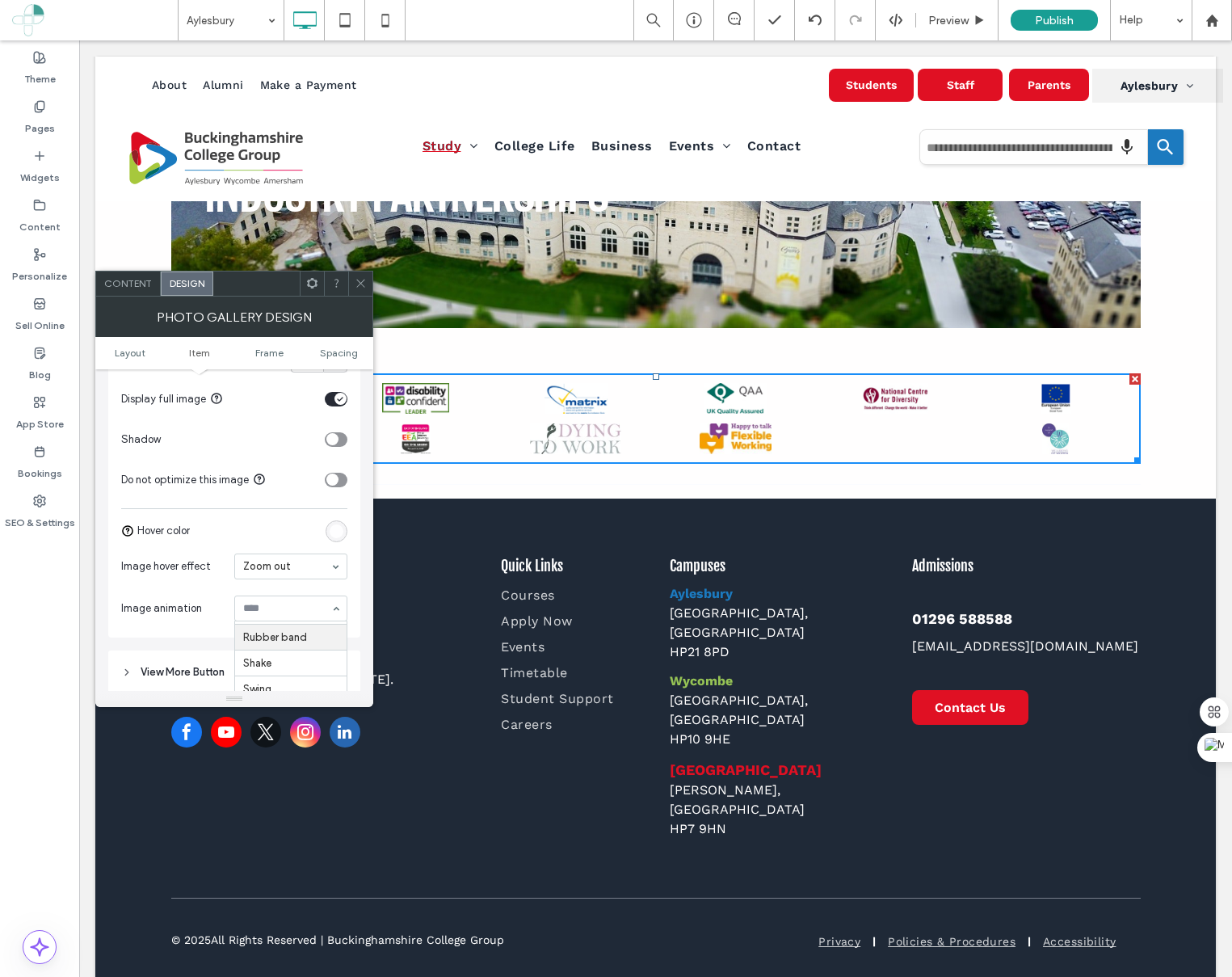
scroll to position [89, 0]
click at [357, 281] on icon at bounding box center [361, 283] width 13 height 13
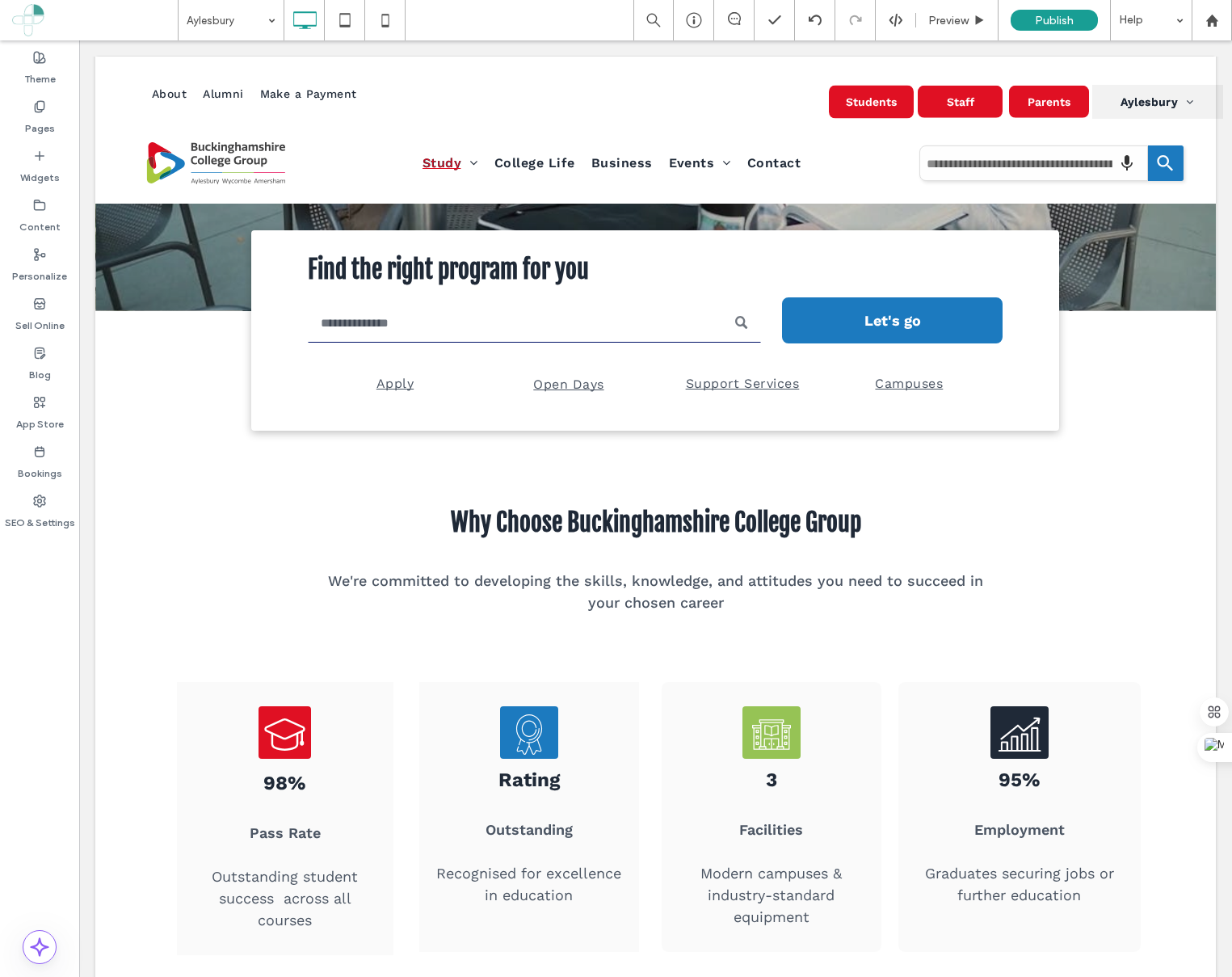
scroll to position [0, 0]
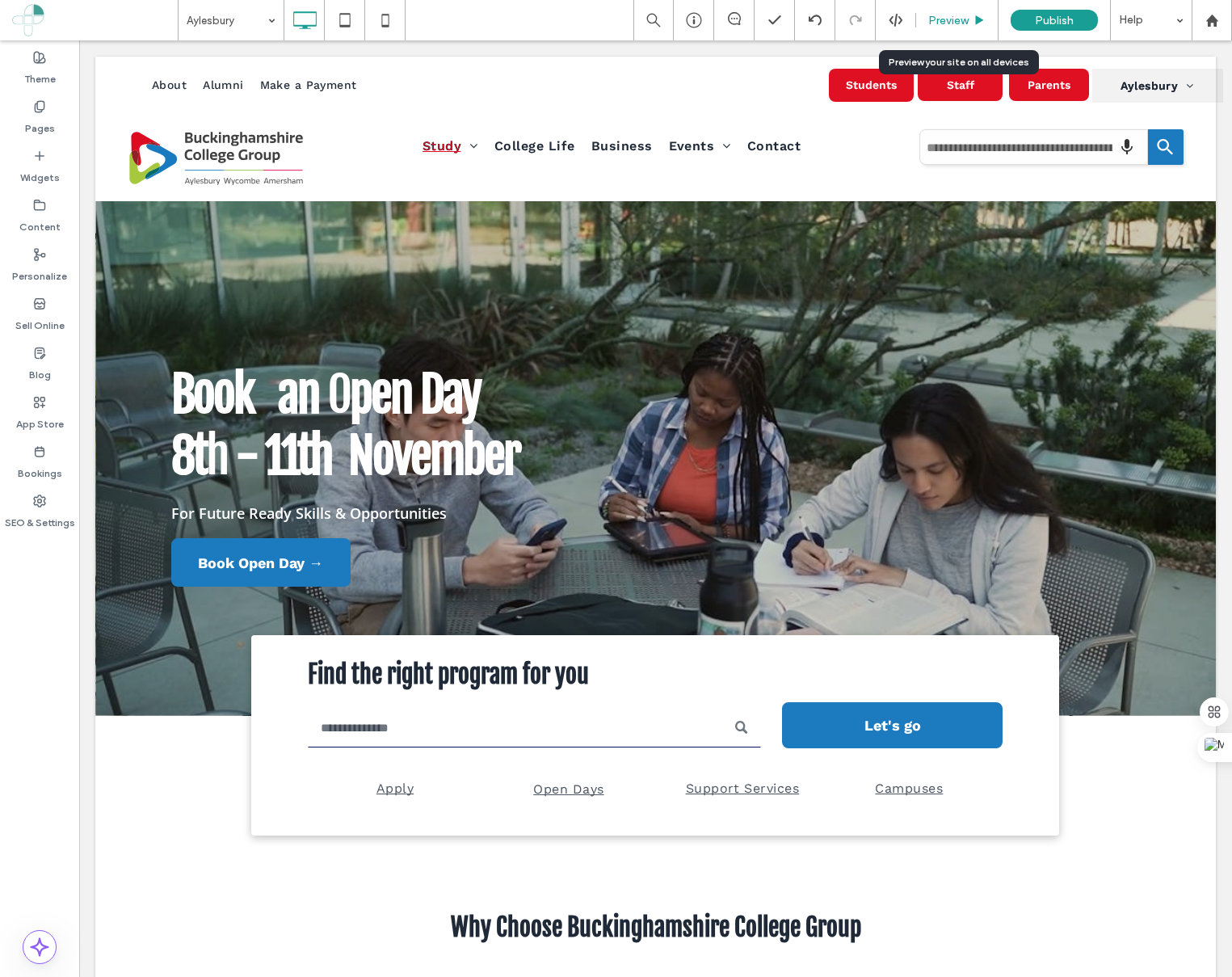
click at [940, 13] on div "Preview" at bounding box center [958, 20] width 82 height 40
click at [936, 14] on span "Preview" at bounding box center [948, 20] width 40 height 13
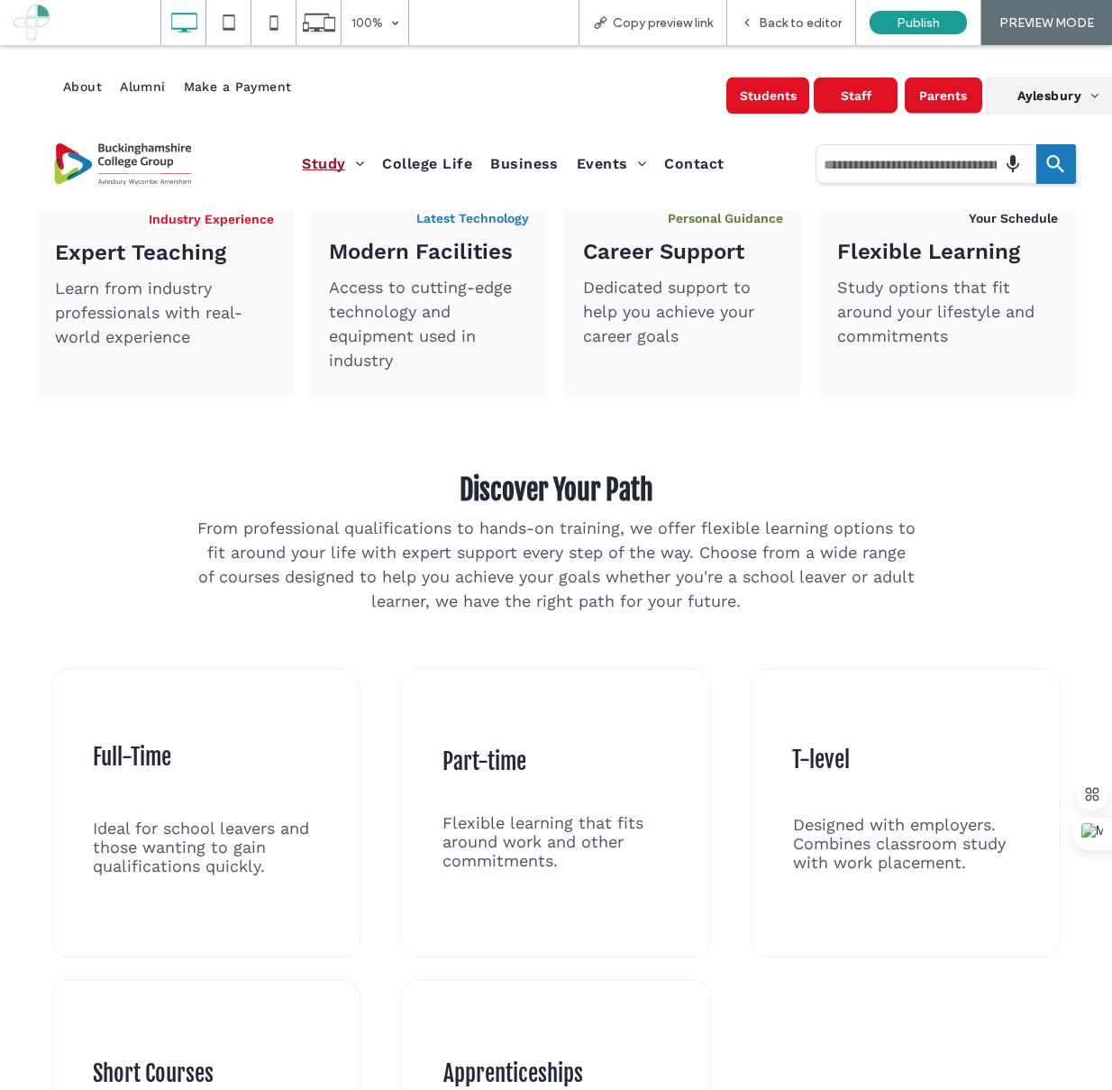
scroll to position [783, 0]
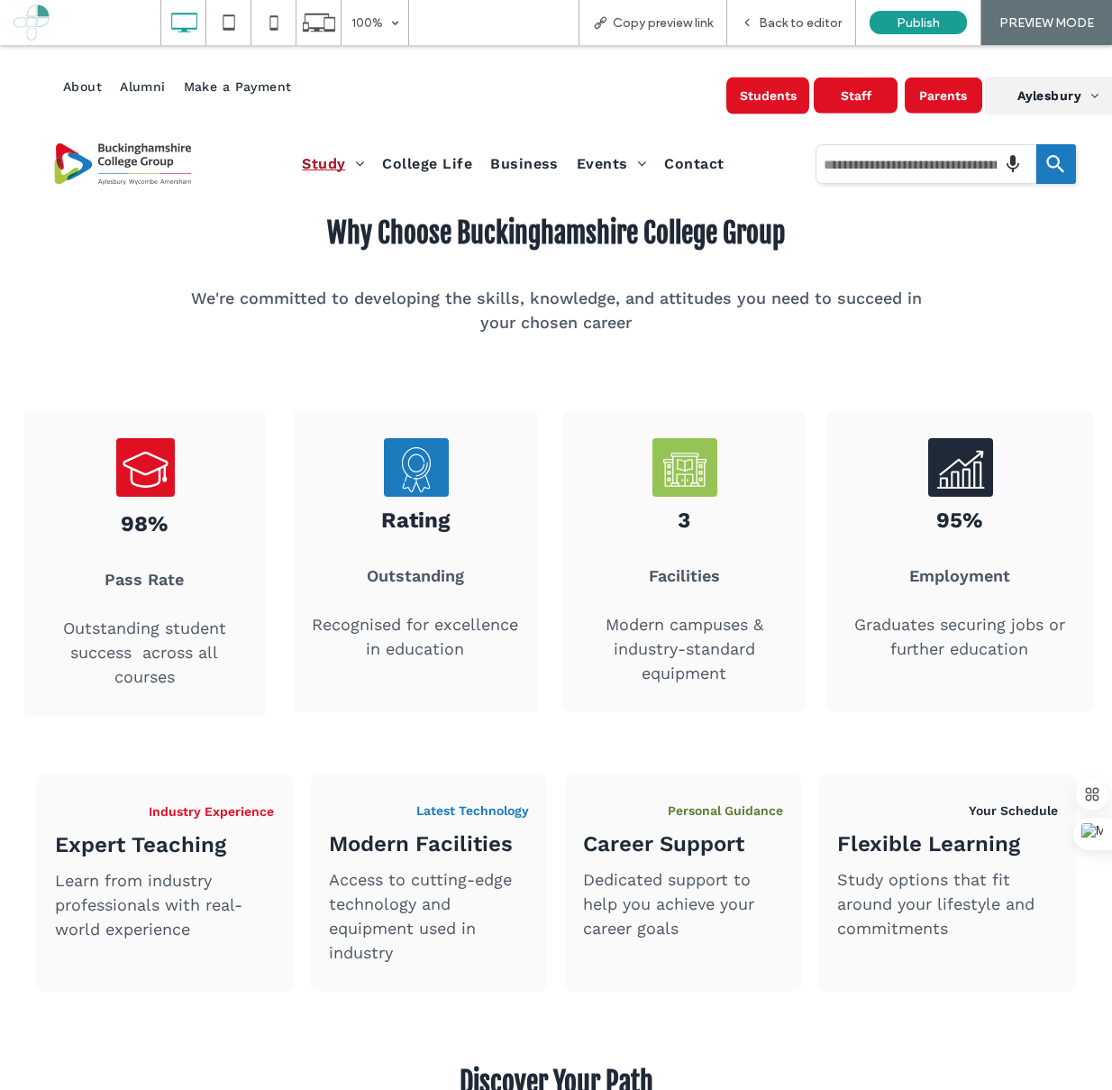
drag, startPoint x: 190, startPoint y: 396, endPoint x: 193, endPoint y: 433, distance: 37.9
click at [192, 423] on div "98% Pass Rate Outstanding student success across all courses Click To Paste Cli…" at bounding box center [144, 563] width 253 height 359
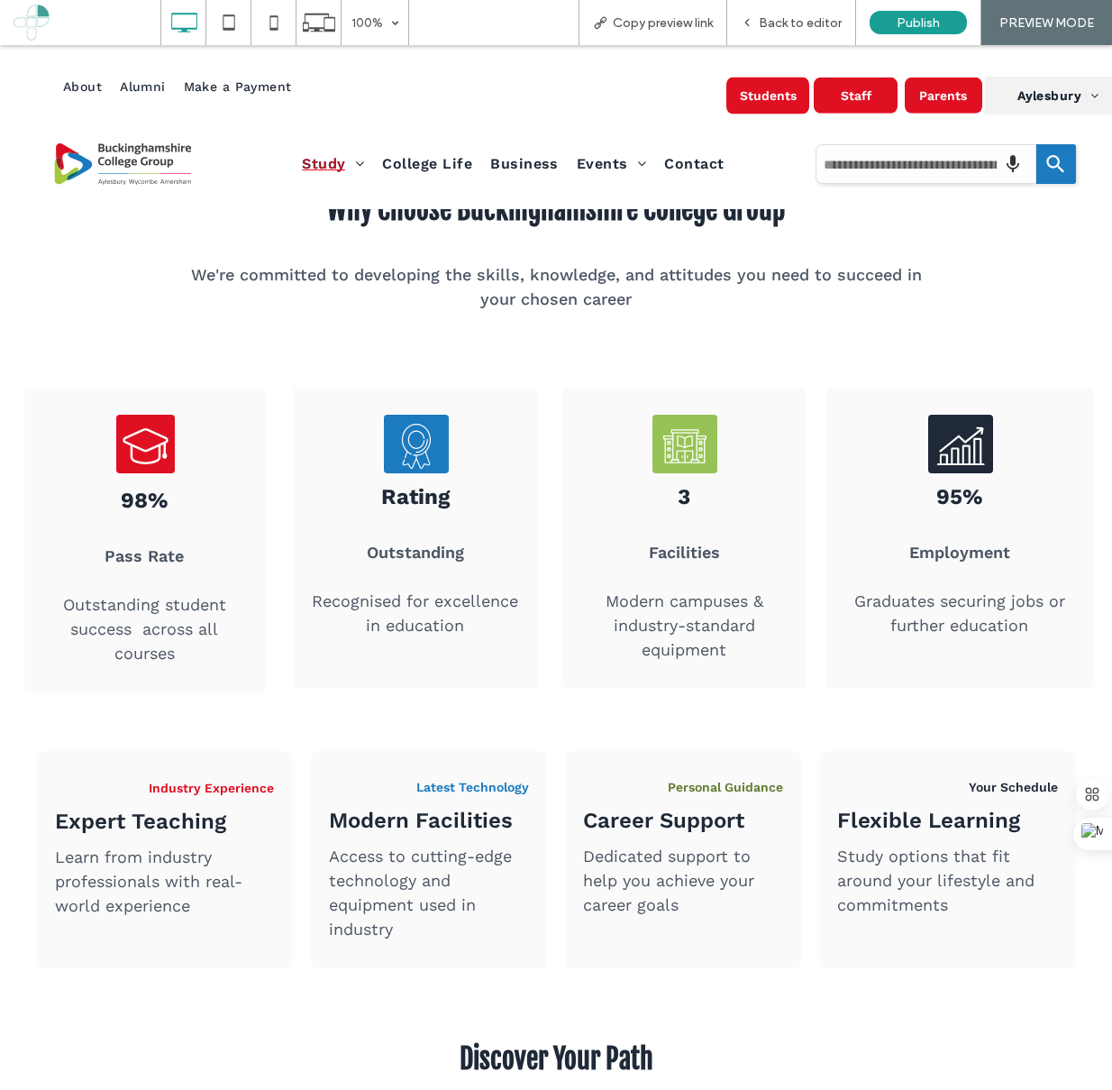
scroll to position [819, 0]
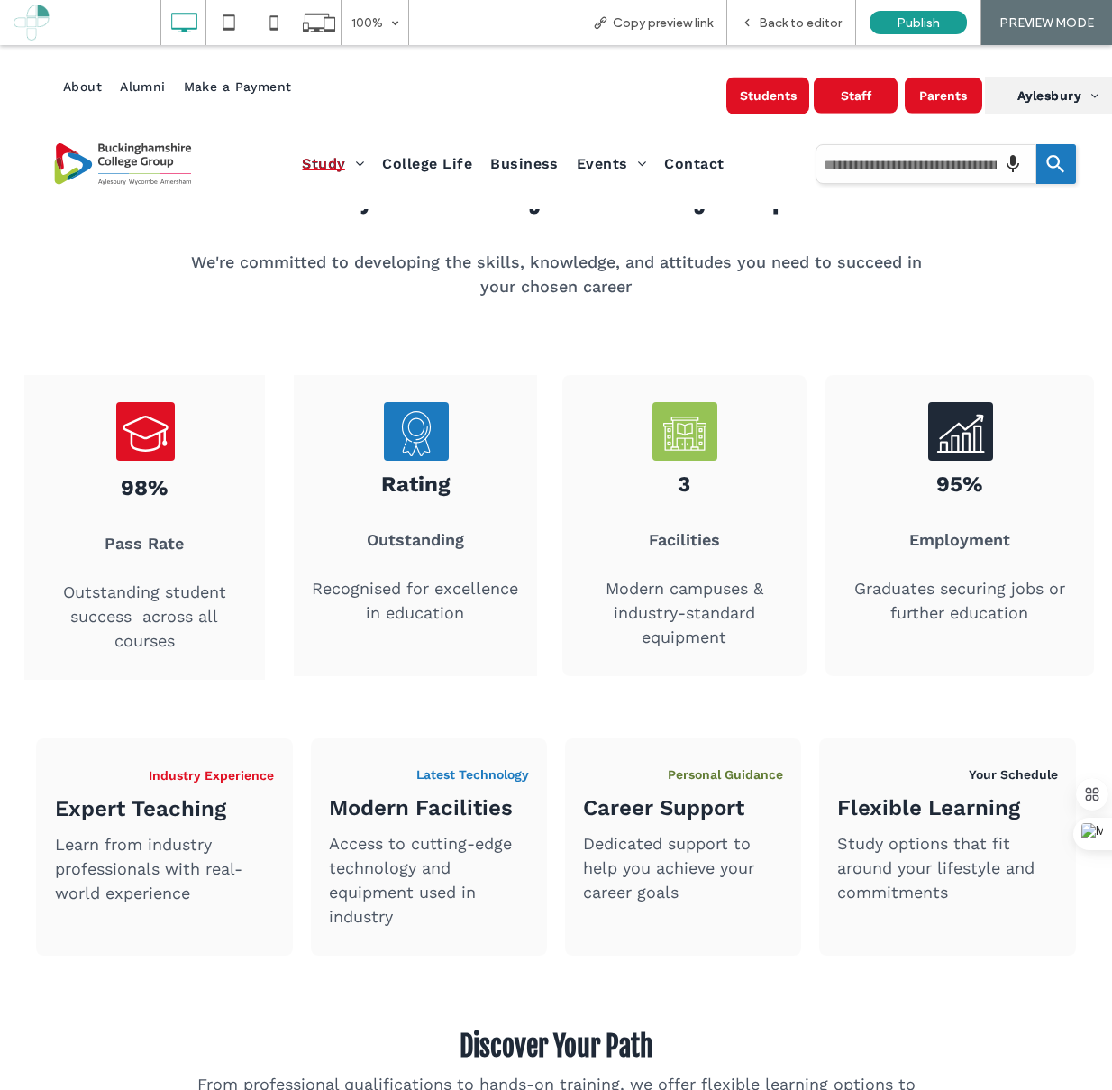
click at [261, 378] on div "98% Pass Rate Outstanding student success across all courses Click To Paste Cli…" at bounding box center [144, 527] width 253 height 359
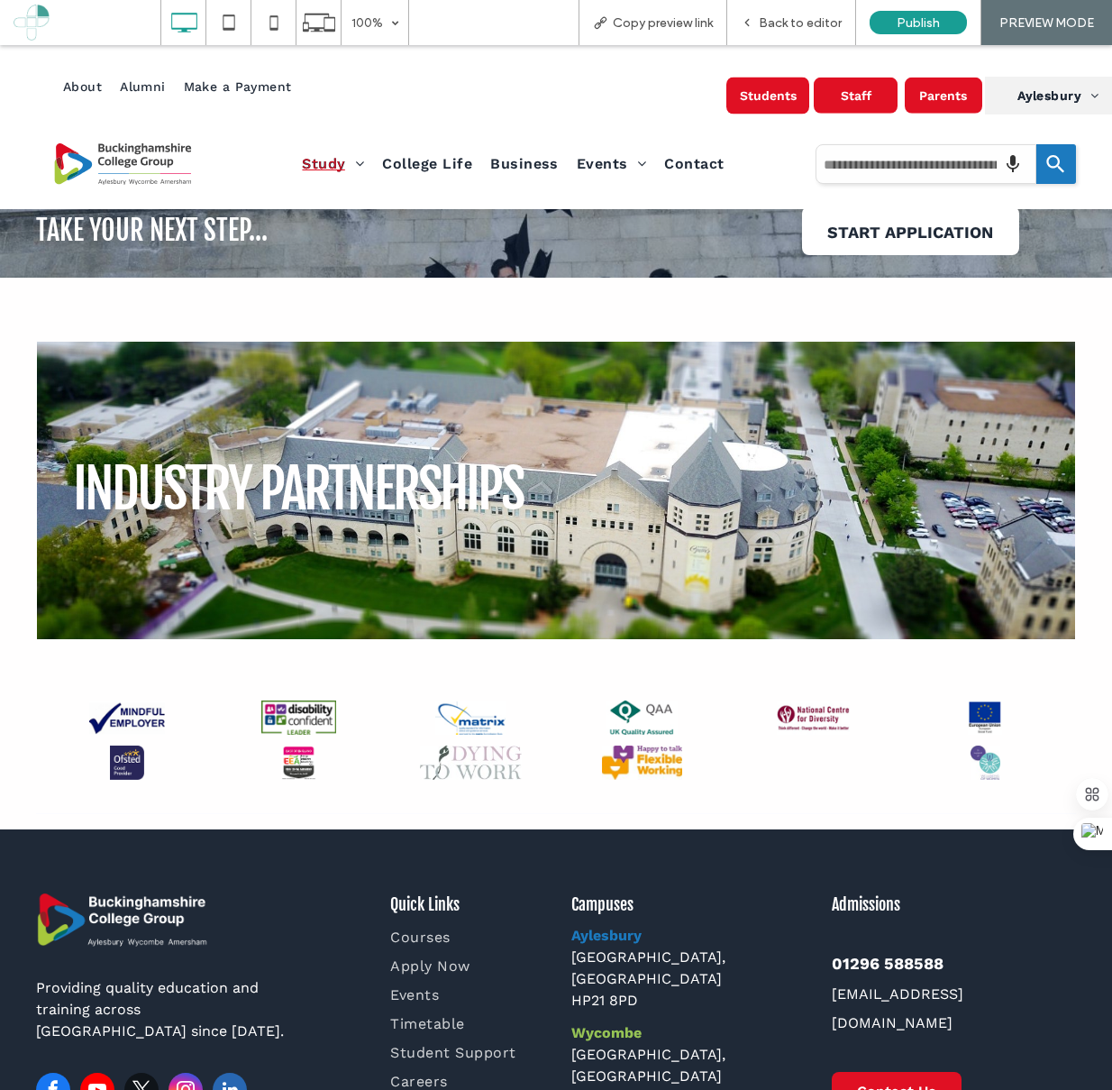
scroll to position [4479, 0]
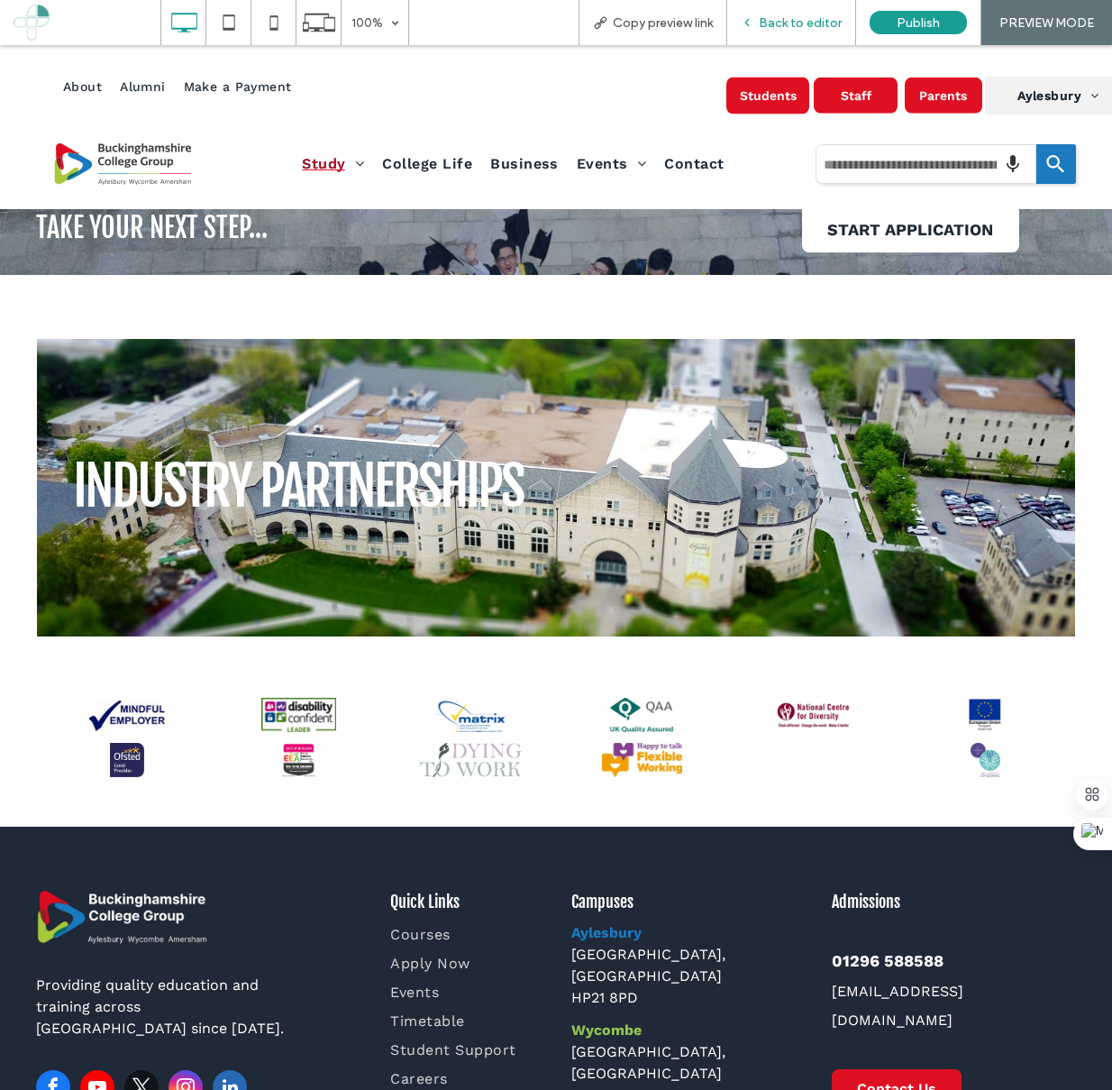
drag, startPoint x: 789, startPoint y: 18, endPoint x: 799, endPoint y: 42, distance: 26.6
click at [789, 18] on span "Back to editor" at bounding box center [800, 22] width 83 height 15
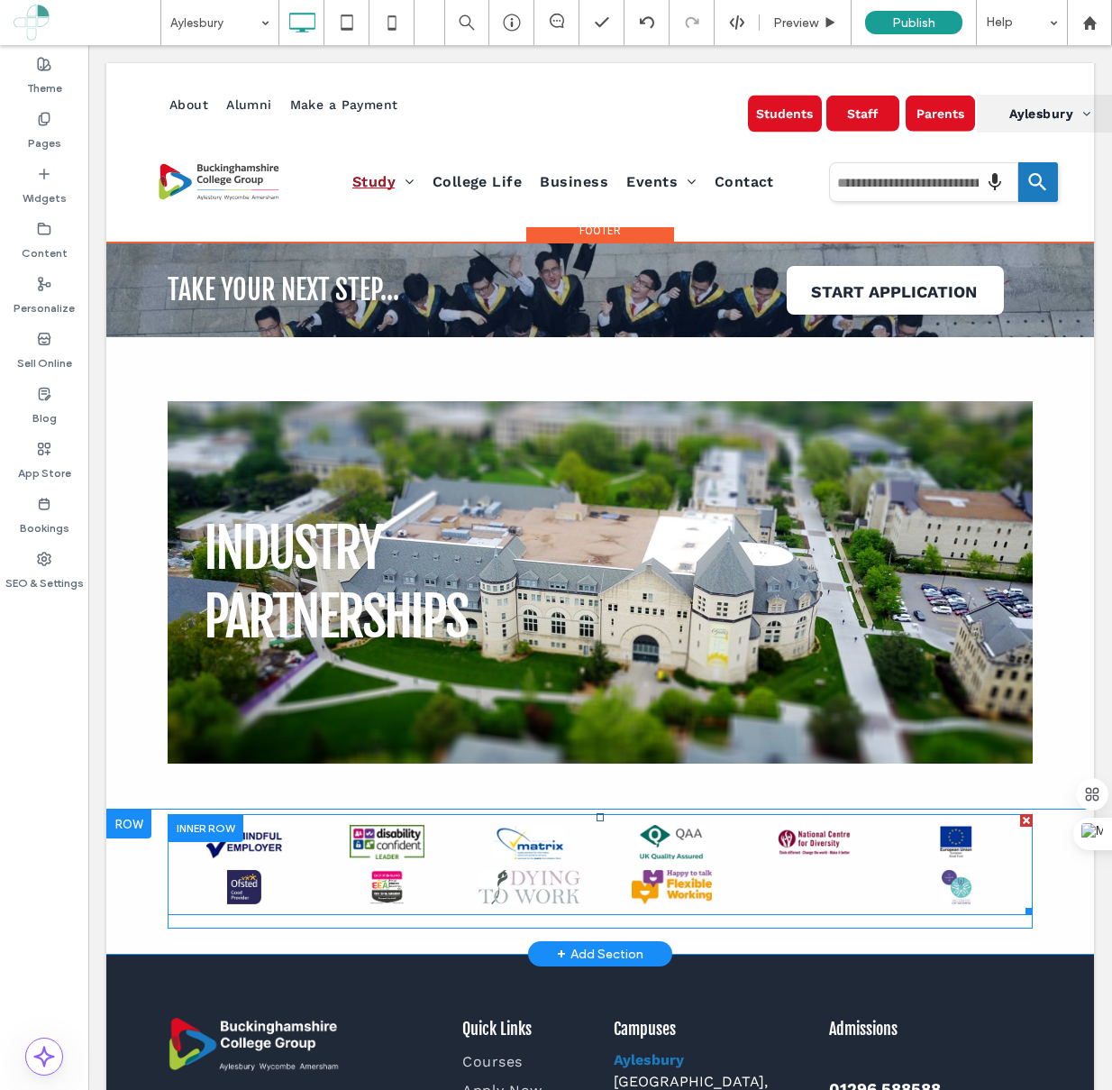
click at [810, 881] on link at bounding box center [814, 887] width 140 height 36
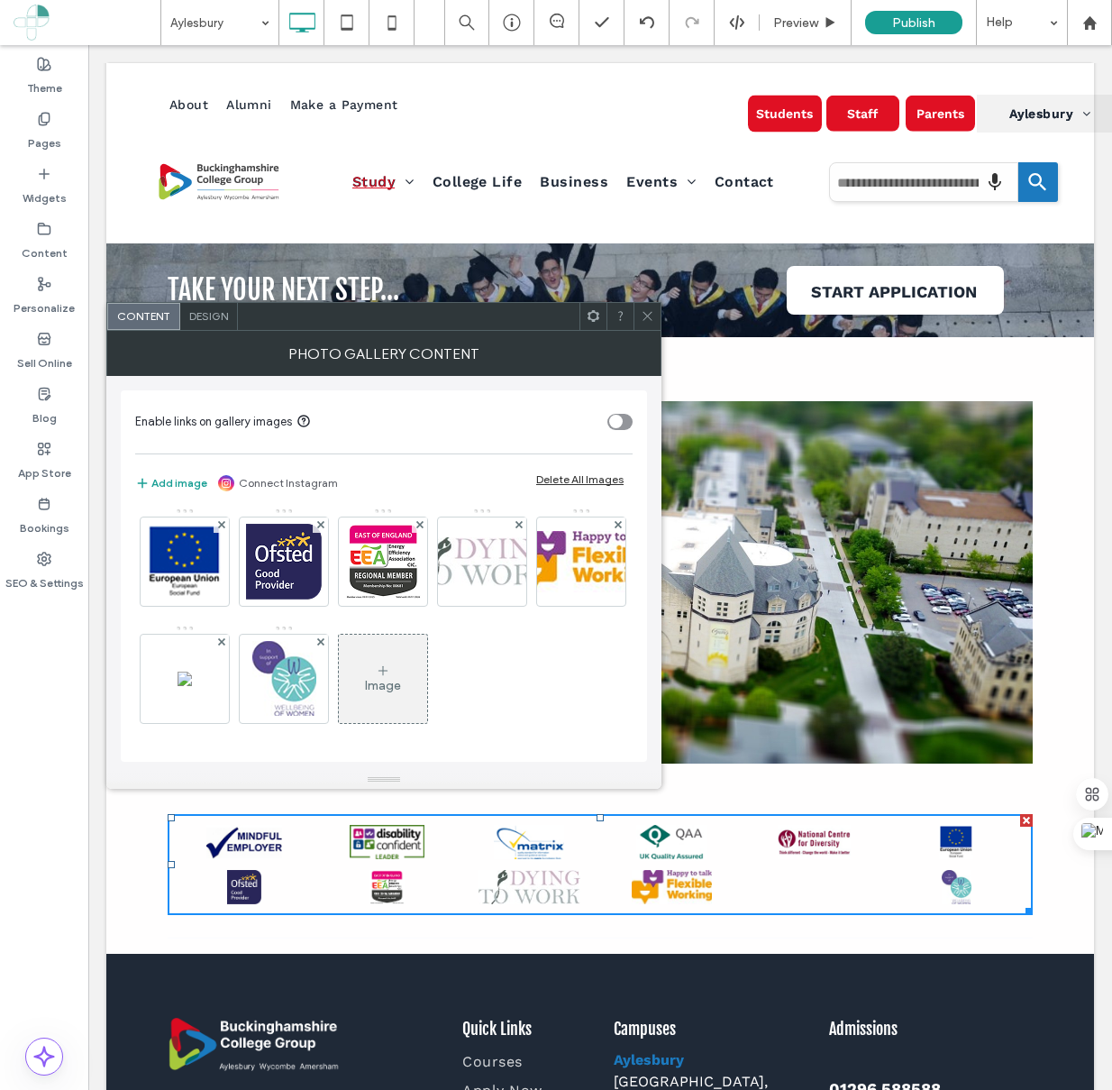
scroll to position [175, 0]
click at [192, 671] on img at bounding box center [185, 678] width 14 height 14
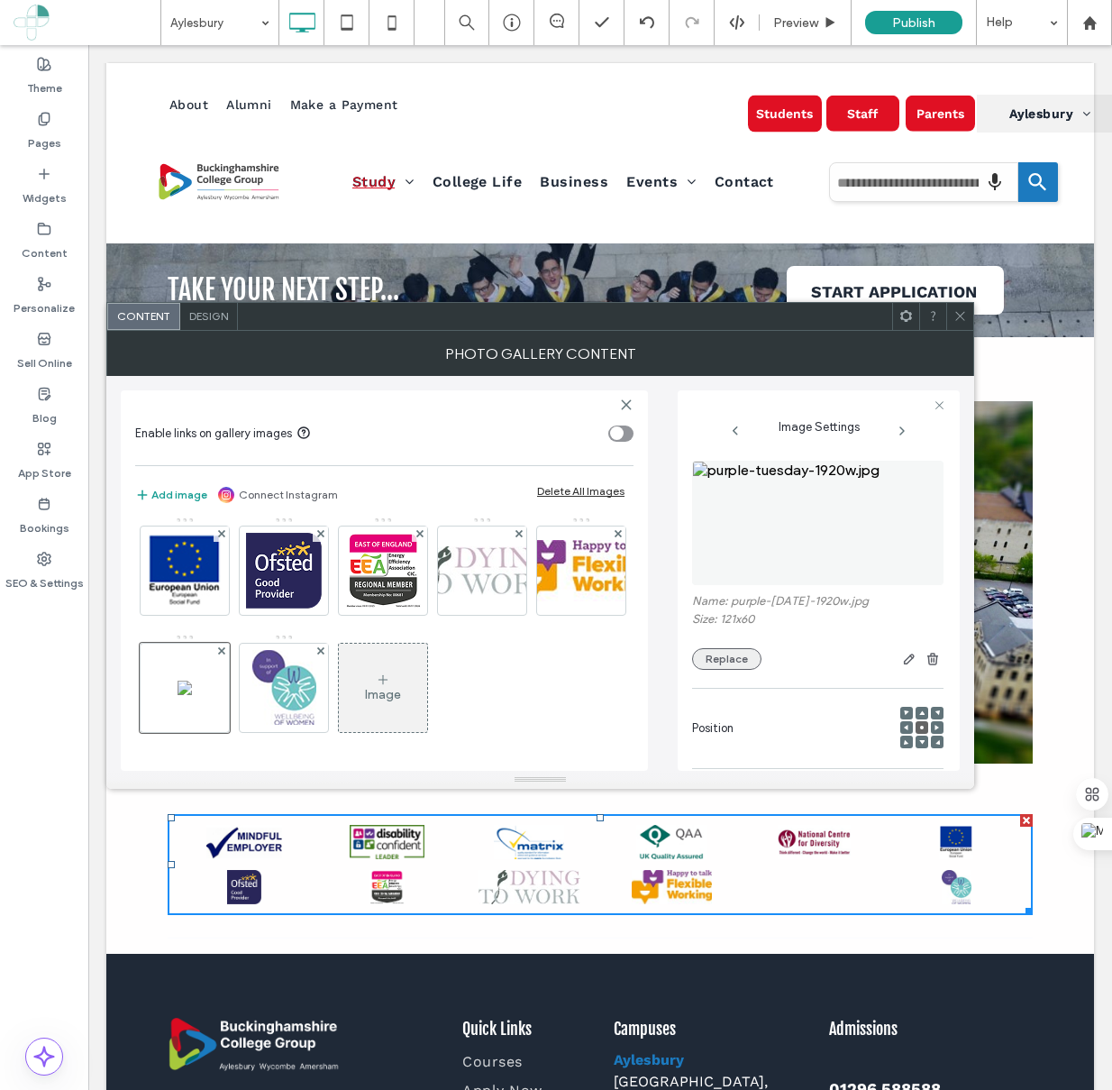
click at [729, 665] on button "Replace" at bounding box center [726, 659] width 69 height 22
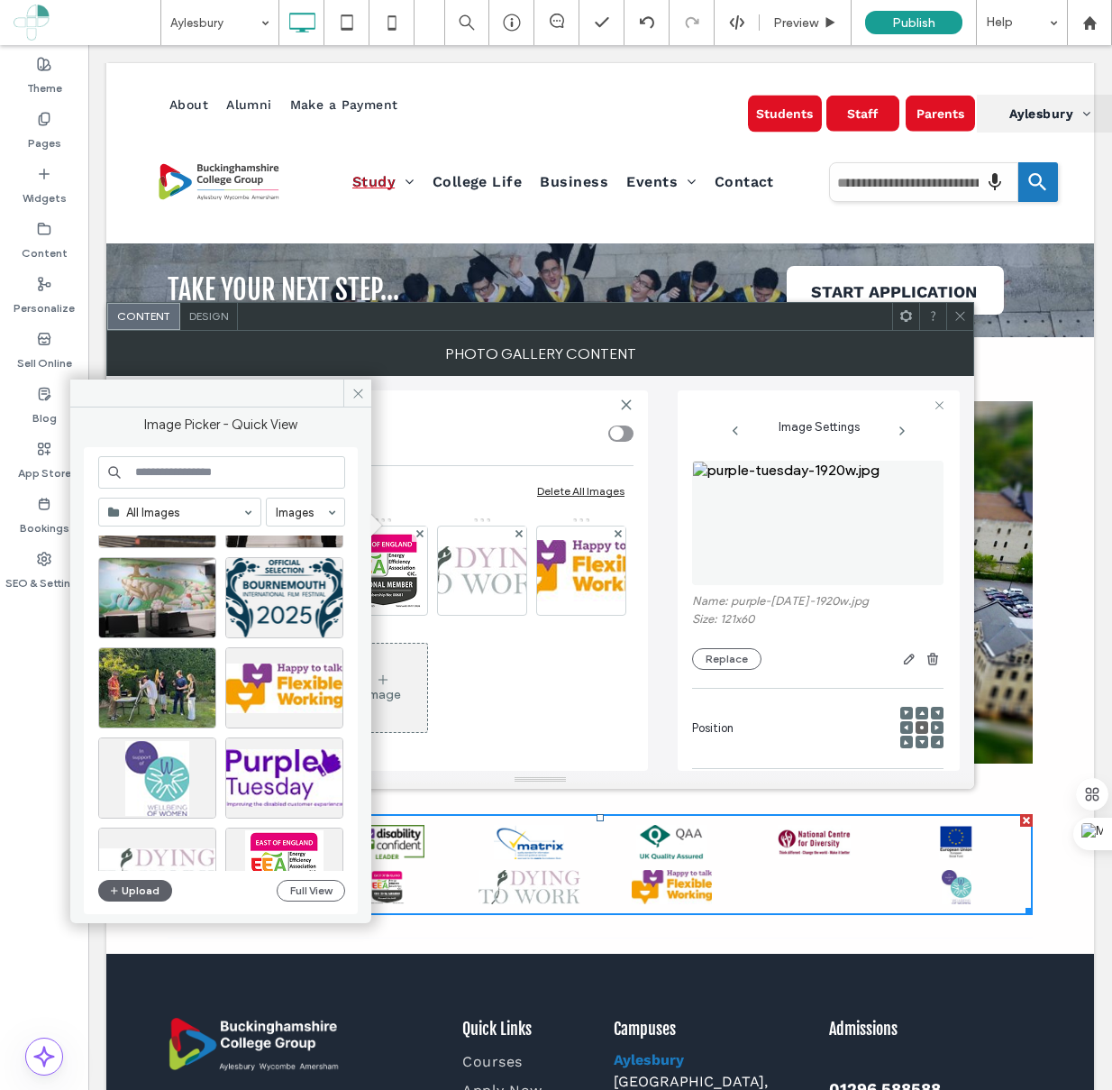
scroll to position [210, 0]
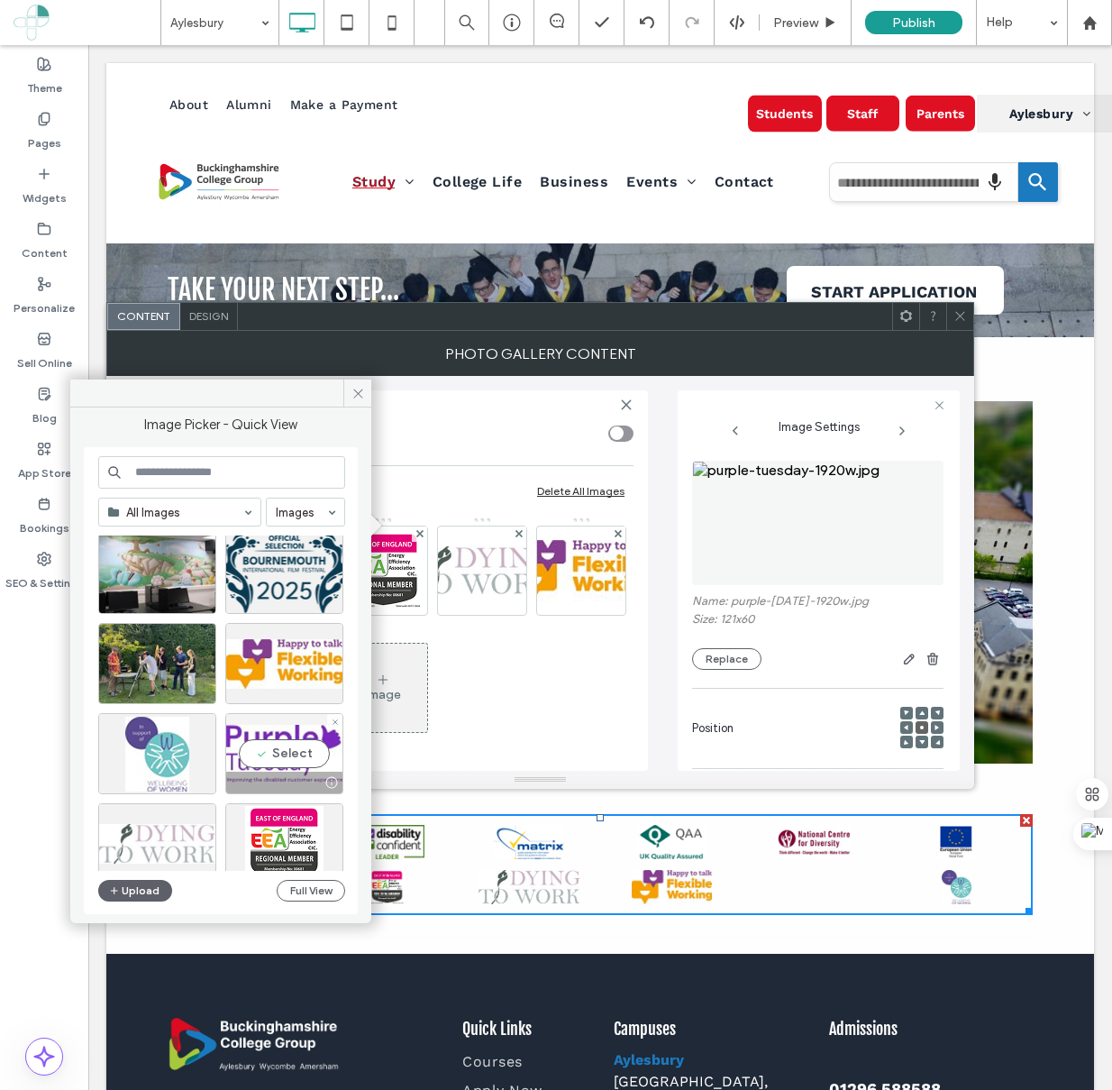
click at [307, 756] on div "Select" at bounding box center [284, 753] width 118 height 81
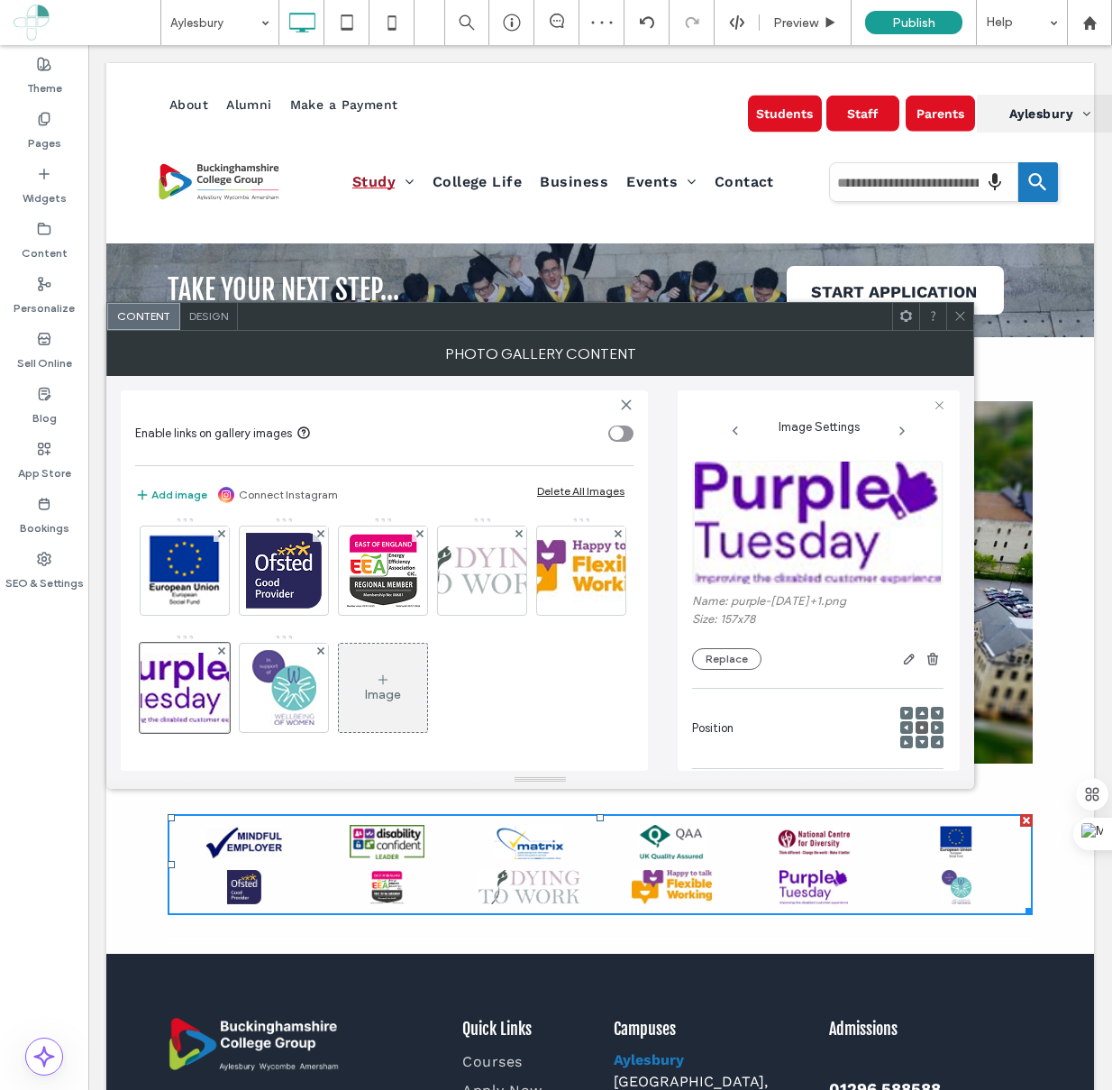
click at [955, 316] on icon at bounding box center [960, 316] width 14 height 14
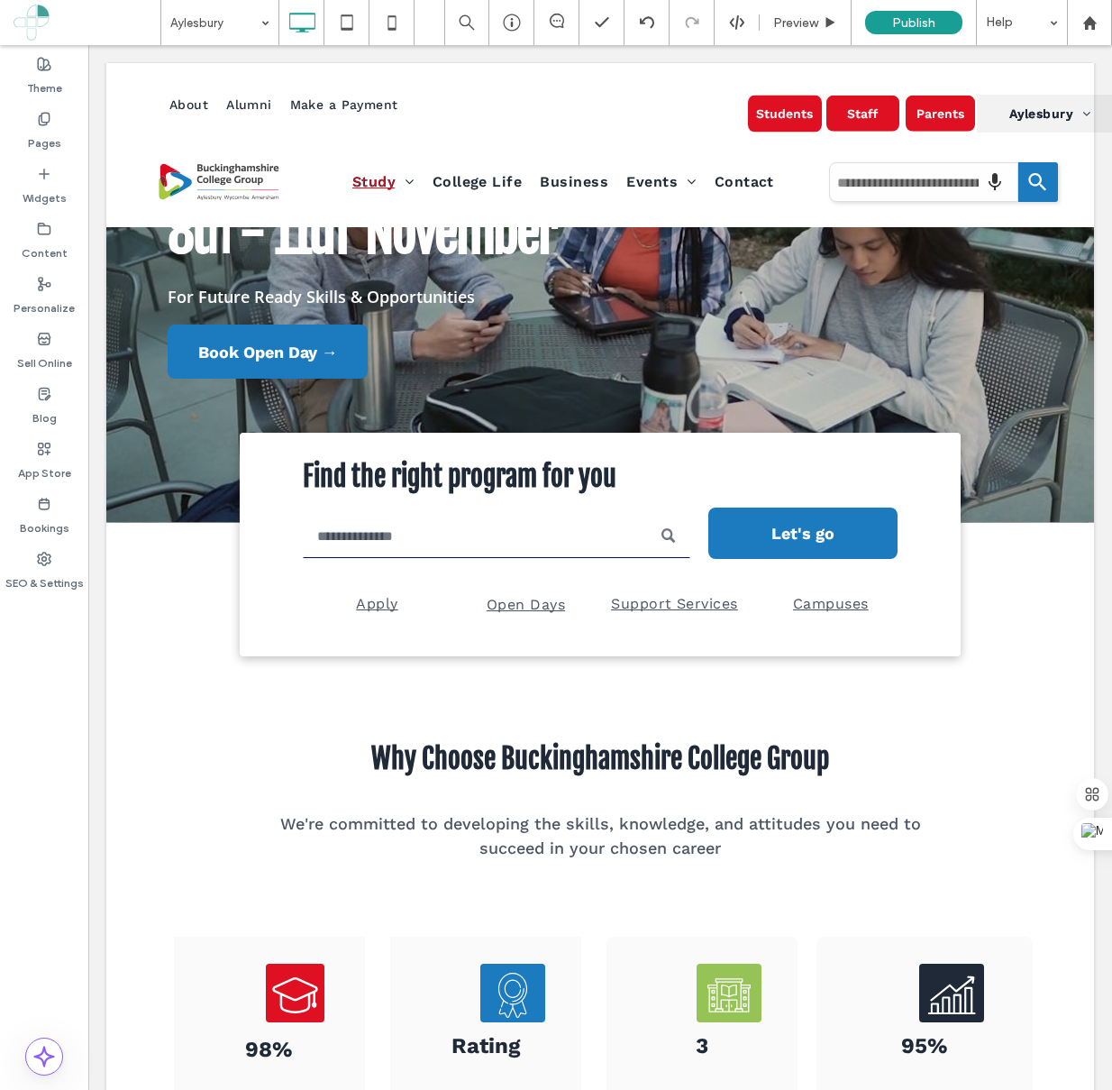
scroll to position [0, 0]
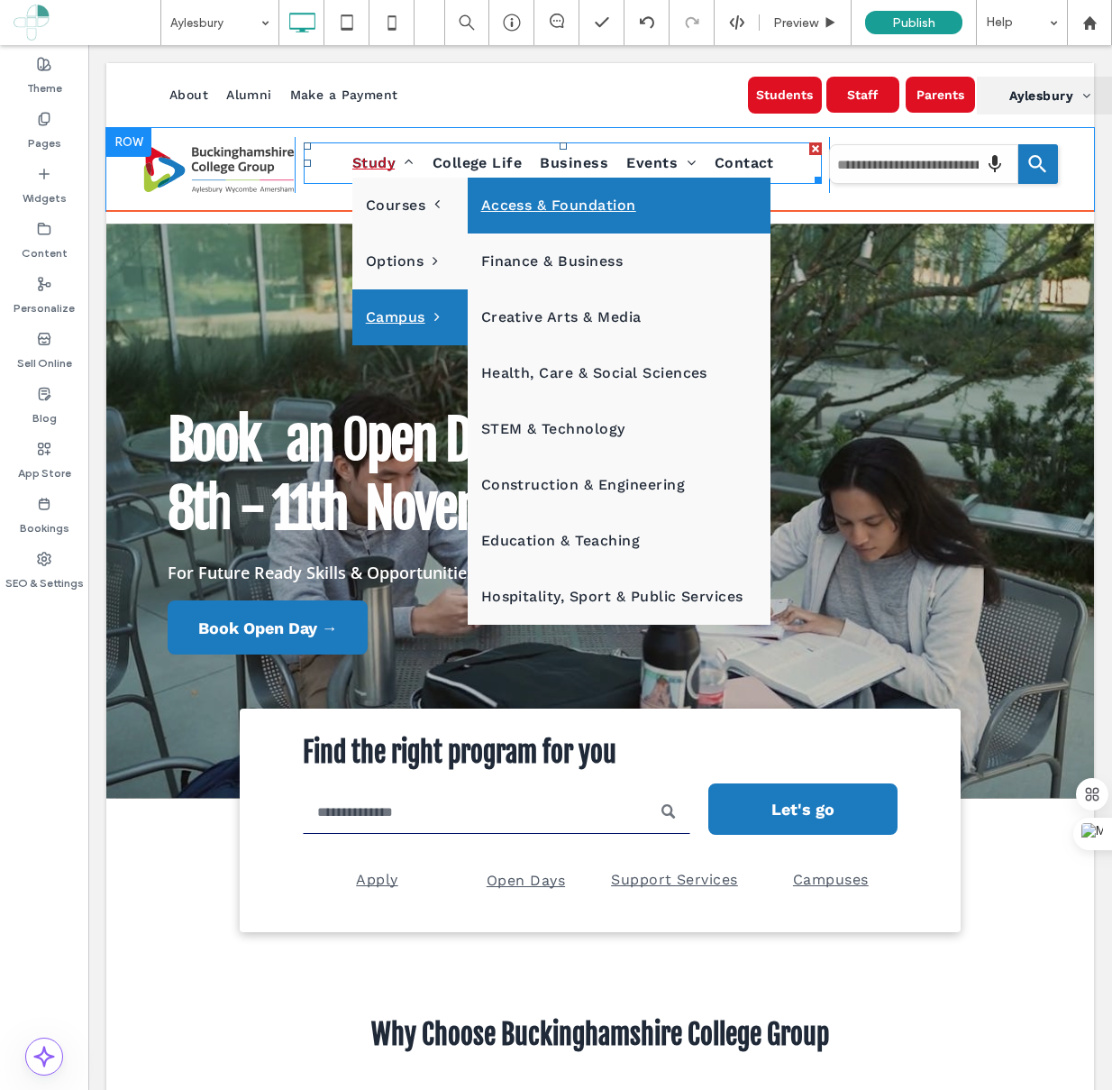
click at [685, 221] on link "Access & Foundation" at bounding box center [619, 206] width 303 height 56
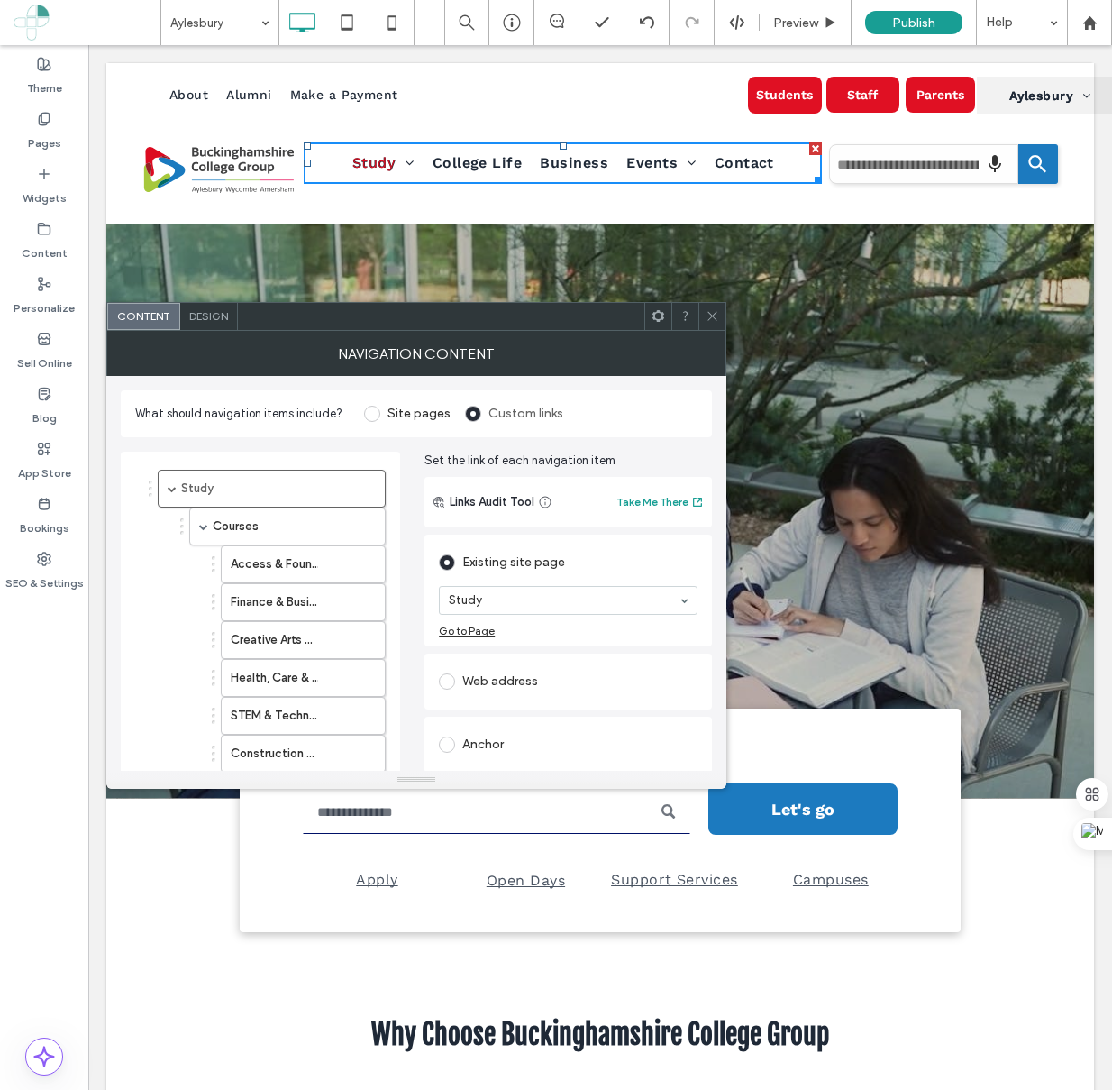
click at [718, 310] on icon at bounding box center [713, 316] width 14 height 14
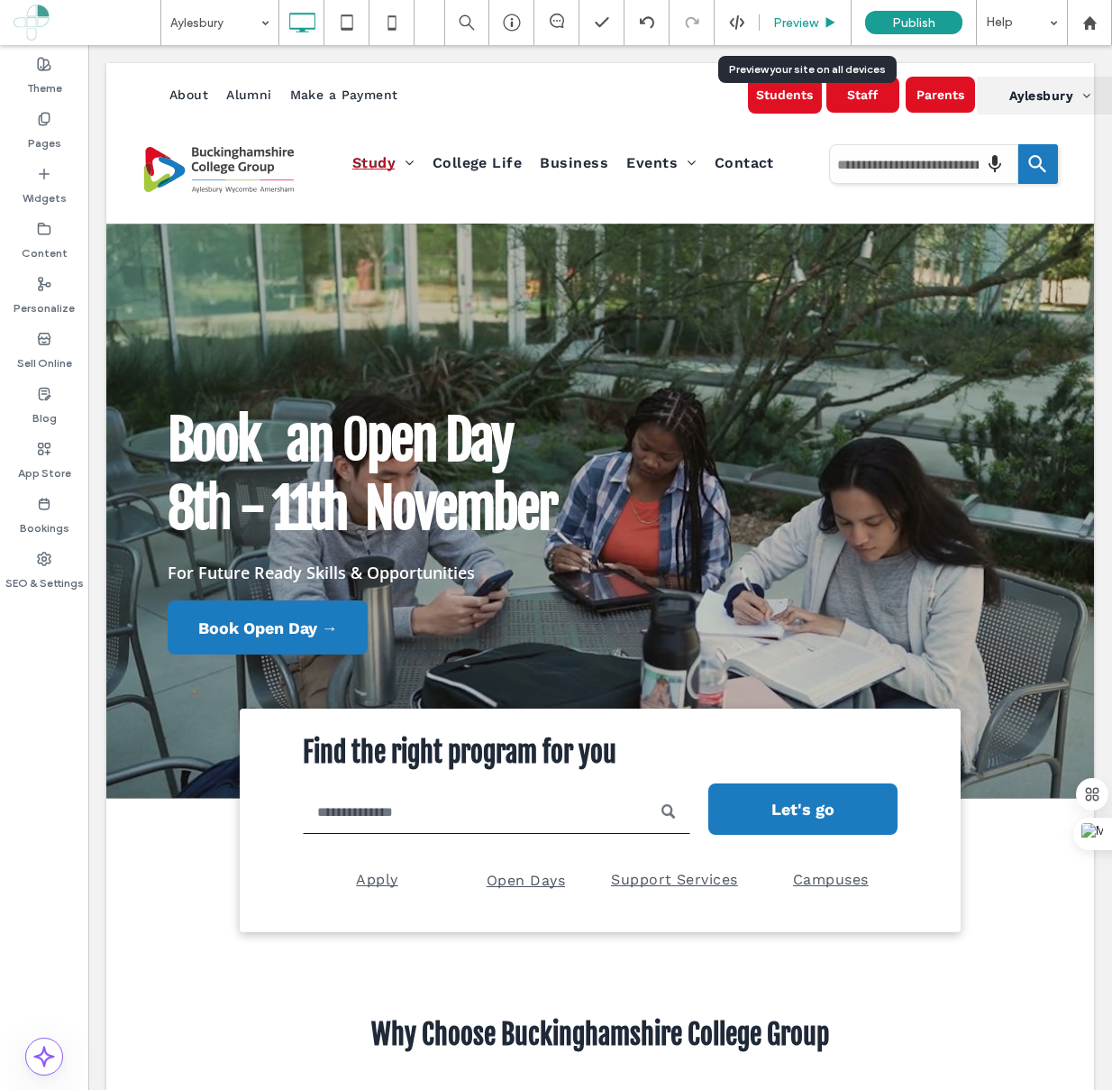
click at [785, 19] on span "Preview" at bounding box center [795, 22] width 45 height 15
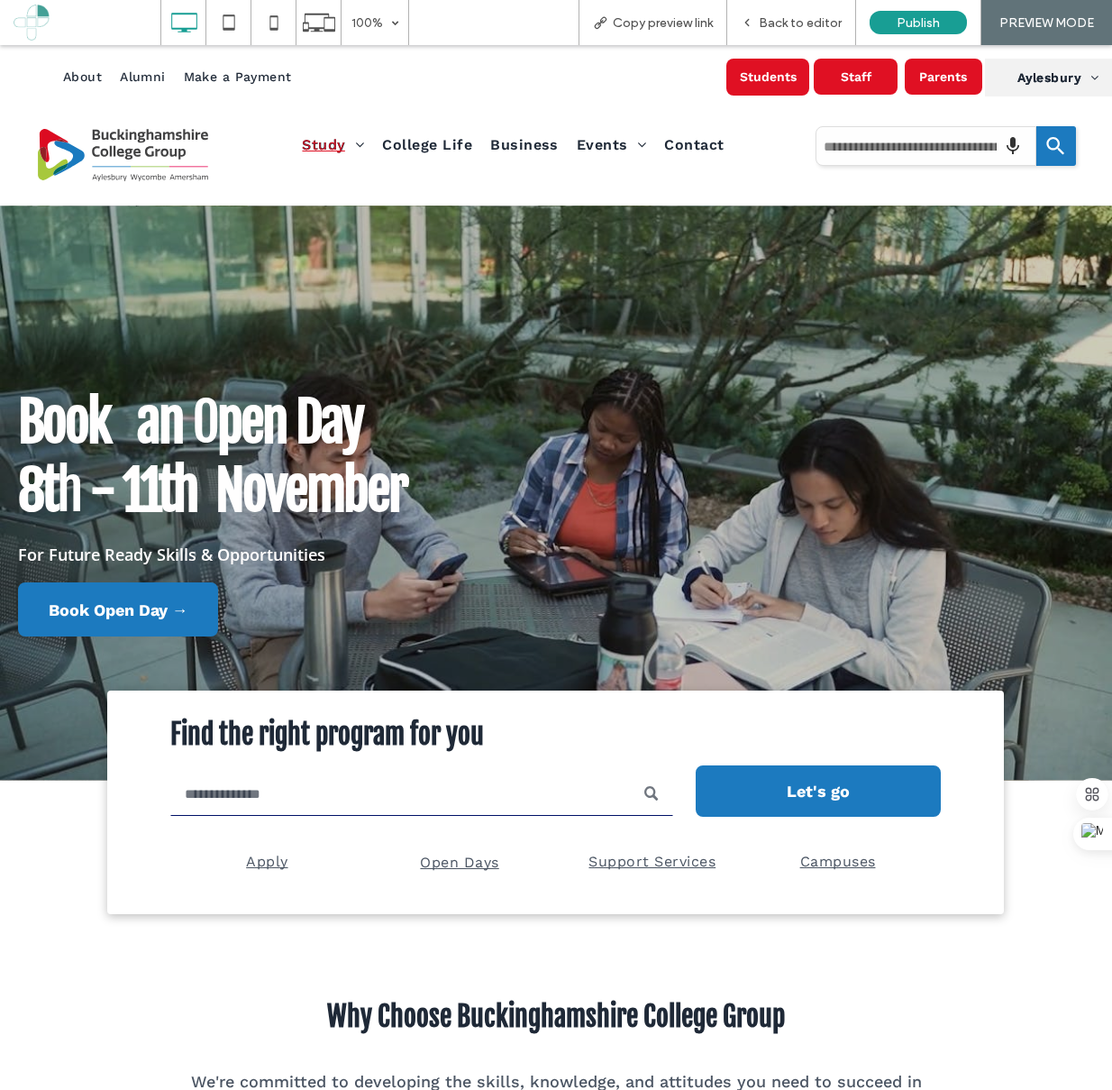
click at [597, 96] on div "About Alumni Make a Payment Click To Paste Click To Paste Click To Paste" at bounding box center [381, 78] width 690 height 40
